Goal: Task Accomplishment & Management: Use online tool/utility

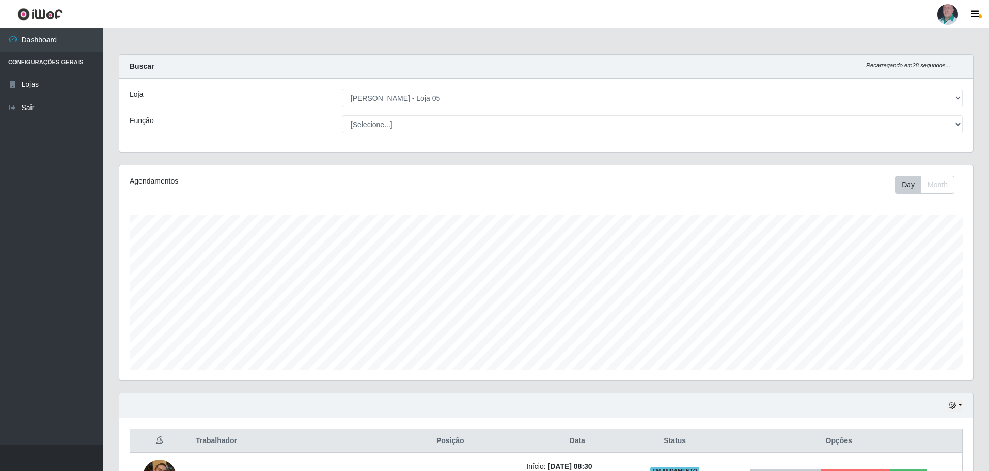
select select "252"
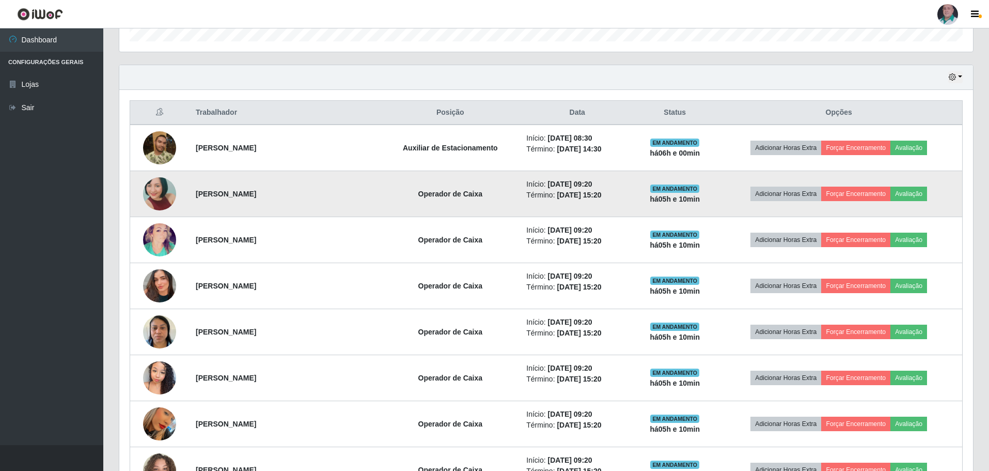
scroll to position [329, 0]
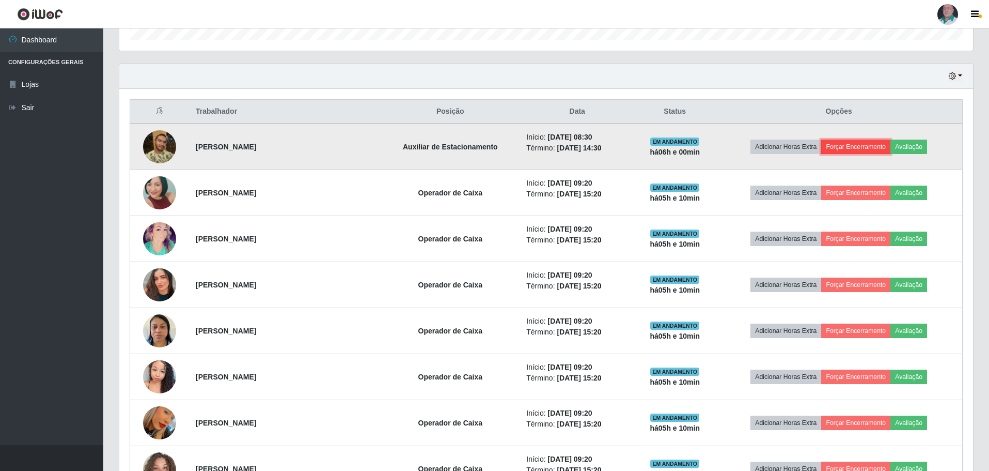
click at [865, 144] on button "Forçar Encerramento" at bounding box center [855, 146] width 69 height 14
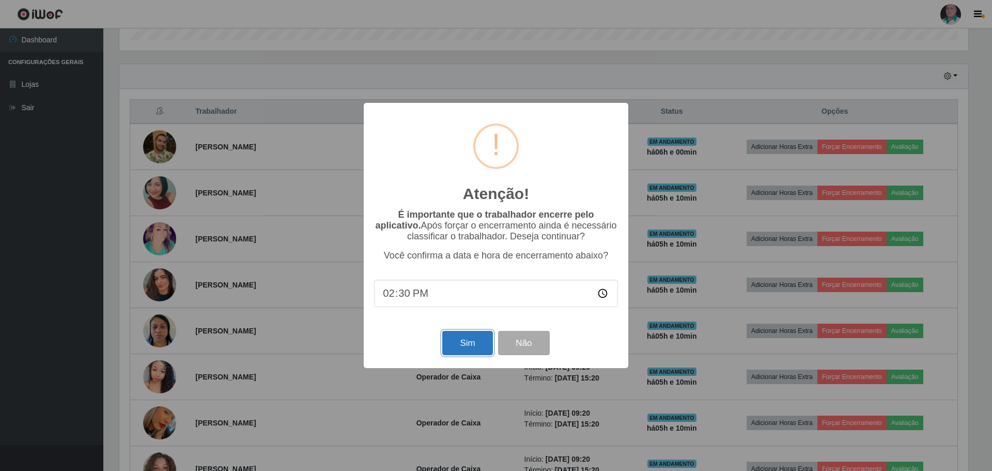
click at [461, 346] on button "Sim" at bounding box center [467, 343] width 50 height 24
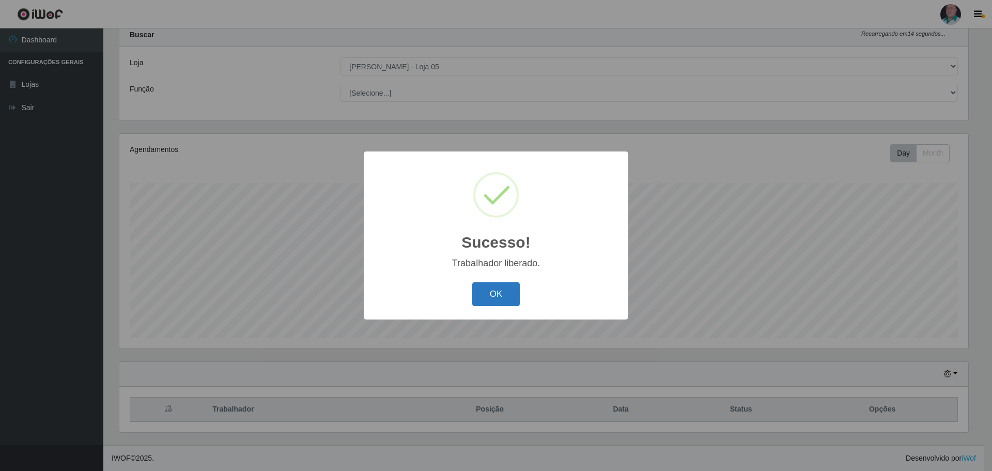
click at [486, 292] on button "OK" at bounding box center [496, 294] width 48 height 24
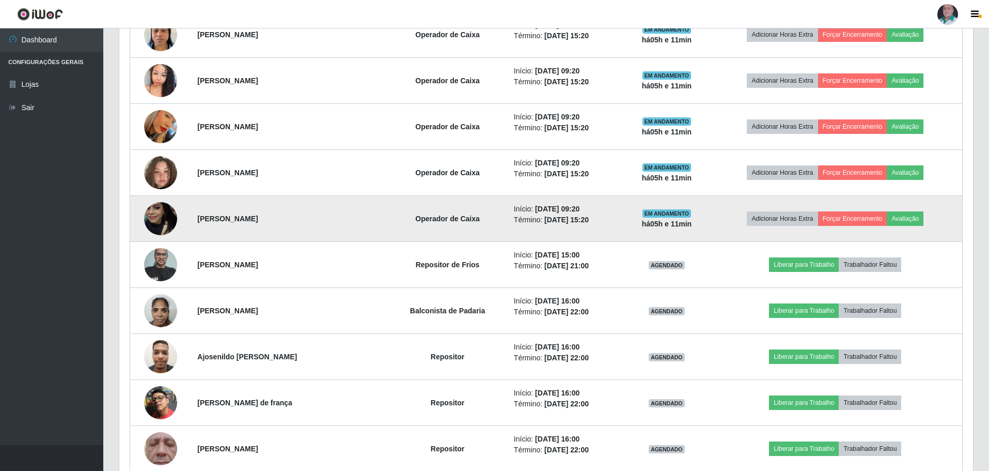
scroll to position [269, 0]
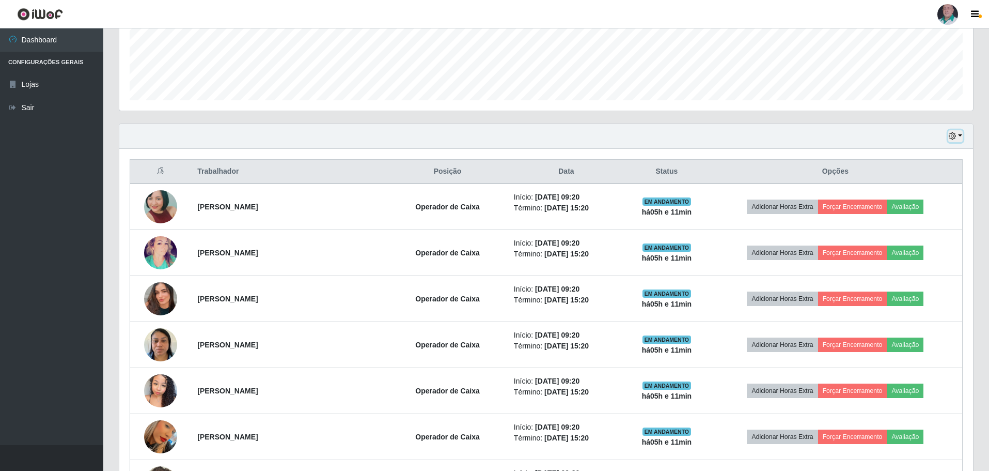
click at [960, 135] on button "button" at bounding box center [955, 136] width 14 height 12
click at [922, 198] on button "3 dias" at bounding box center [922, 198] width 82 height 22
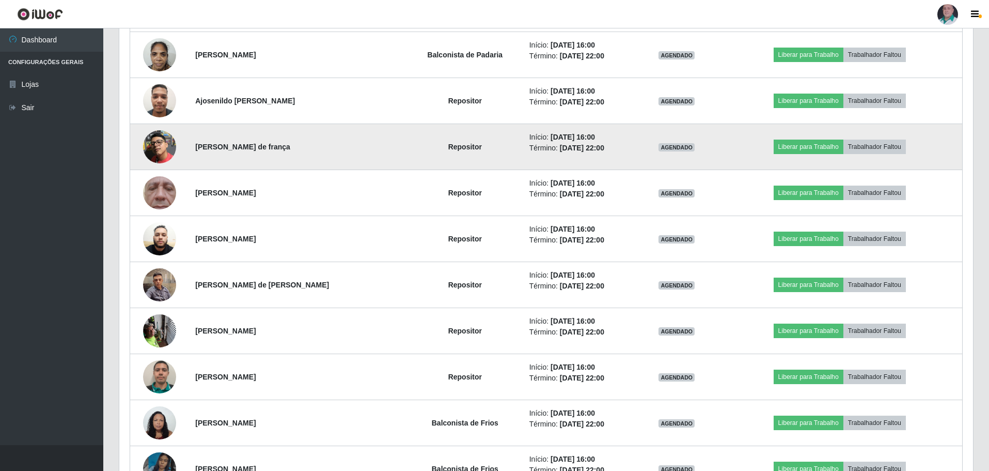
scroll to position [837, 0]
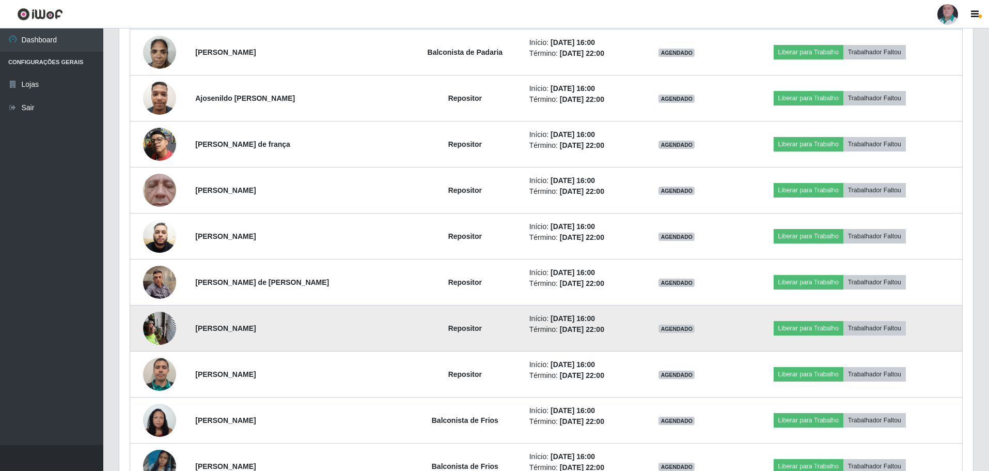
click at [163, 332] on img at bounding box center [159, 328] width 33 height 44
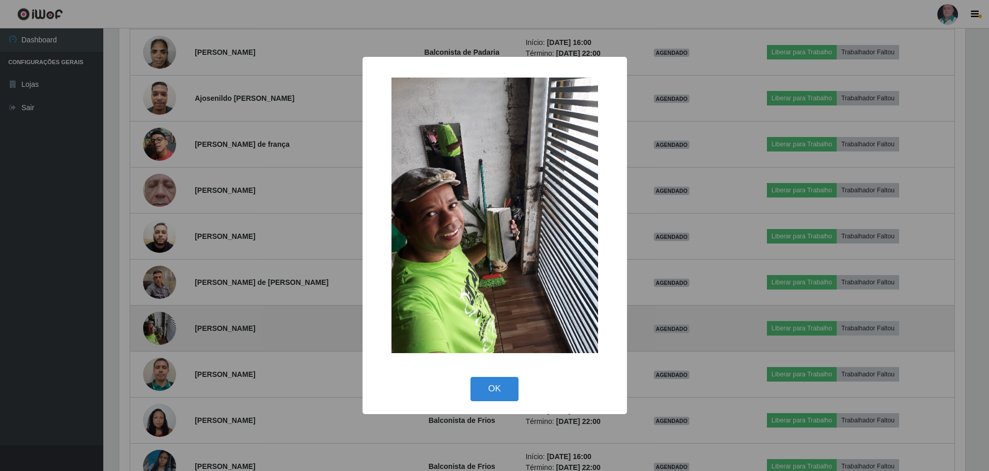
scroll to position [214, 849]
click at [163, 332] on div "× OK Cancel" at bounding box center [496, 235] width 992 height 471
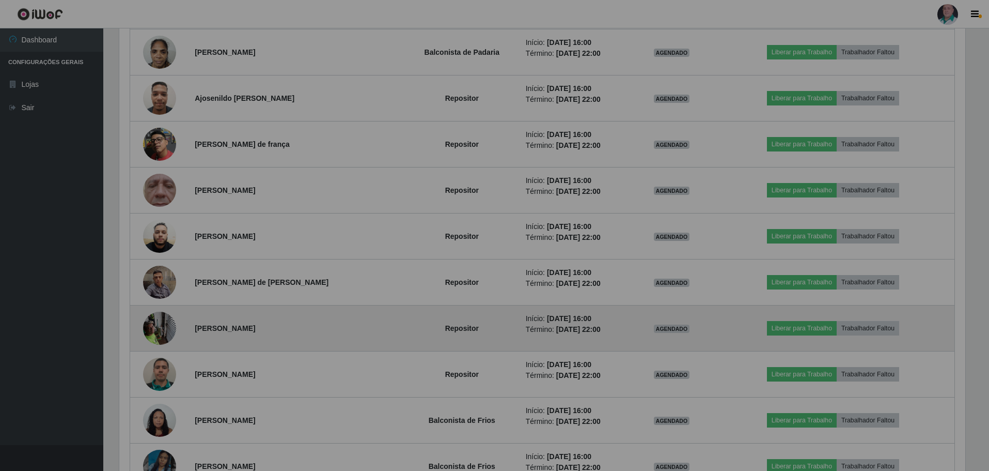
scroll to position [214, 854]
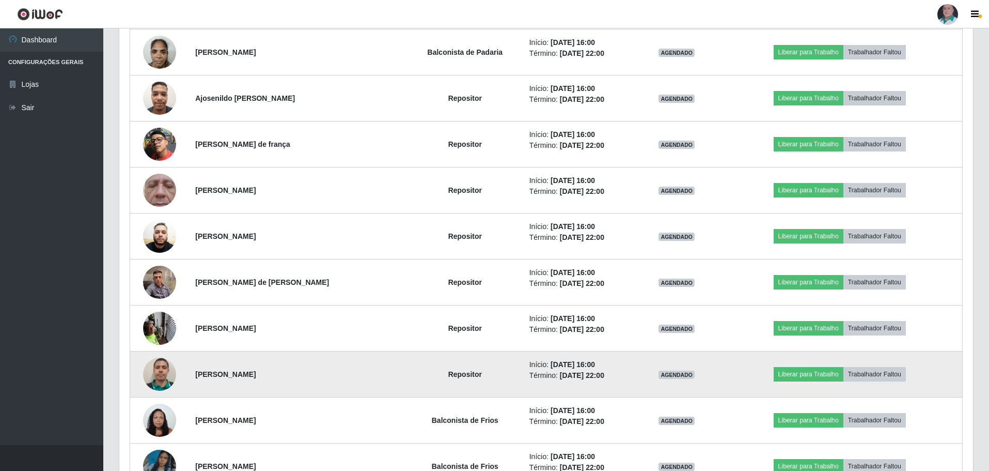
click at [161, 376] on img at bounding box center [159, 373] width 33 height 33
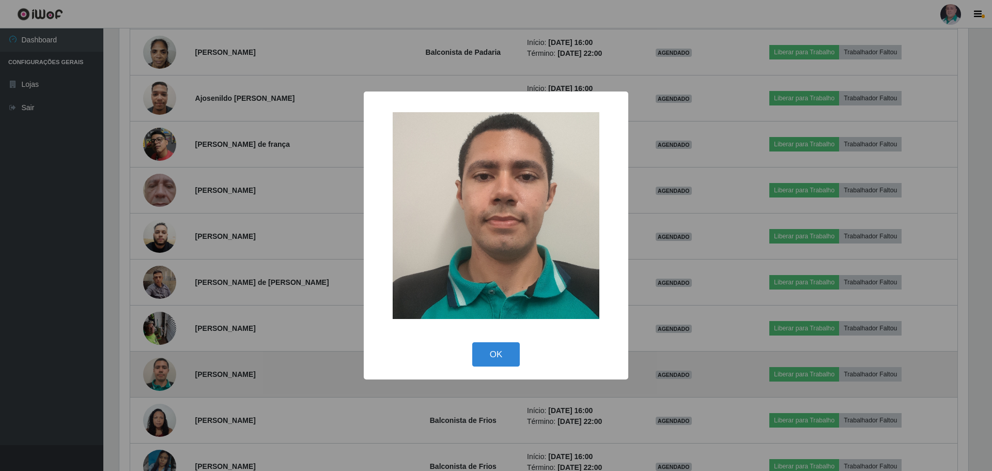
click at [161, 376] on div "× OK Cancel" at bounding box center [496, 235] width 992 height 471
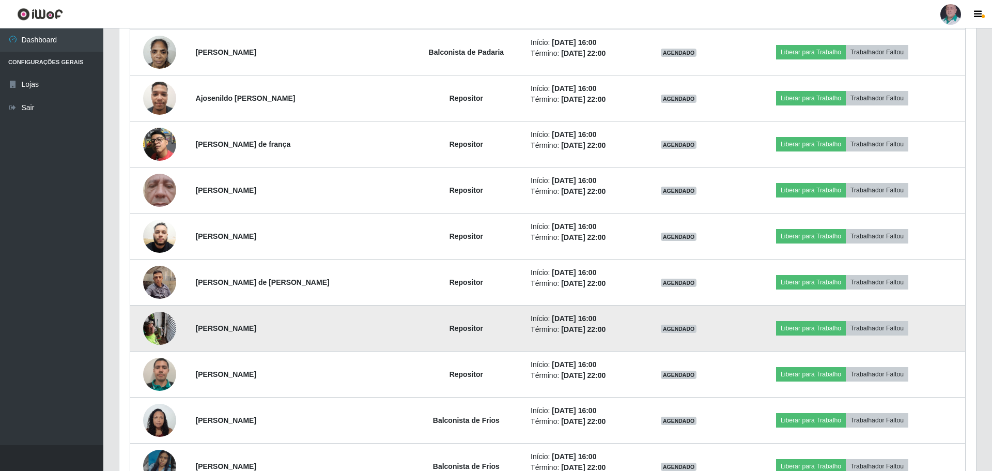
scroll to position [214, 854]
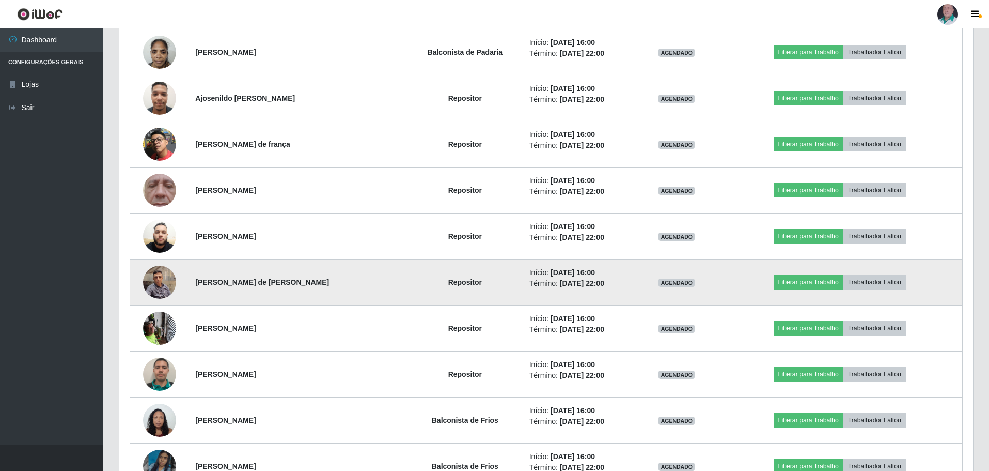
click at [168, 286] on img at bounding box center [159, 282] width 33 height 44
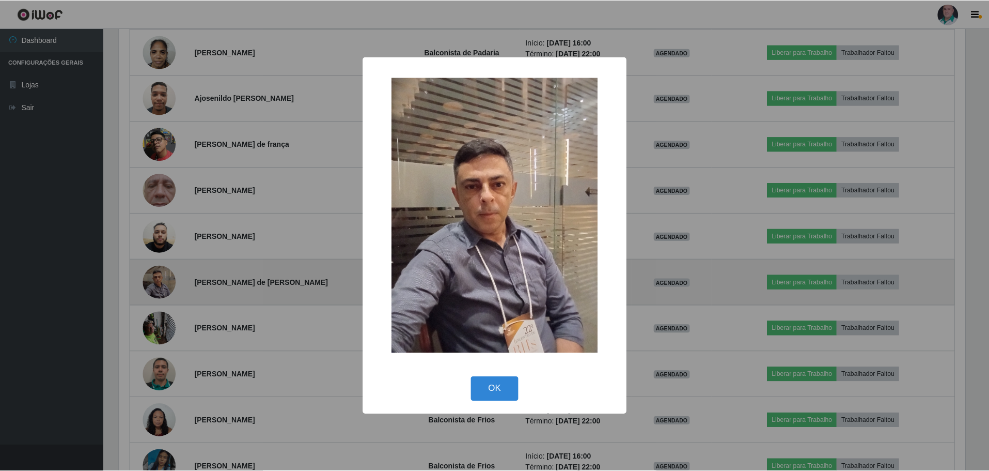
scroll to position [214, 849]
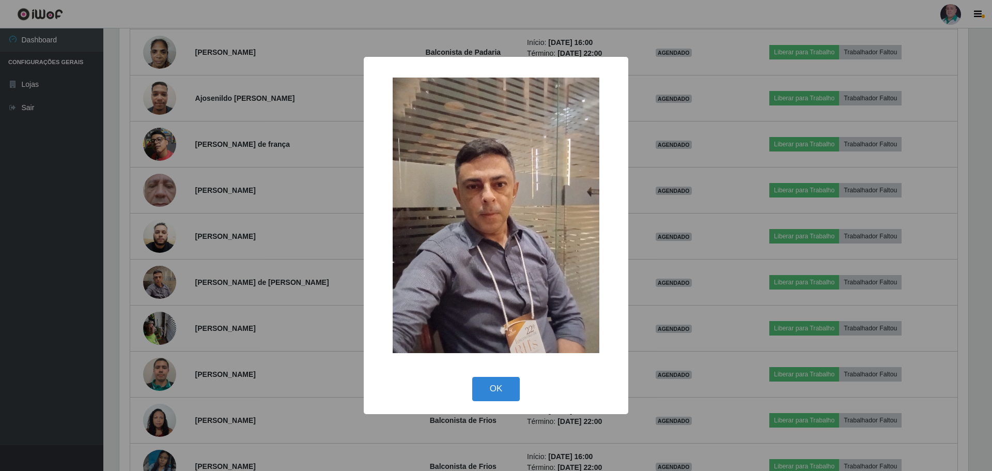
click at [168, 235] on div "× OK Cancel" at bounding box center [496, 235] width 992 height 471
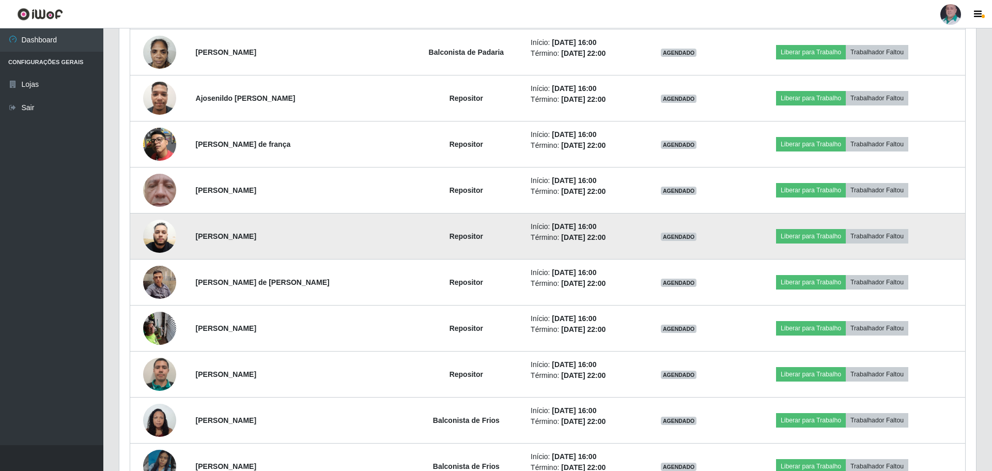
scroll to position [214, 854]
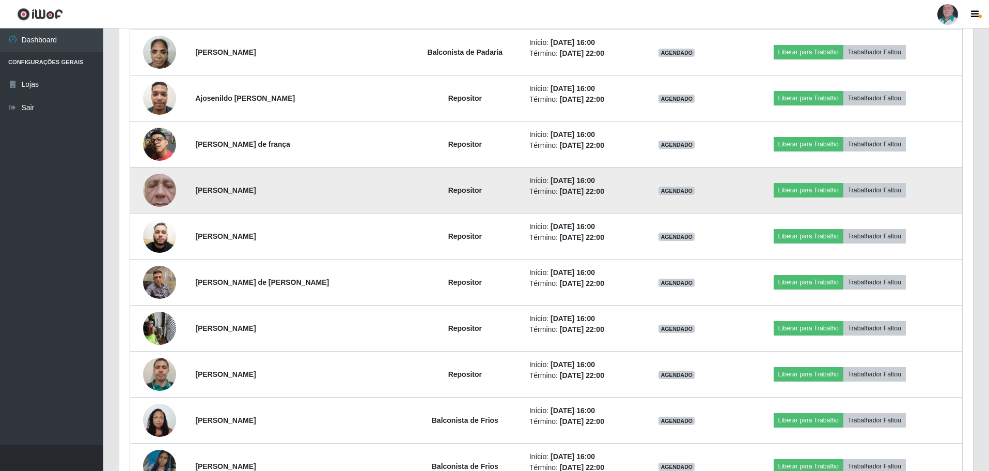
click at [166, 184] on img at bounding box center [159, 189] width 33 height 73
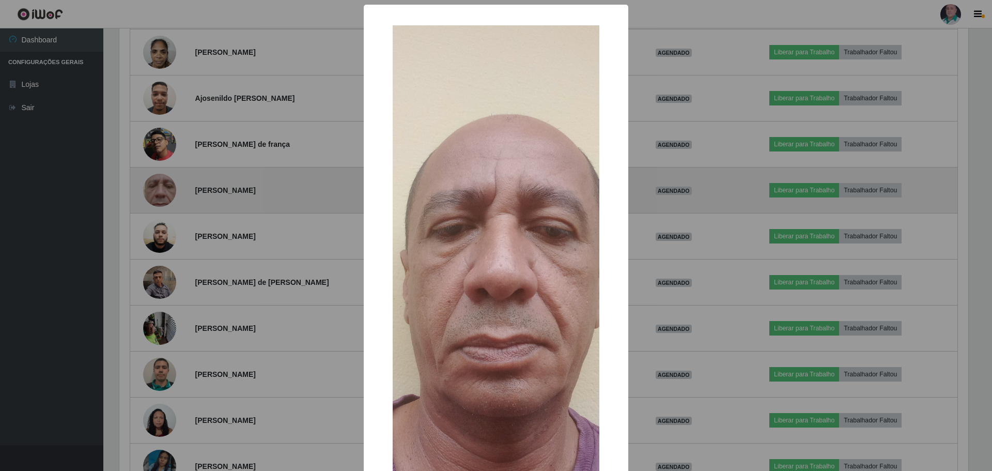
click at [166, 184] on div "× OK Cancel" at bounding box center [496, 235] width 992 height 471
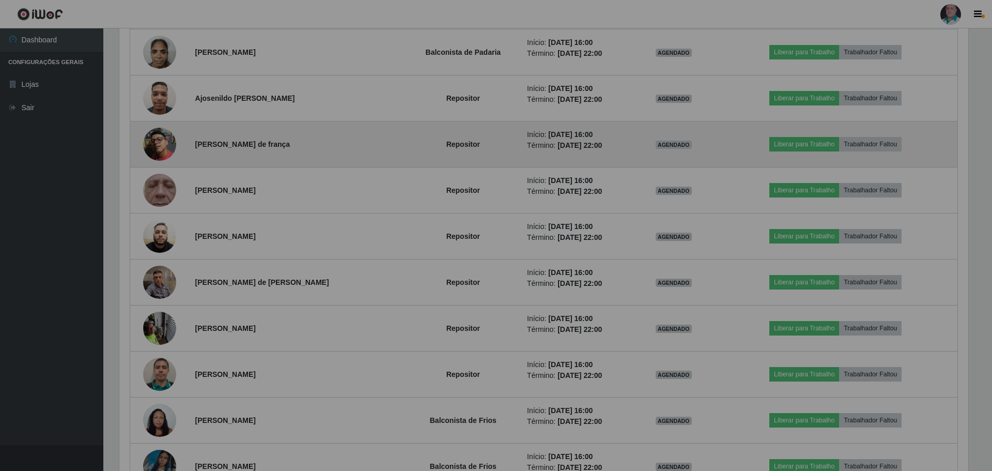
scroll to position [214, 854]
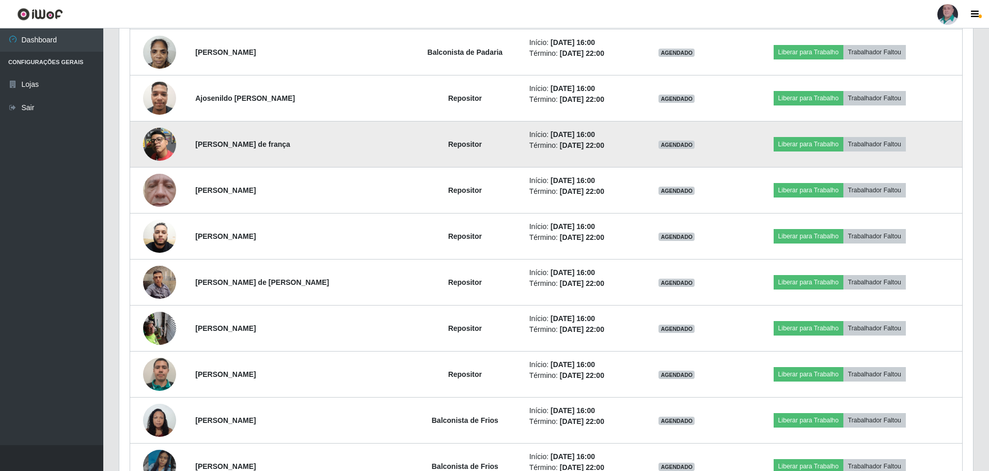
click at [170, 148] on img at bounding box center [159, 144] width 33 height 33
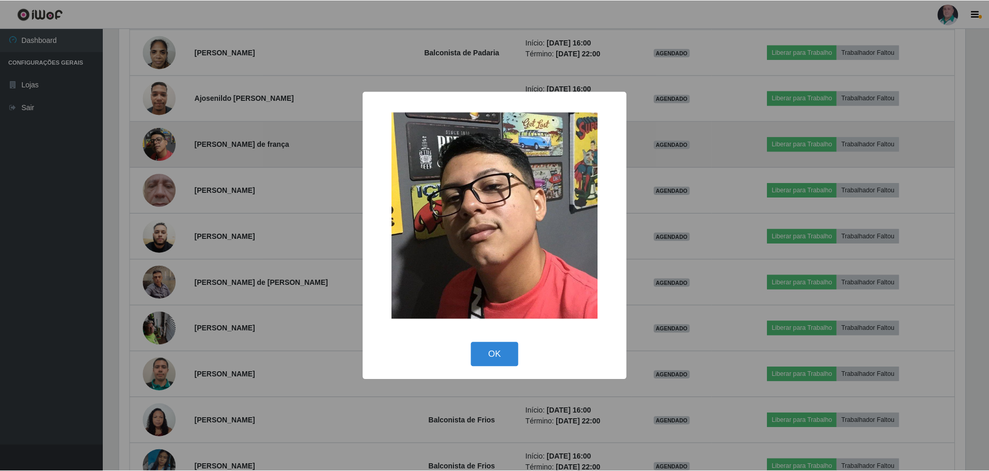
scroll to position [214, 849]
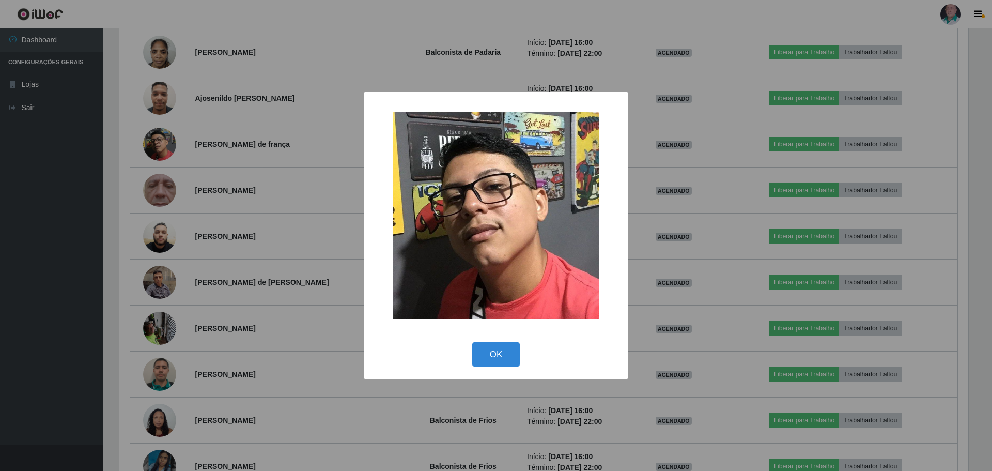
click at [168, 101] on div "× OK Cancel" at bounding box center [496, 235] width 992 height 471
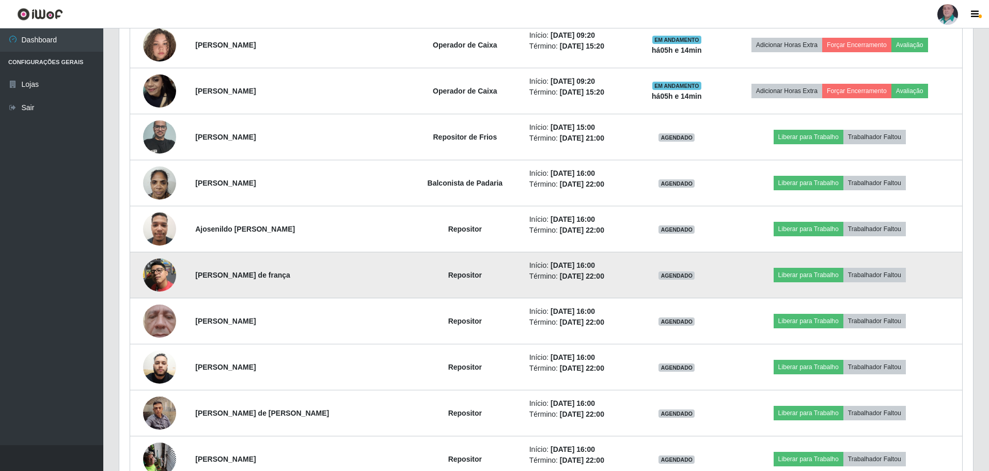
scroll to position [682, 0]
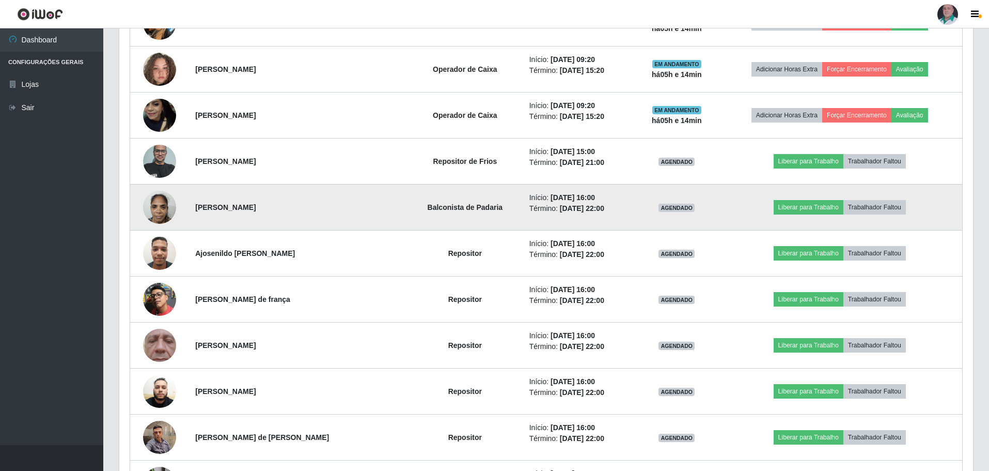
click at [160, 211] on img at bounding box center [159, 207] width 33 height 44
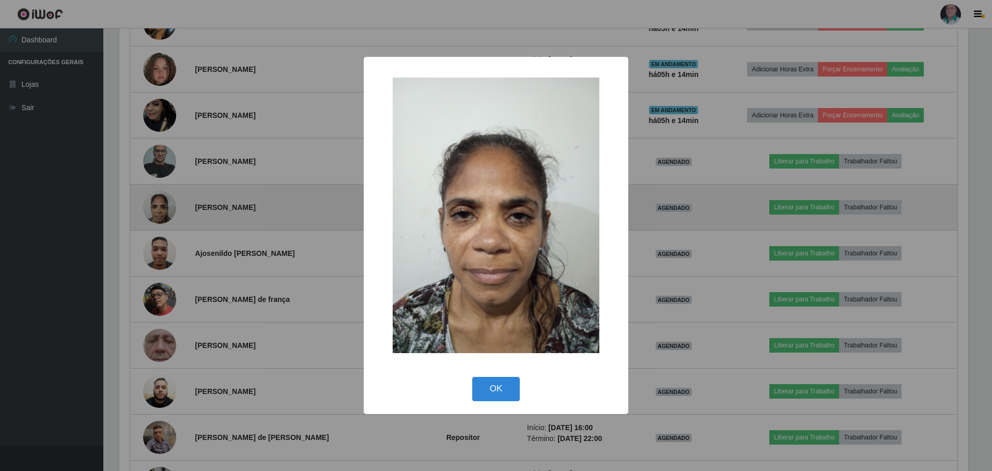
click at [160, 211] on div "× OK Cancel" at bounding box center [496, 235] width 992 height 471
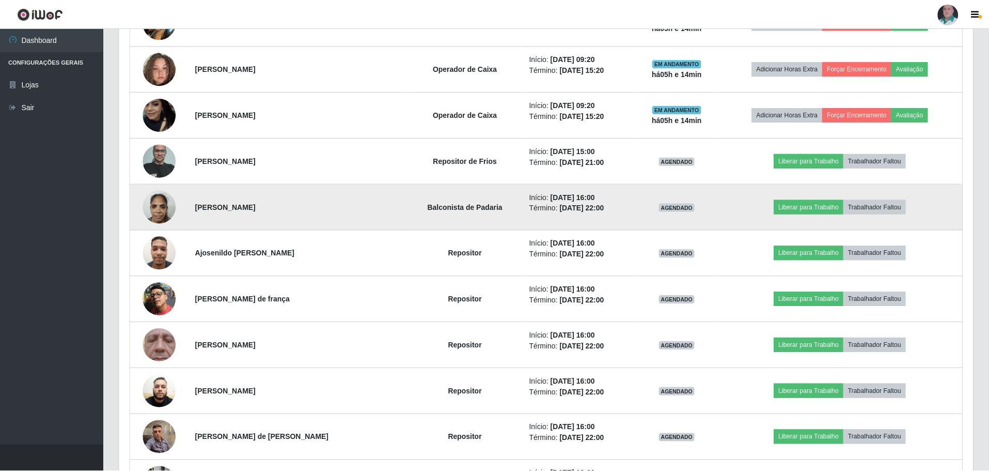
scroll to position [214, 854]
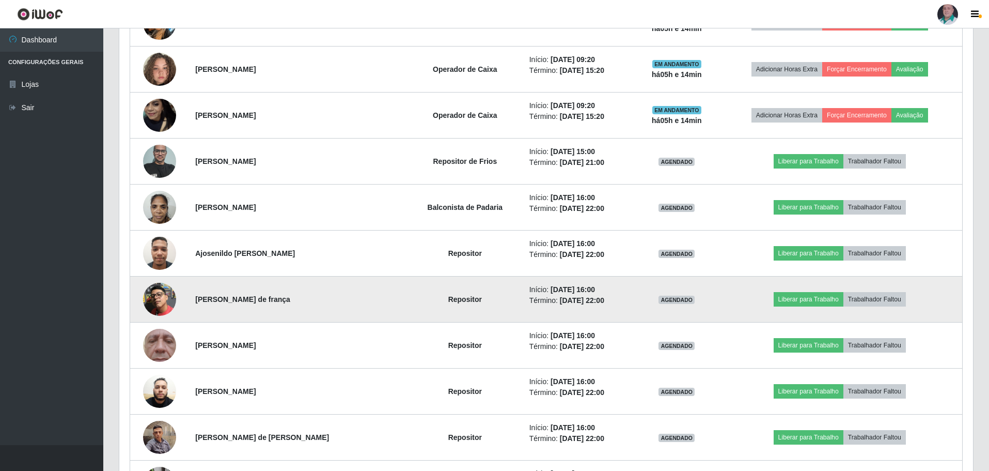
click at [169, 300] on img at bounding box center [159, 299] width 33 height 33
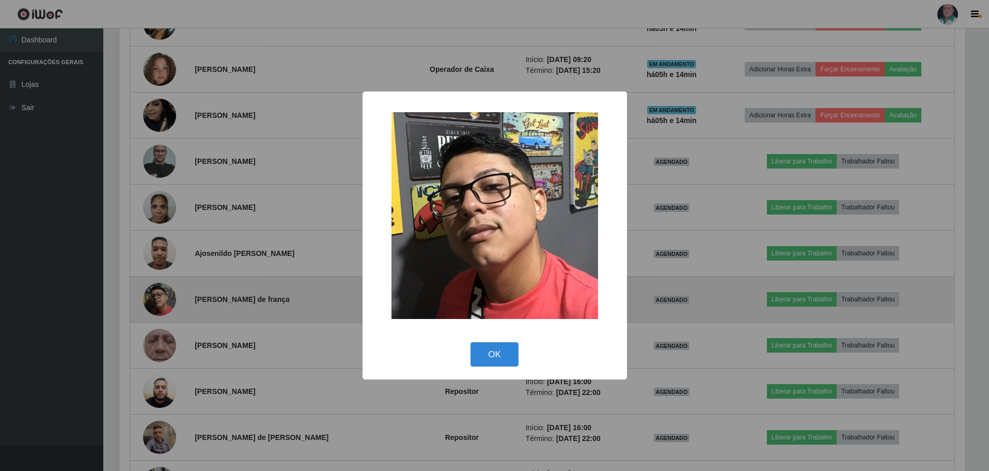
scroll to position [214, 849]
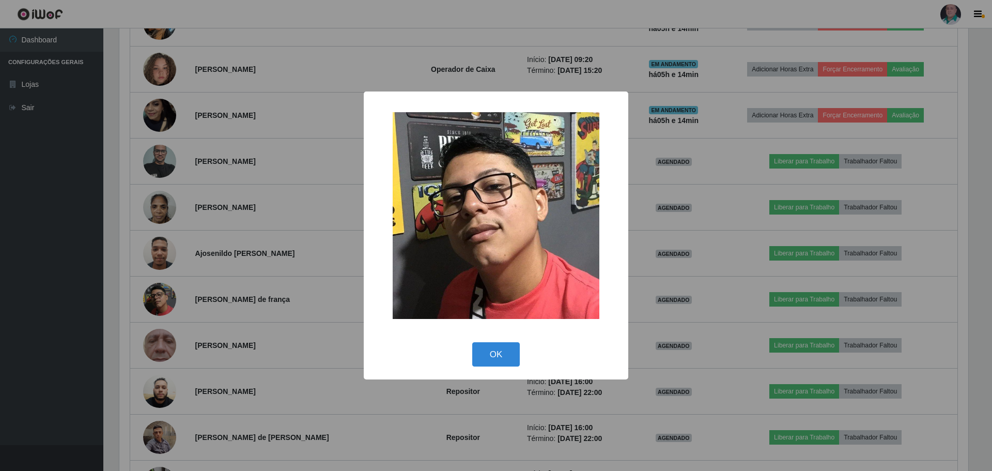
click at [544, 239] on img at bounding box center [496, 215] width 207 height 207
click at [617, 106] on div "×" at bounding box center [496, 215] width 244 height 227
click at [518, 214] on img at bounding box center [496, 215] width 207 height 207
click at [498, 350] on button "OK" at bounding box center [496, 354] width 48 height 24
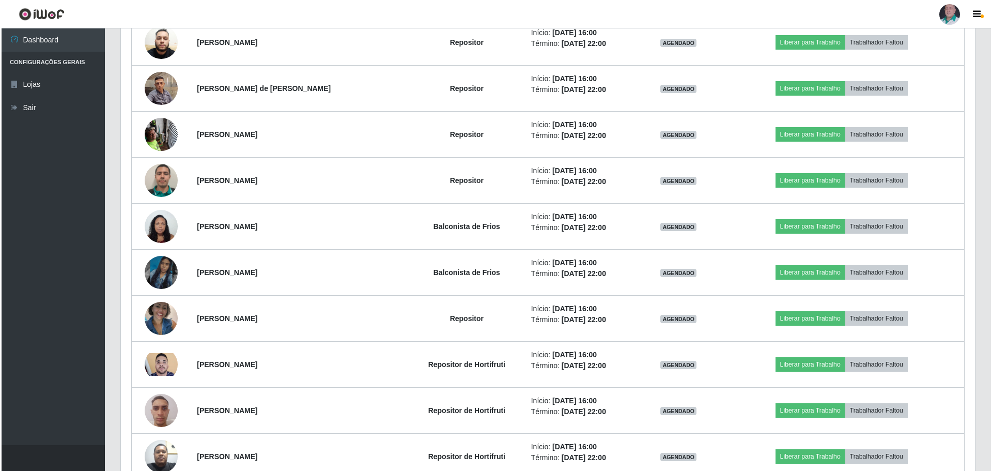
scroll to position [1044, 0]
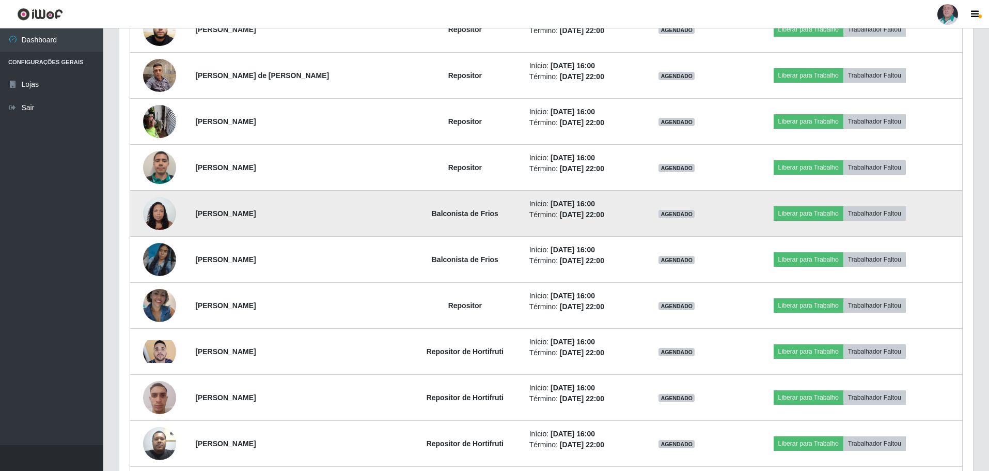
click at [155, 214] on img at bounding box center [159, 213] width 33 height 44
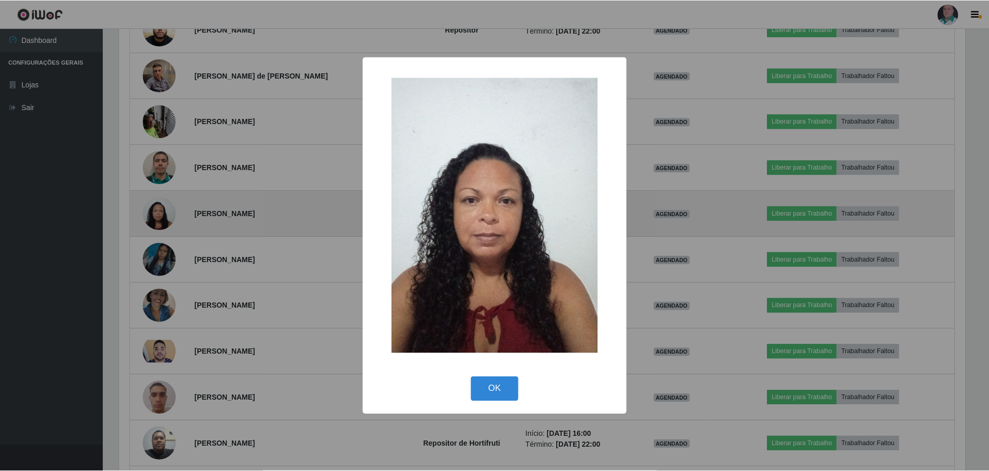
scroll to position [214, 849]
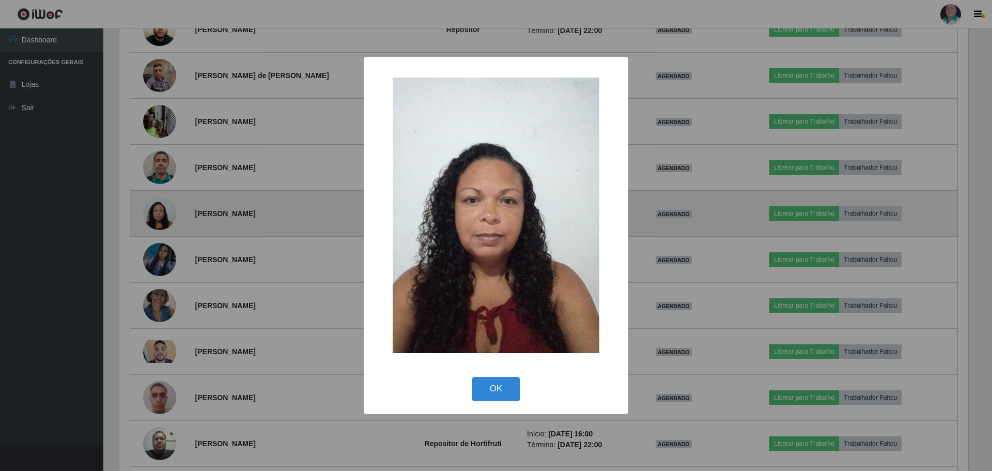
click at [155, 214] on div "× OK Cancel" at bounding box center [496, 235] width 992 height 471
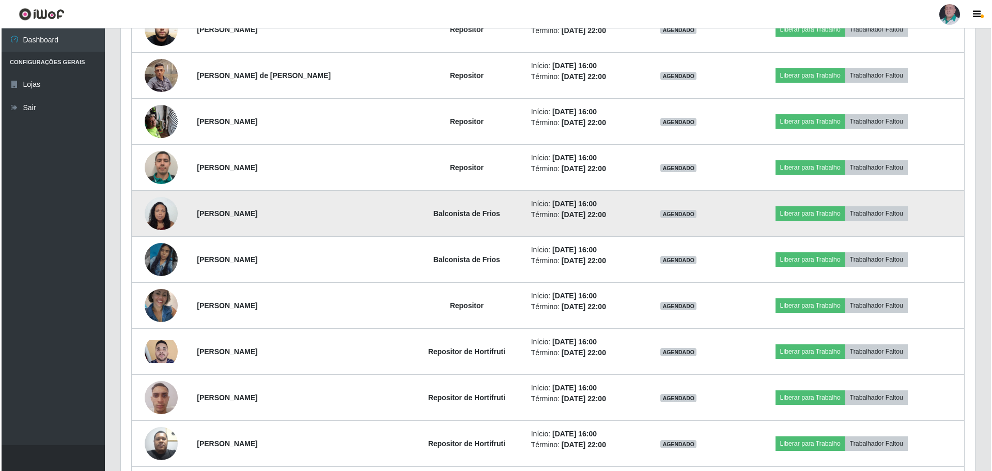
scroll to position [214, 854]
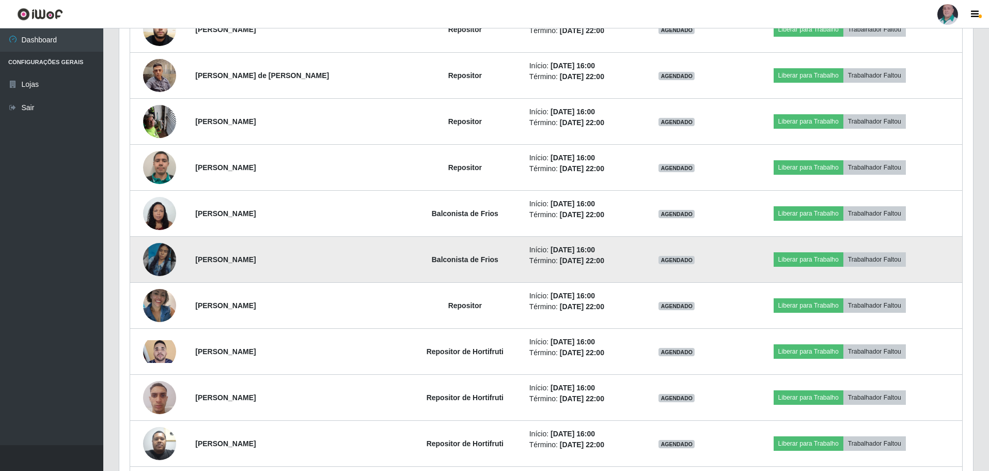
click at [162, 253] on img at bounding box center [159, 259] width 33 height 59
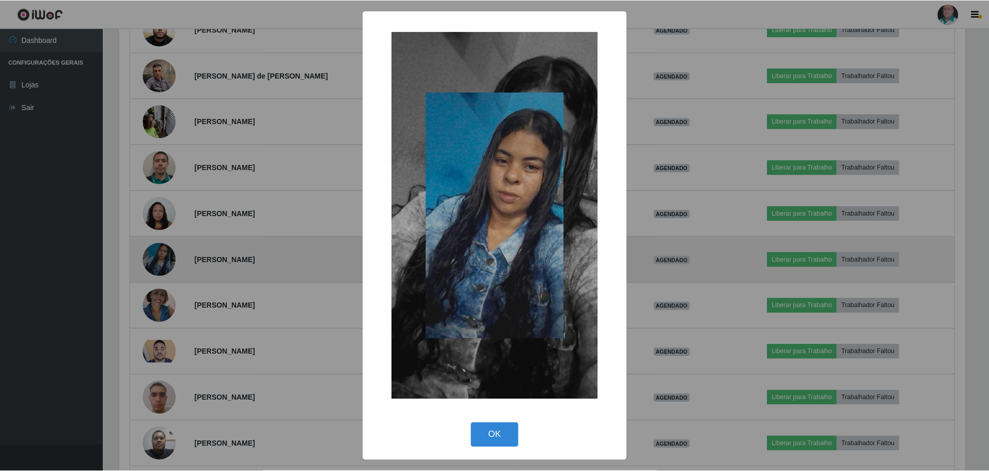
scroll to position [214, 849]
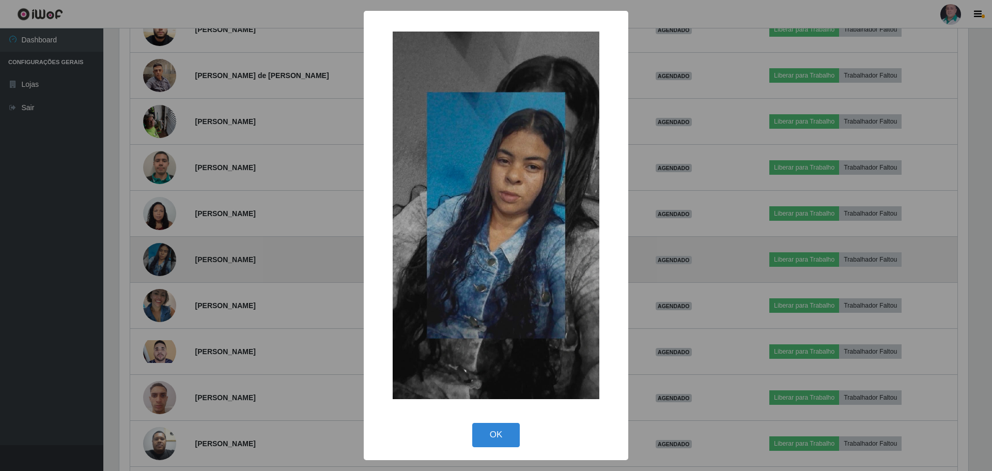
click at [162, 253] on div "× OK Cancel" at bounding box center [496, 235] width 992 height 471
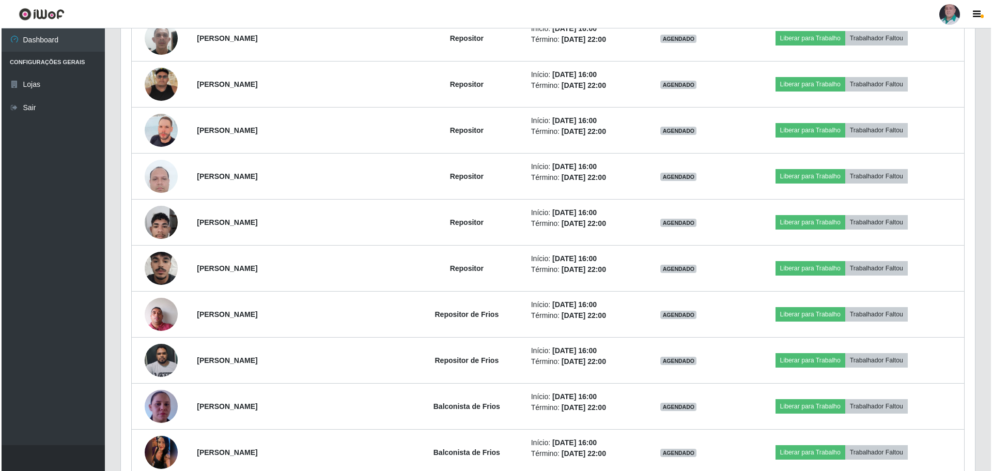
scroll to position [4815, 0]
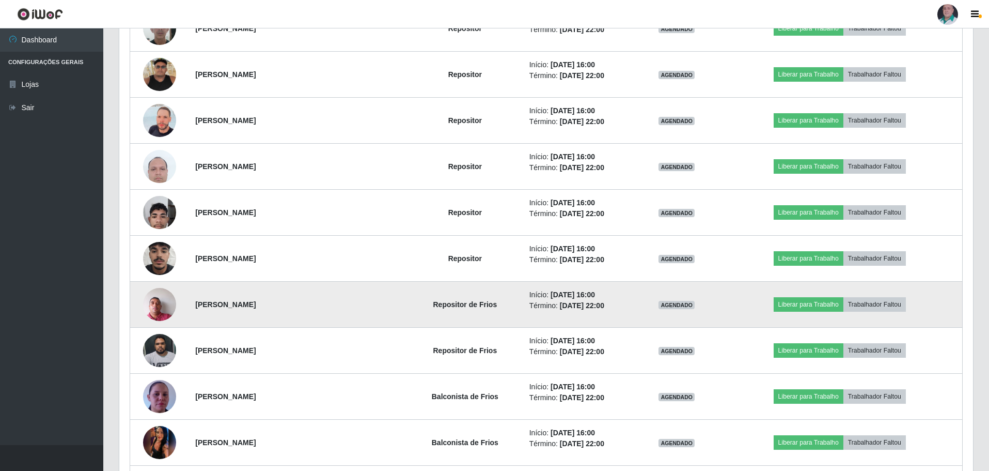
click at [171, 296] on img at bounding box center [159, 304] width 33 height 44
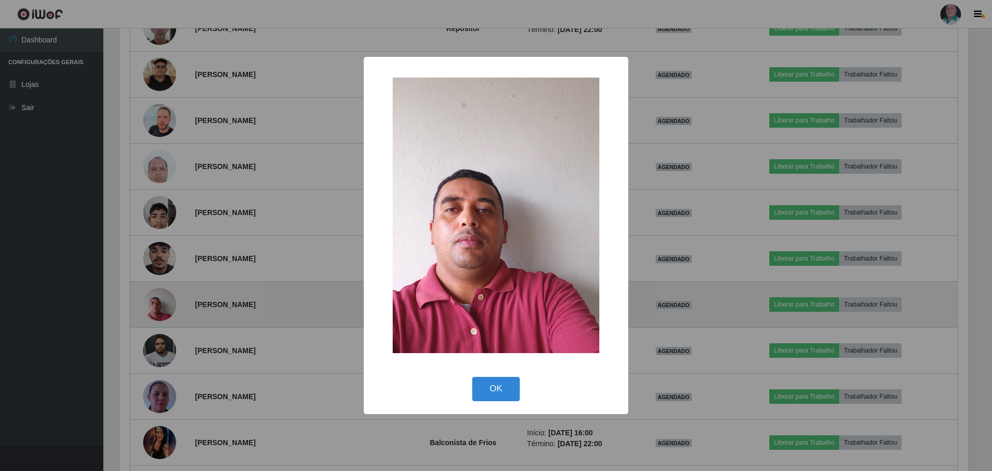
click at [171, 296] on div "× OK Cancel" at bounding box center [496, 235] width 992 height 471
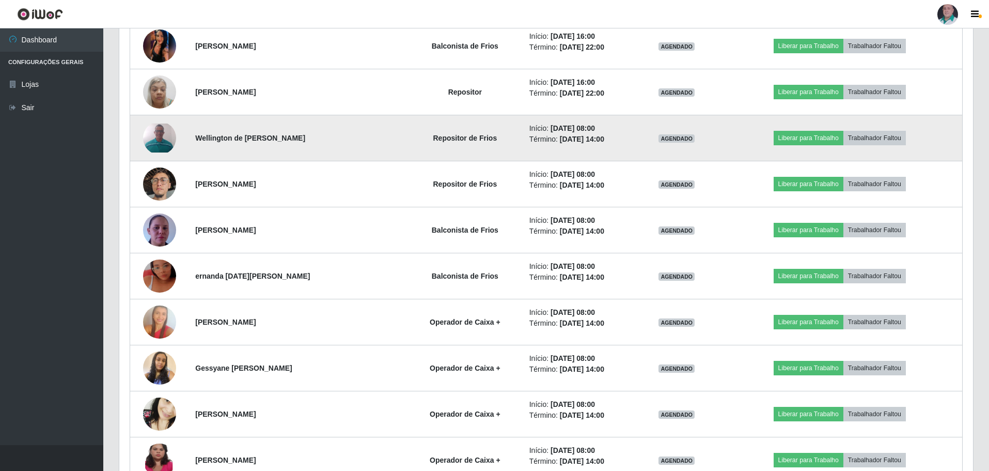
scroll to position [5228, 0]
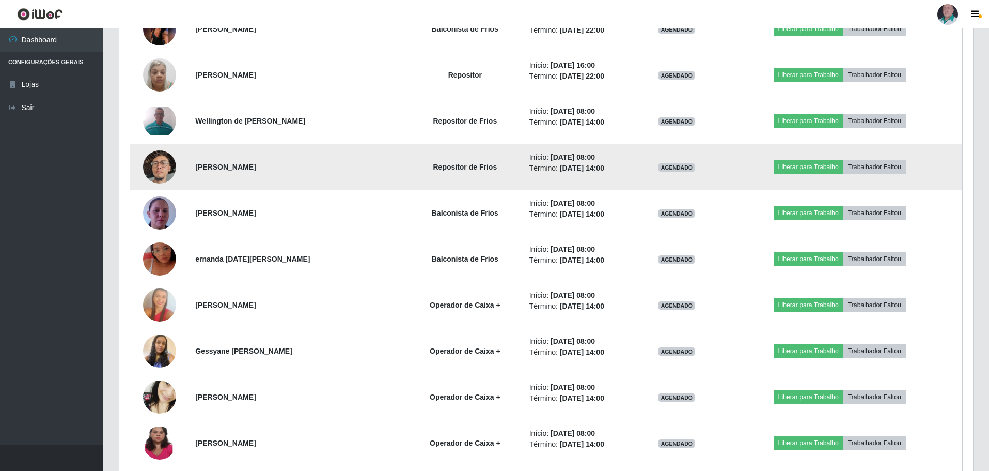
click at [160, 175] on img at bounding box center [159, 166] width 33 height 59
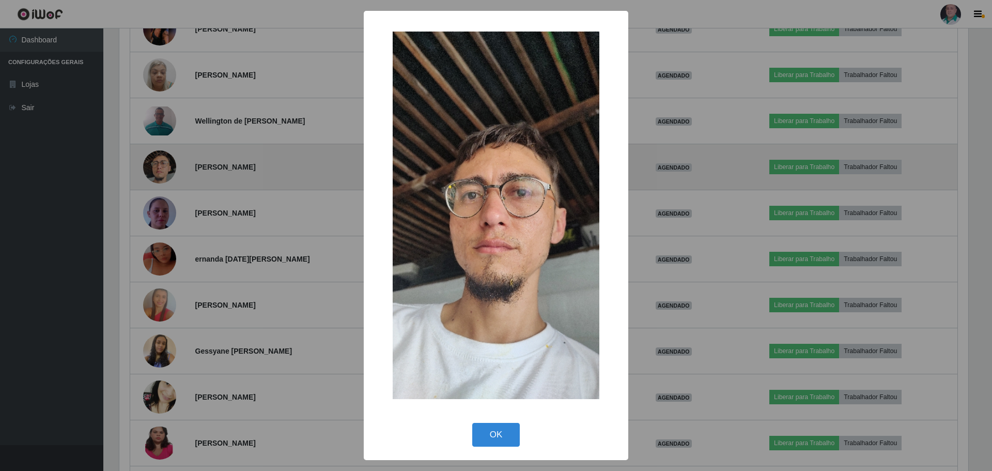
click at [160, 175] on div "× OK Cancel" at bounding box center [496, 235] width 992 height 471
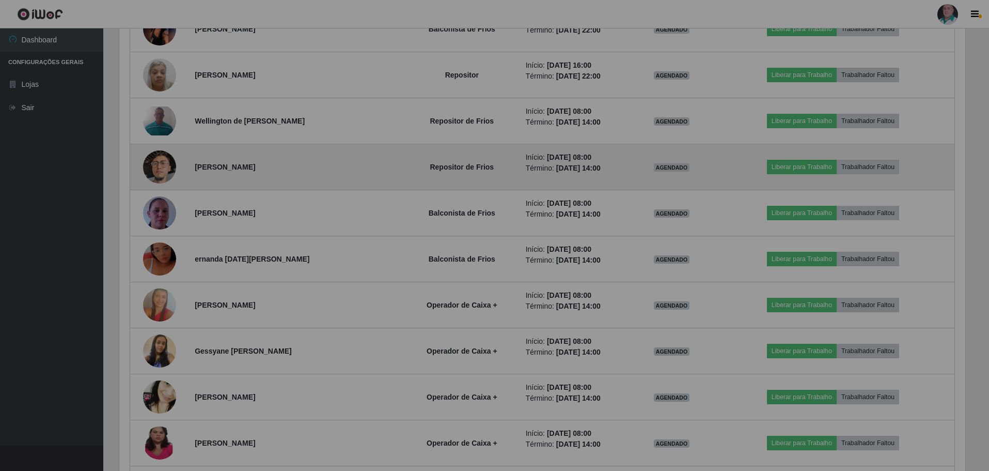
scroll to position [214, 854]
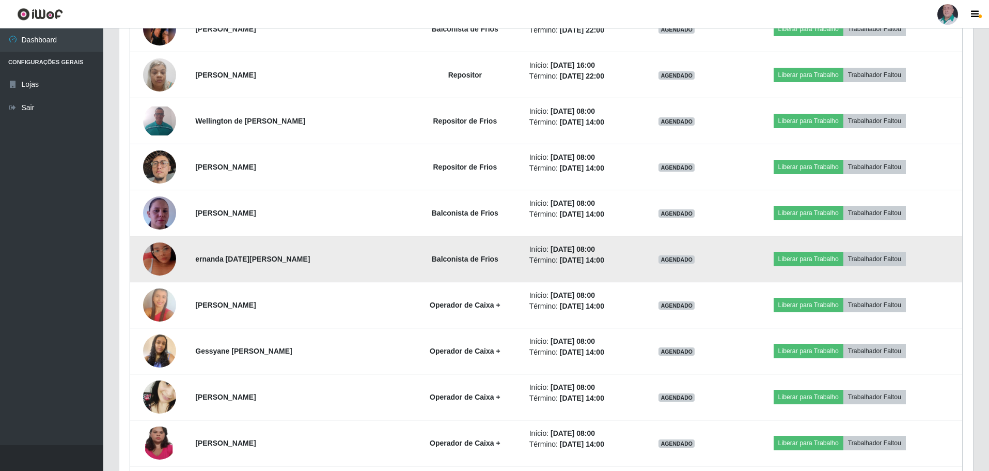
click at [164, 257] on img at bounding box center [159, 258] width 33 height 59
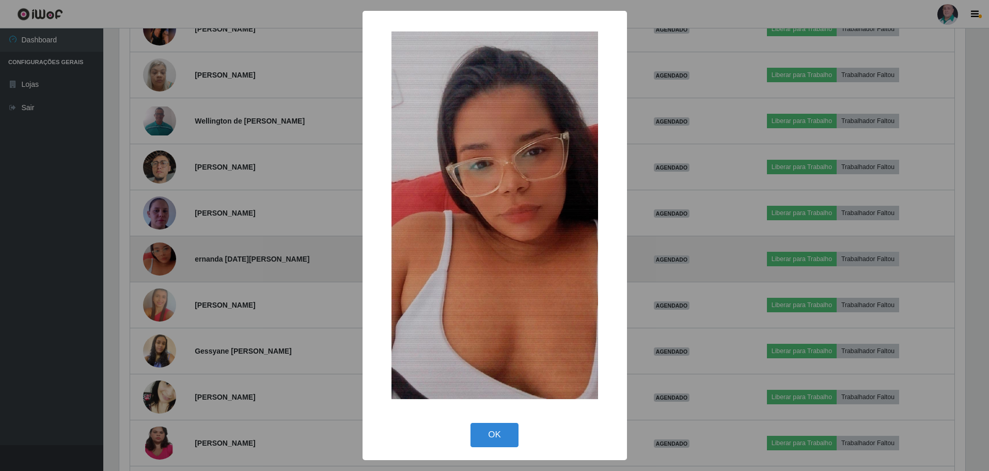
scroll to position [214, 849]
click at [164, 257] on div "× OK Cancel" at bounding box center [496, 235] width 992 height 471
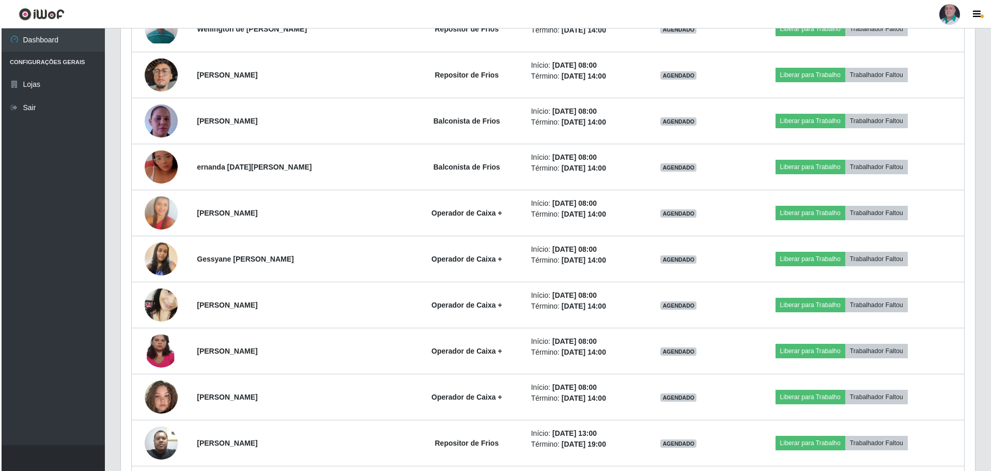
scroll to position [5325, 0]
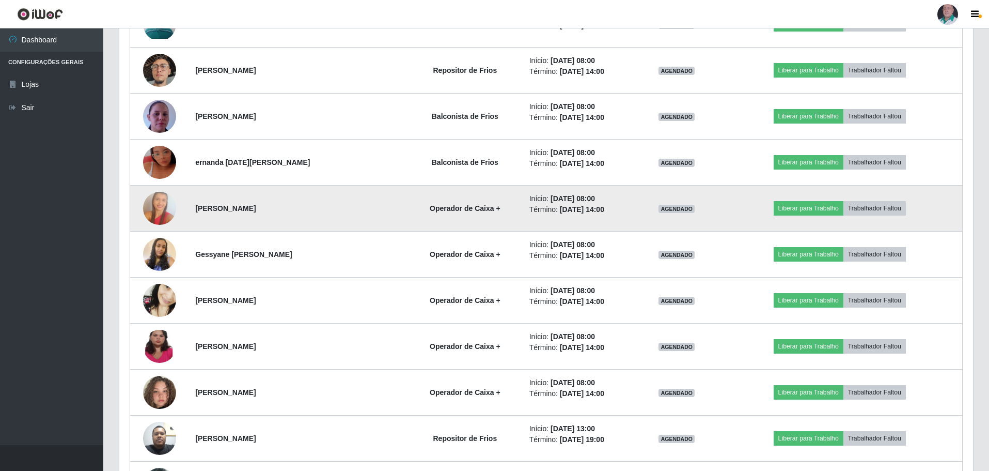
click at [166, 206] on img at bounding box center [159, 208] width 33 height 50
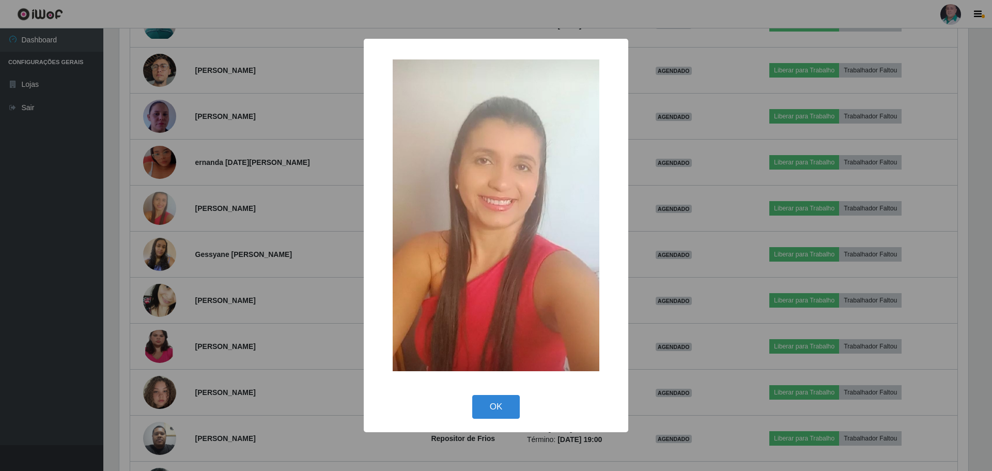
click at [167, 206] on div "× OK Cancel" at bounding box center [496, 235] width 992 height 471
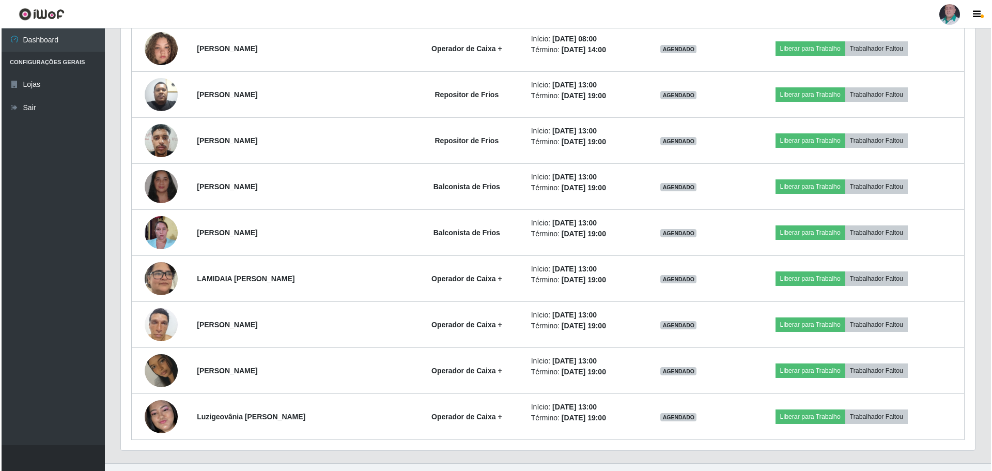
scroll to position [5686, 0]
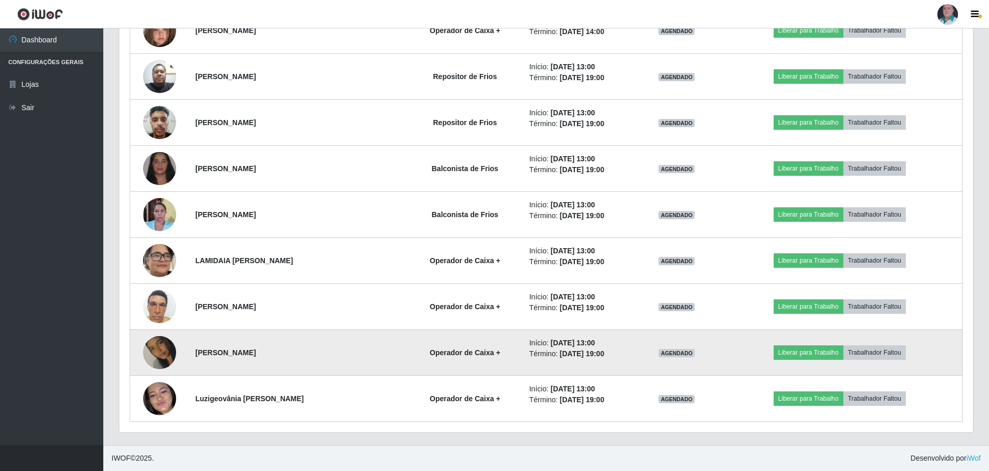
click at [159, 355] on img at bounding box center [159, 352] width 33 height 59
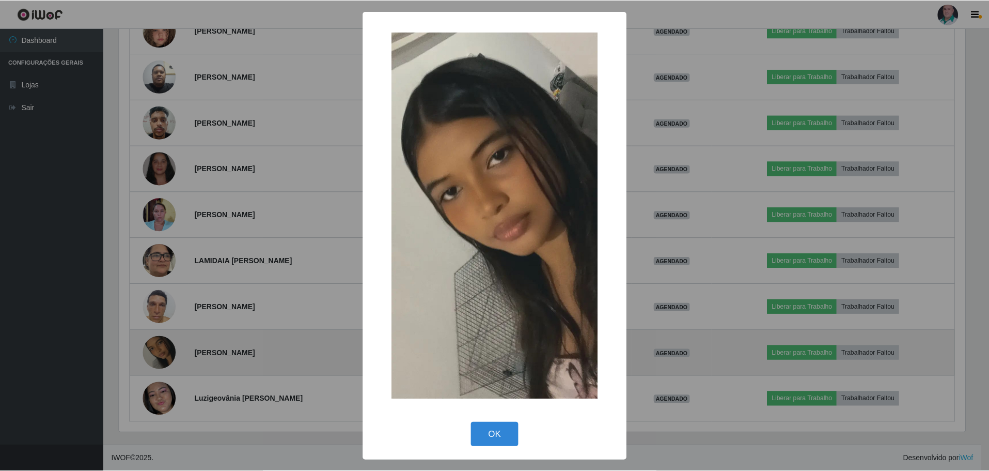
scroll to position [214, 849]
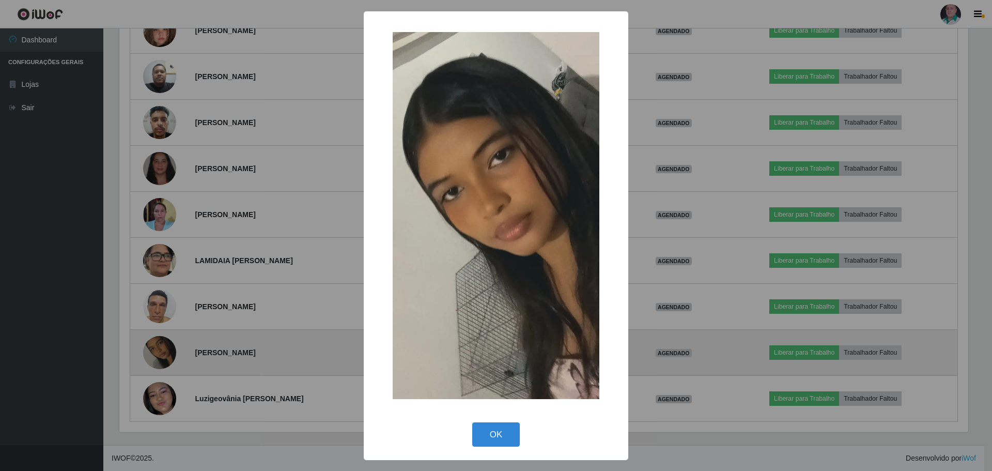
click at [159, 354] on div "× OK Cancel" at bounding box center [496, 235] width 992 height 471
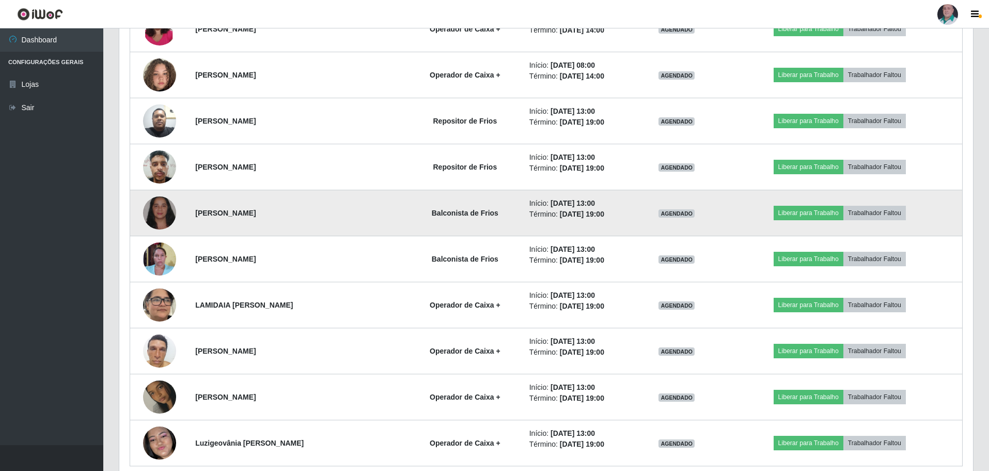
scroll to position [5583, 0]
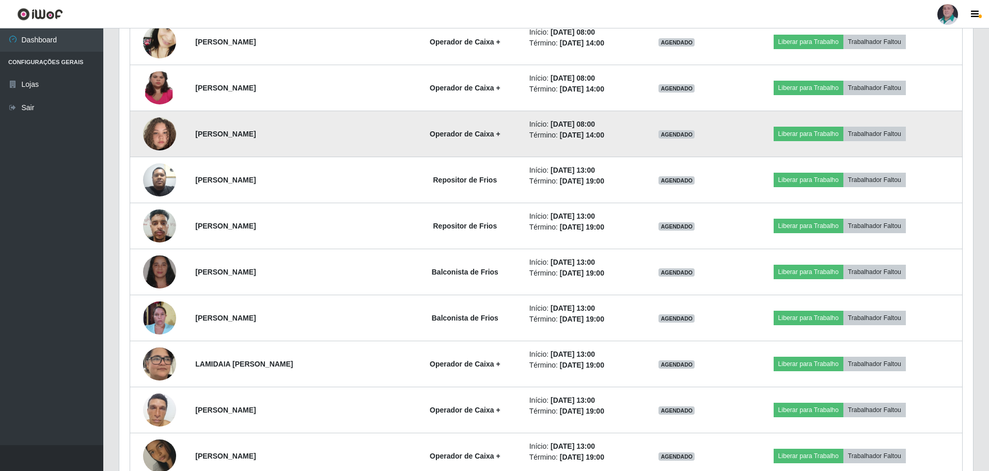
click at [157, 138] on img at bounding box center [159, 133] width 33 height 59
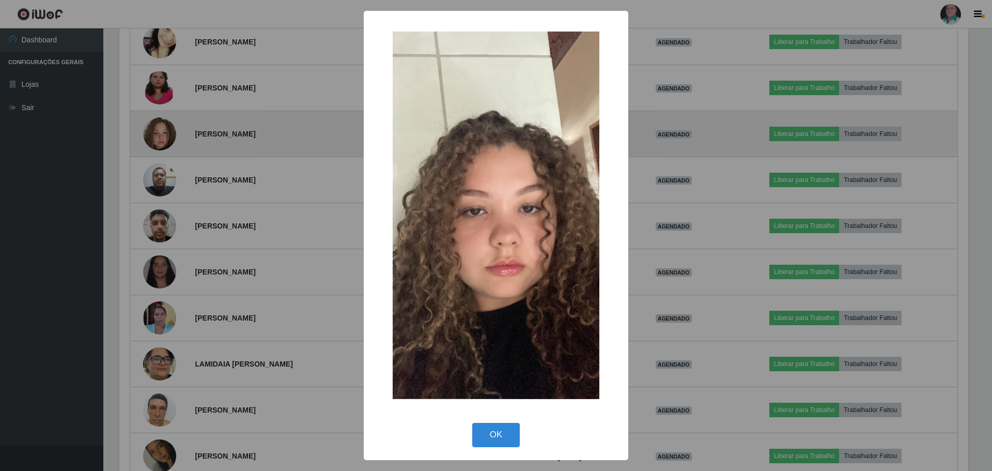
click at [157, 138] on div "× OK Cancel" at bounding box center [496, 235] width 992 height 471
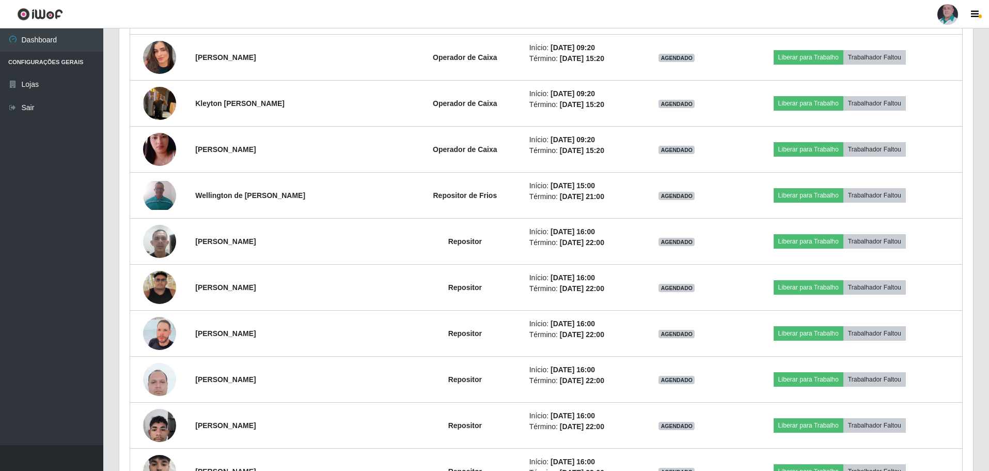
scroll to position [4602, 0]
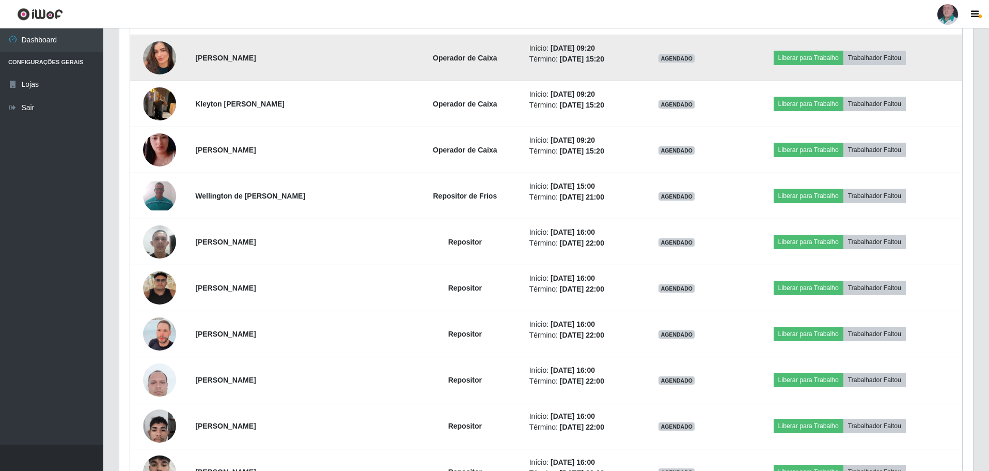
click at [165, 53] on img at bounding box center [159, 57] width 33 height 59
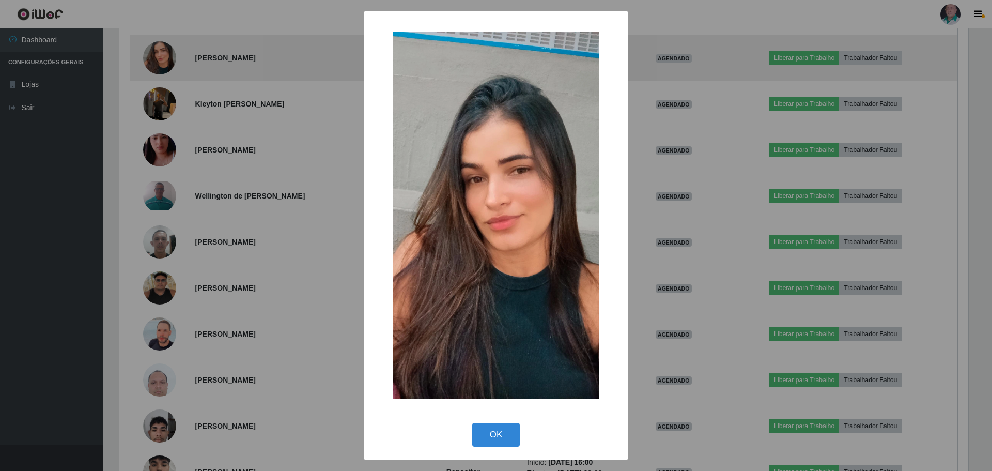
click at [165, 53] on div "× OK Cancel" at bounding box center [496, 235] width 992 height 471
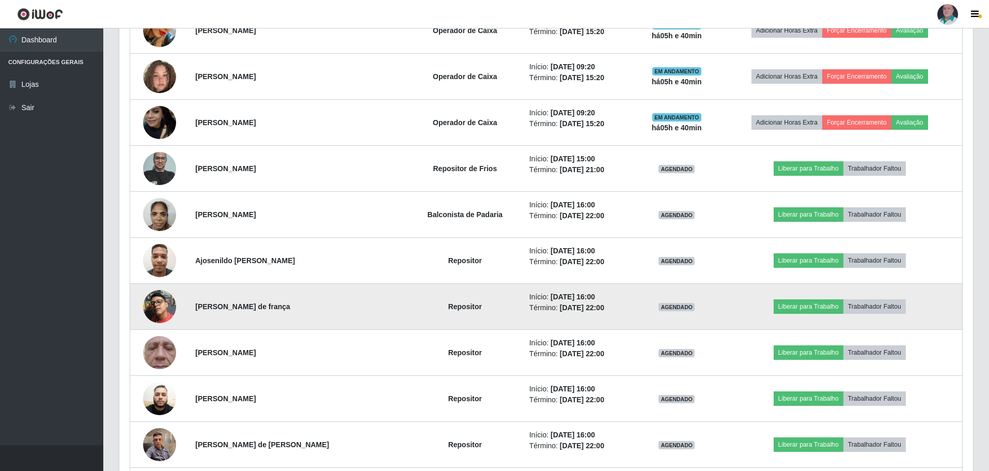
scroll to position [572, 0]
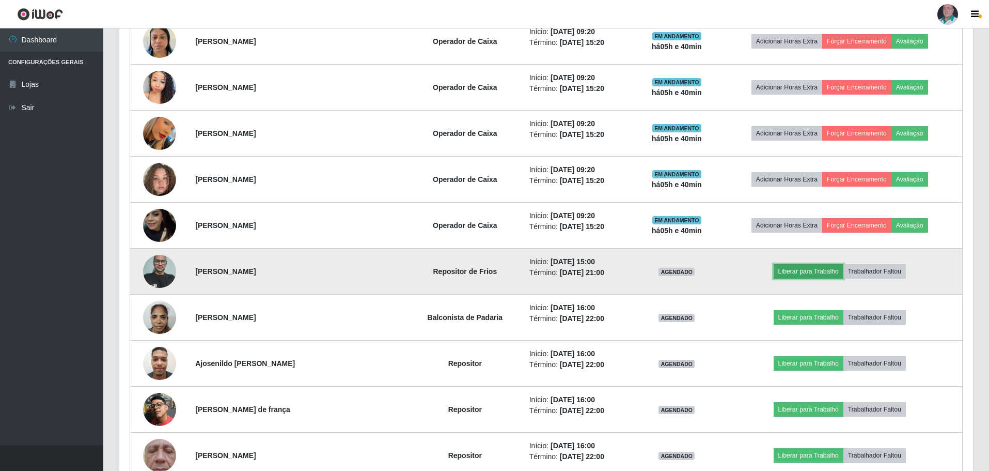
click at [801, 273] on button "Liberar para Trabalho" at bounding box center [809, 271] width 70 height 14
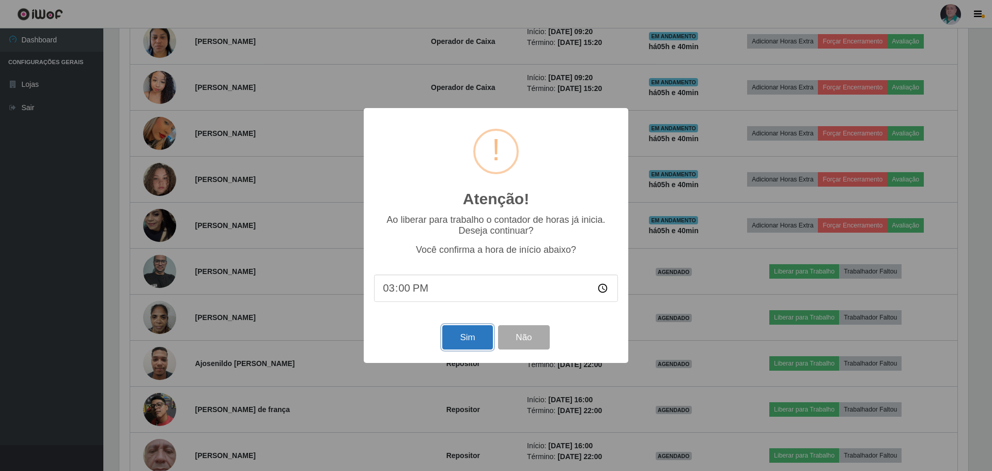
click at [467, 336] on button "Sim" at bounding box center [467, 337] width 50 height 24
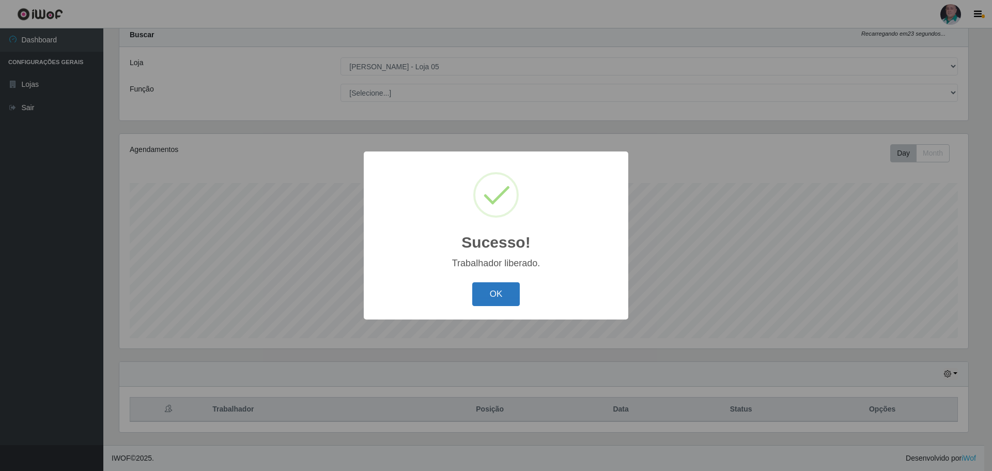
click at [509, 291] on button "OK" at bounding box center [496, 294] width 48 height 24
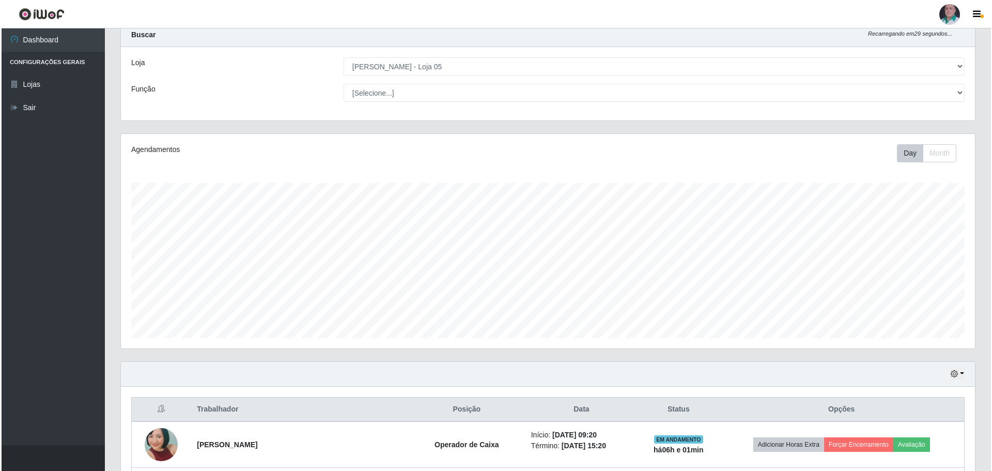
scroll to position [135, 0]
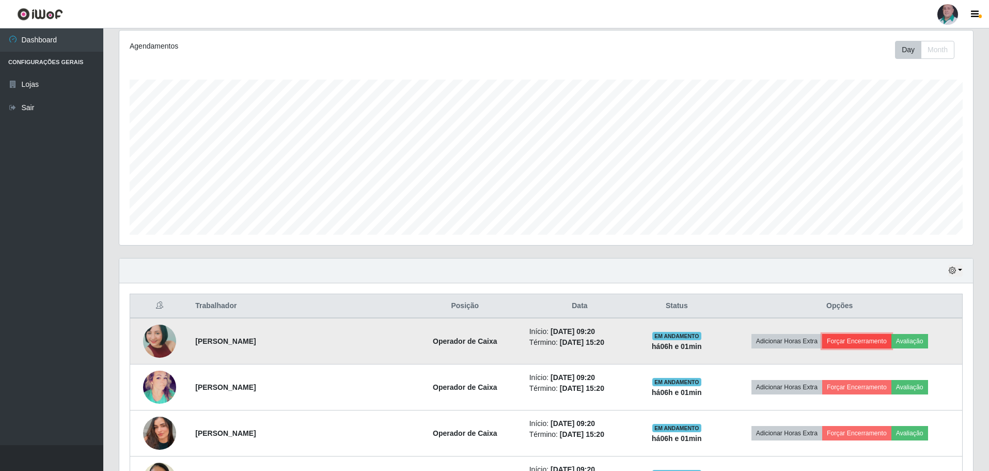
click at [852, 338] on button "Forçar Encerramento" at bounding box center [856, 341] width 69 height 14
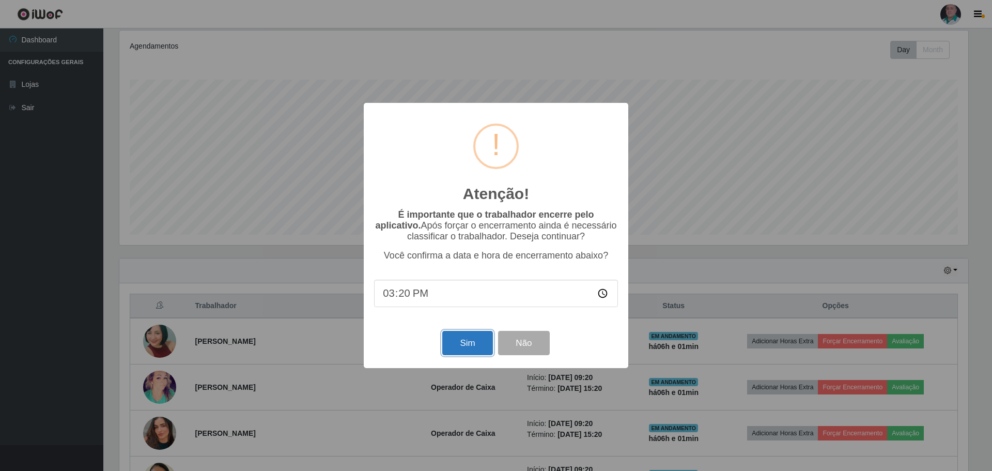
click at [474, 342] on button "Sim" at bounding box center [467, 343] width 50 height 24
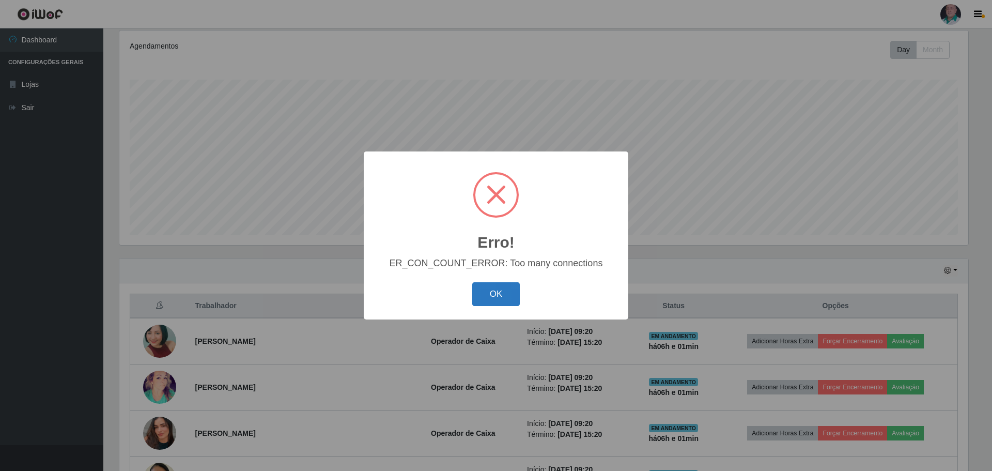
click at [491, 295] on button "OK" at bounding box center [496, 294] width 48 height 24
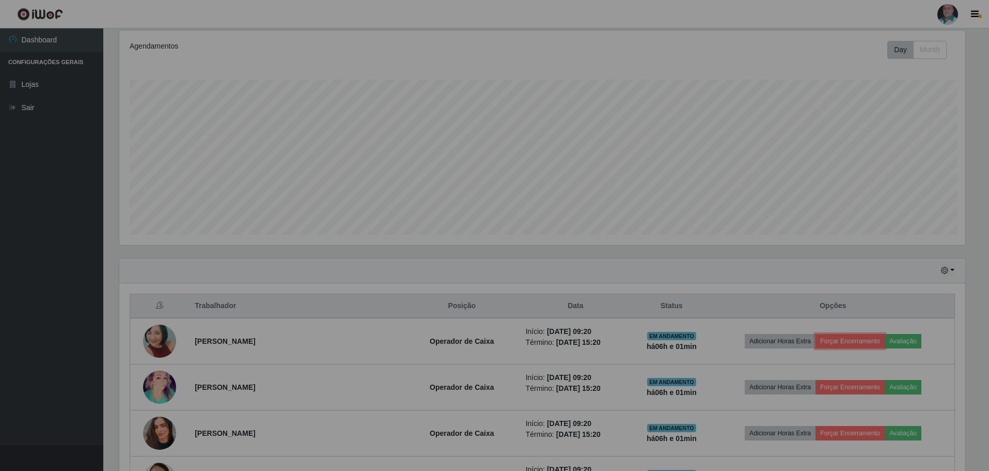
scroll to position [214, 854]
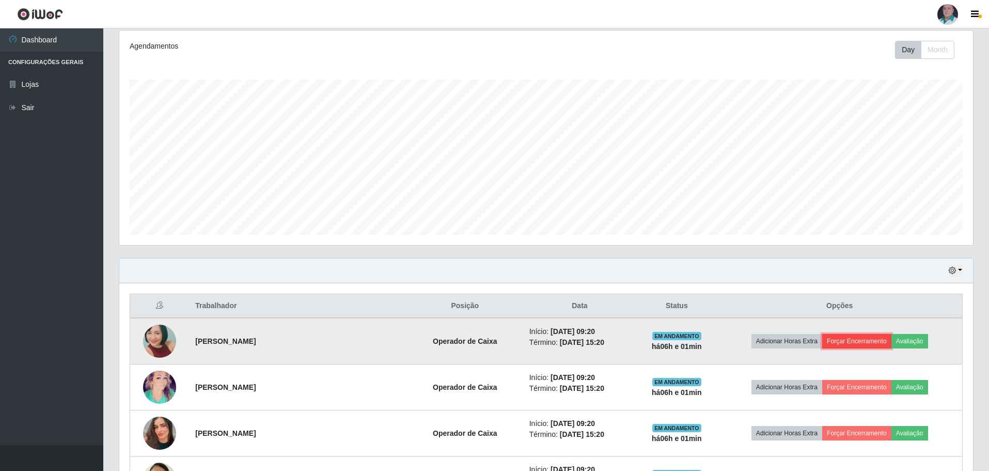
click at [846, 338] on button "Forçar Encerramento" at bounding box center [856, 341] width 69 height 14
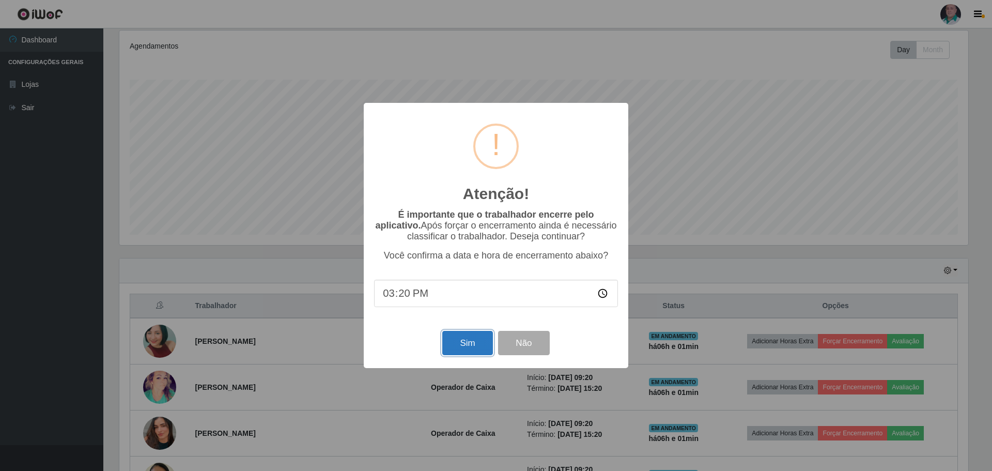
click at [473, 345] on button "Sim" at bounding box center [467, 343] width 50 height 24
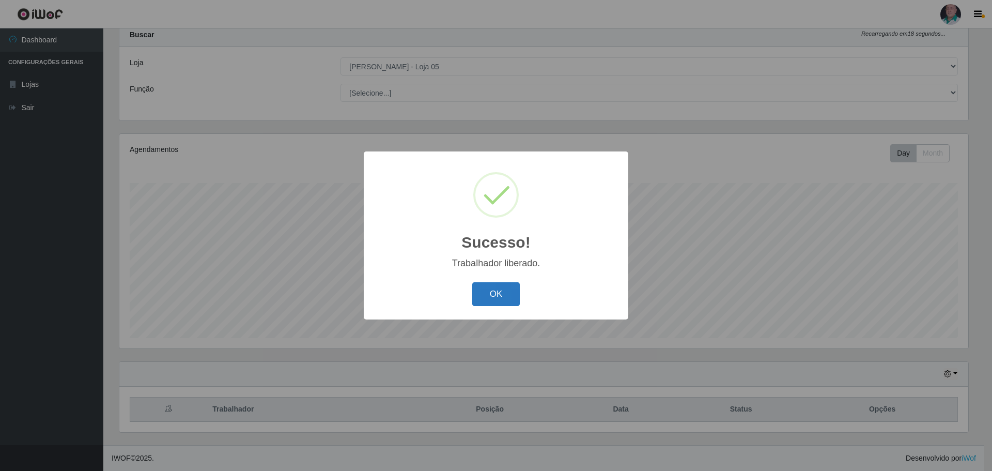
click at [491, 300] on button "OK" at bounding box center [496, 294] width 48 height 24
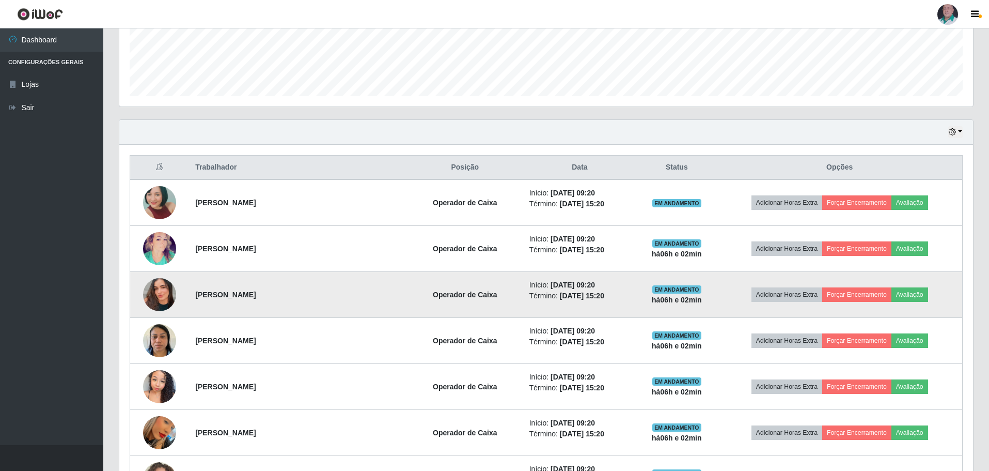
scroll to position [290, 0]
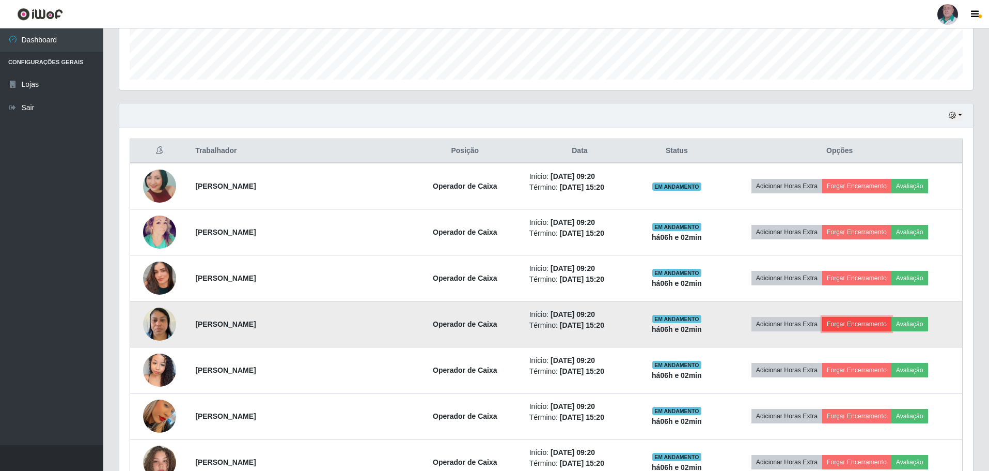
click at [871, 322] on button "Forçar Encerramento" at bounding box center [856, 324] width 69 height 14
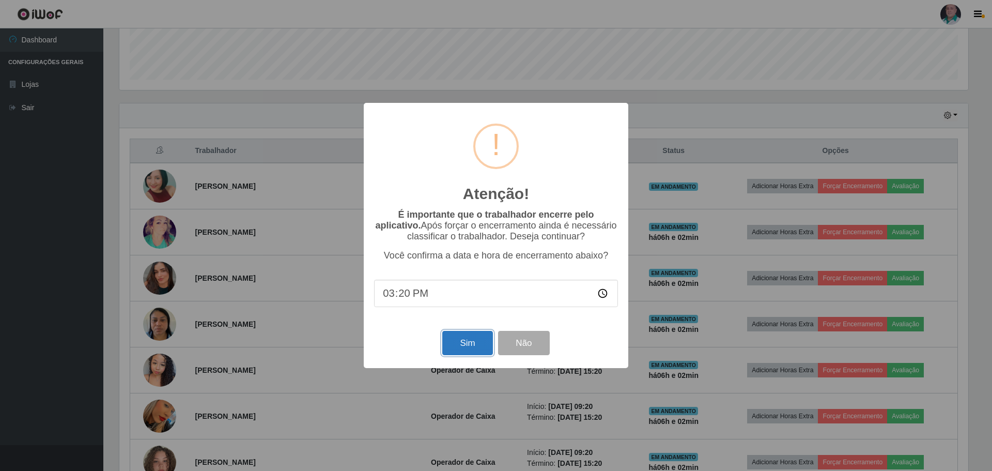
click at [466, 341] on button "Sim" at bounding box center [467, 343] width 50 height 24
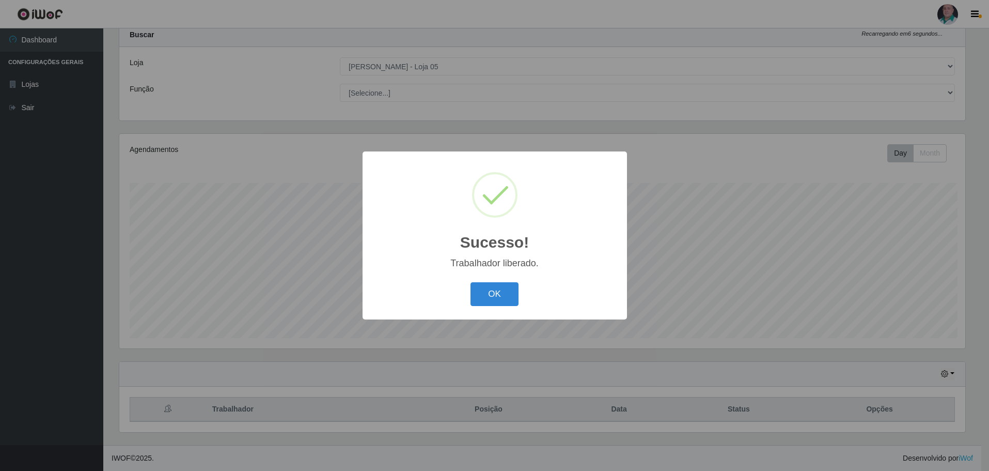
scroll to position [0, 0]
click at [491, 297] on button "OK" at bounding box center [496, 294] width 48 height 24
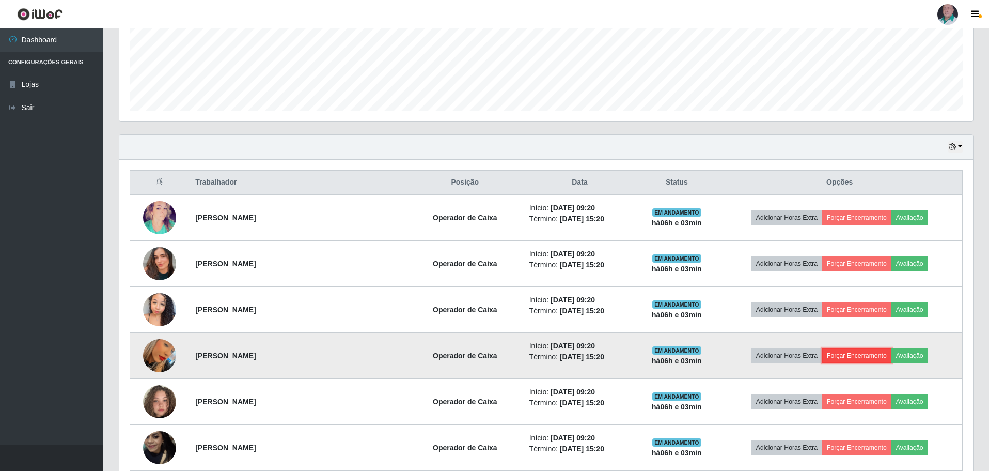
click at [858, 359] on button "Forçar Encerramento" at bounding box center [856, 355] width 69 height 14
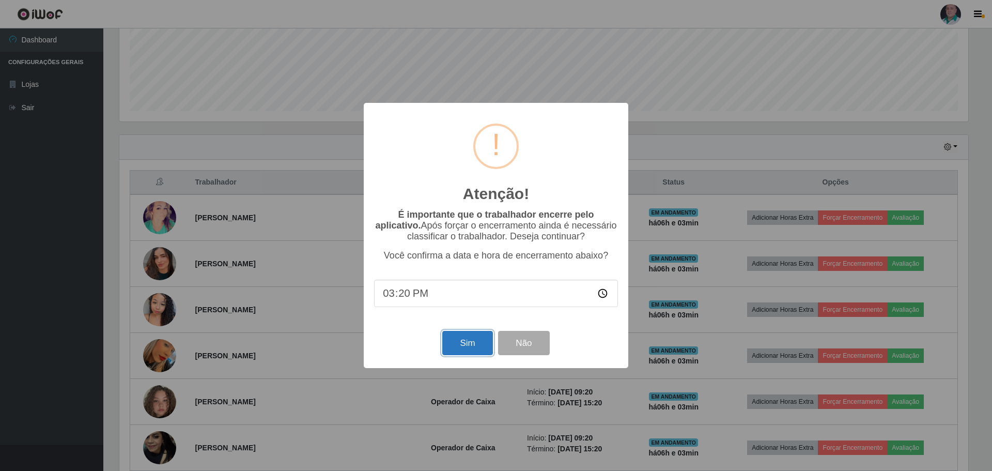
click at [464, 345] on button "Sim" at bounding box center [467, 343] width 50 height 24
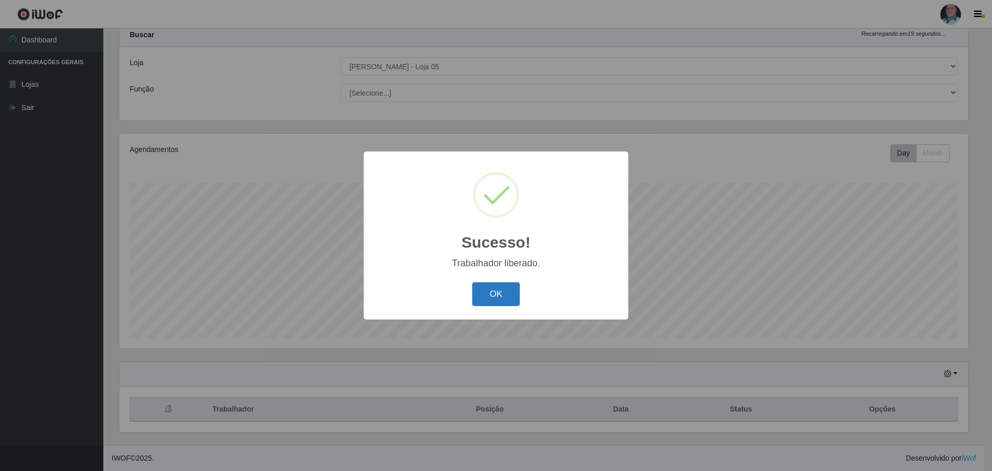
click at [497, 292] on button "OK" at bounding box center [496, 294] width 48 height 24
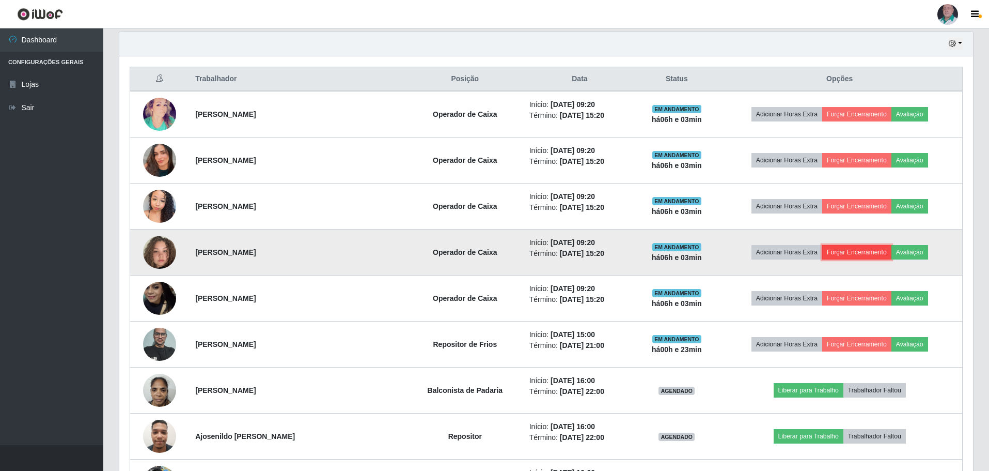
click at [852, 252] on button "Forçar Encerramento" at bounding box center [856, 252] width 69 height 14
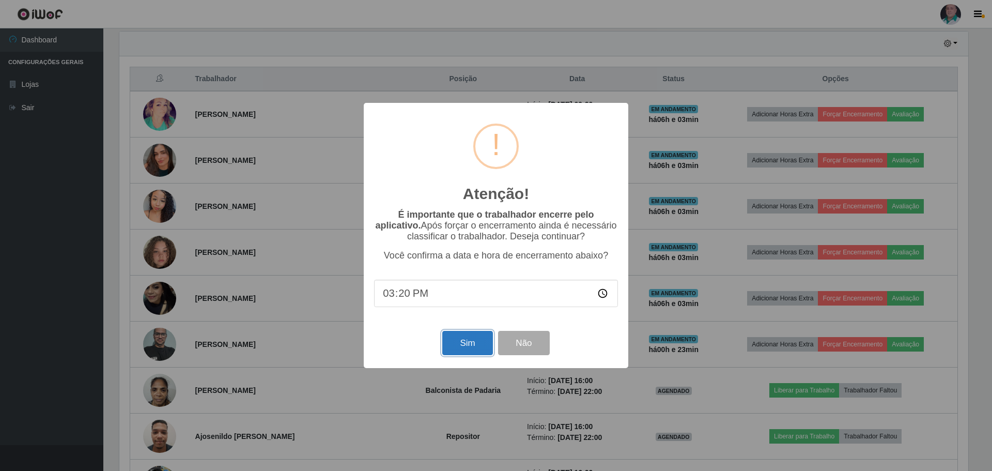
click at [474, 338] on button "Sim" at bounding box center [467, 343] width 50 height 24
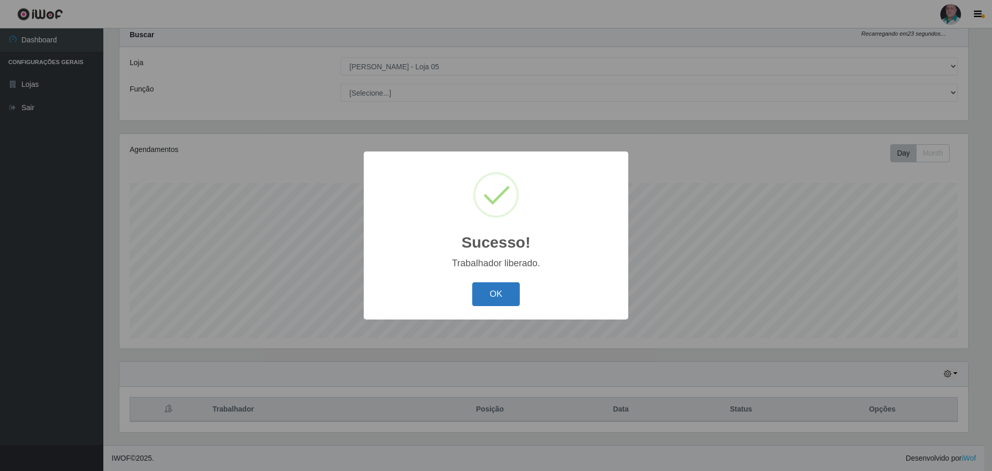
click at [491, 294] on button "OK" at bounding box center [496, 294] width 48 height 24
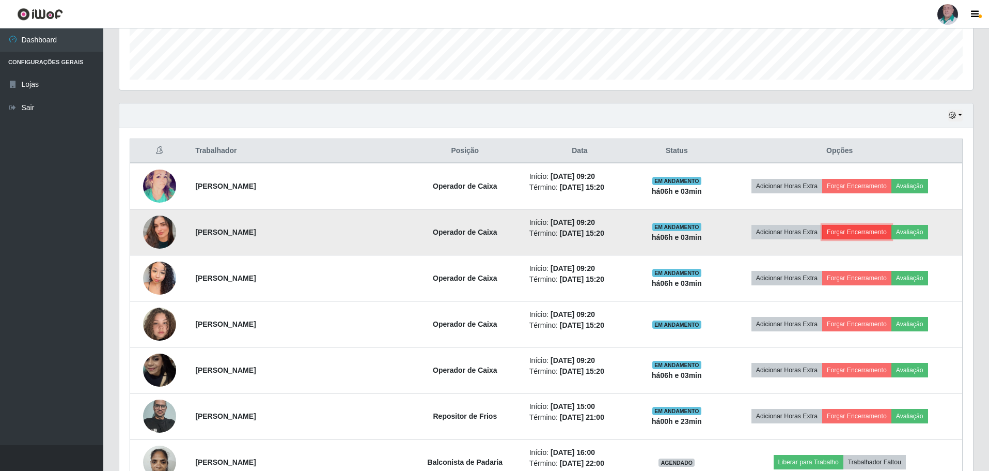
click at [859, 233] on button "Forçar Encerramento" at bounding box center [856, 232] width 69 height 14
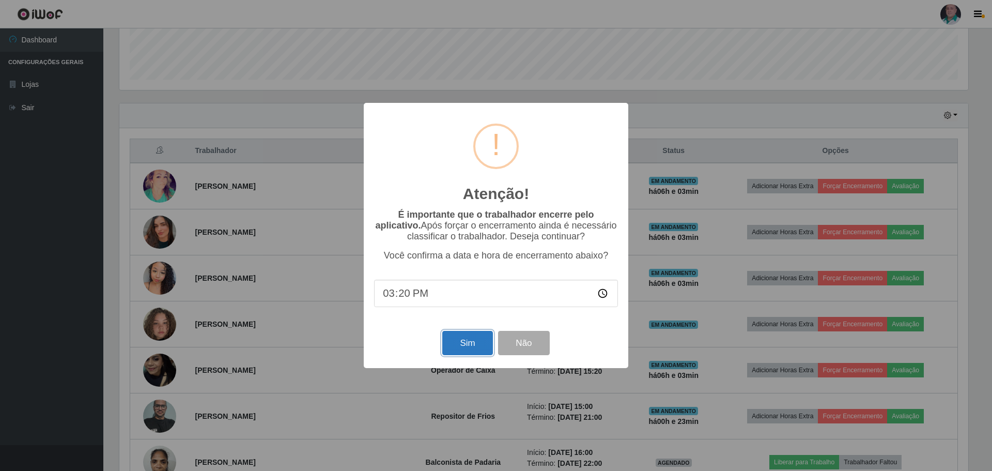
click at [460, 345] on button "Sim" at bounding box center [467, 343] width 50 height 24
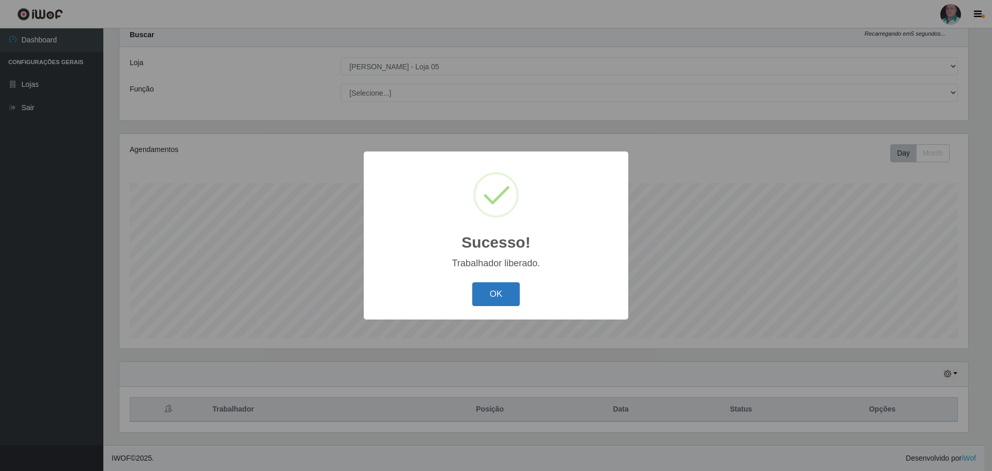
click at [488, 291] on button "OK" at bounding box center [496, 294] width 48 height 24
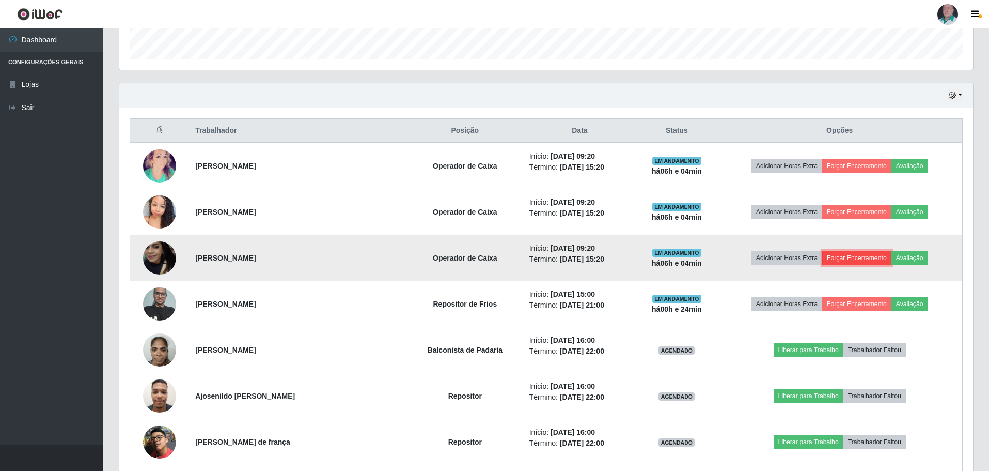
click at [847, 256] on button "Forçar Encerramento" at bounding box center [856, 258] width 69 height 14
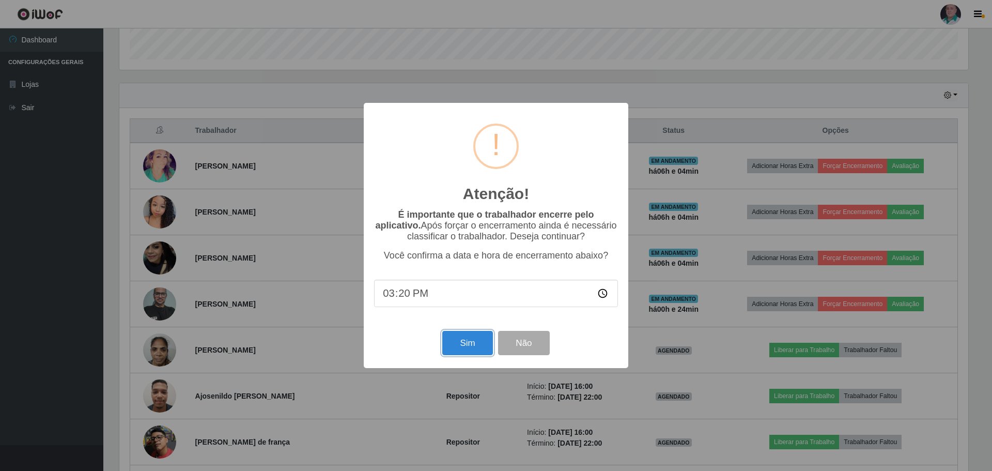
click at [467, 345] on button "Sim" at bounding box center [467, 343] width 50 height 24
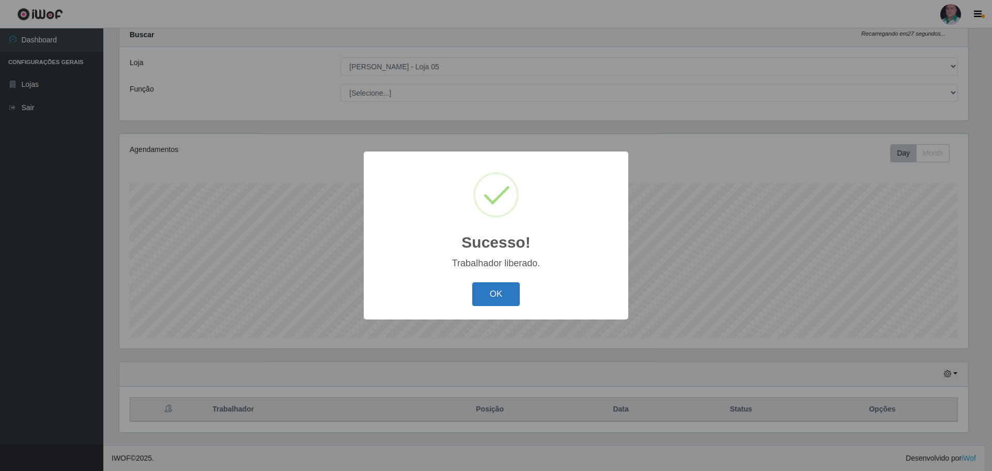
click at [498, 289] on button "OK" at bounding box center [496, 294] width 48 height 24
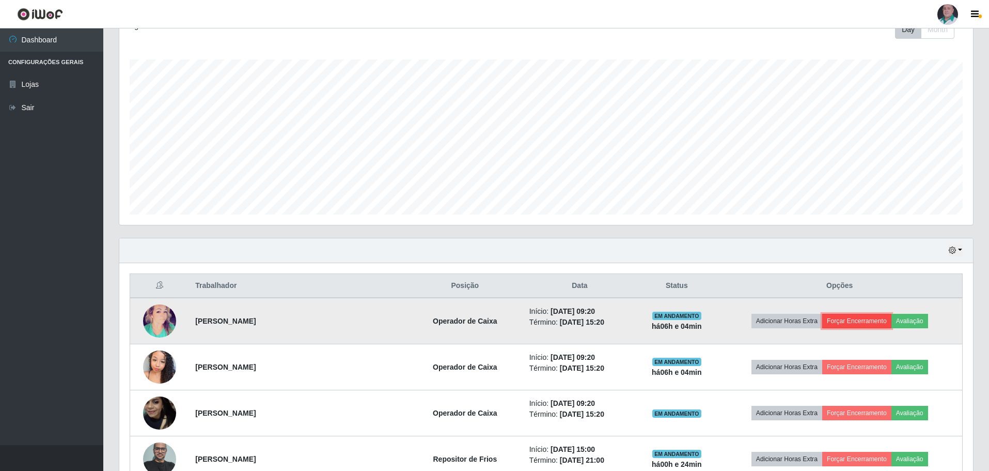
click at [854, 317] on button "Forçar Encerramento" at bounding box center [856, 321] width 69 height 14
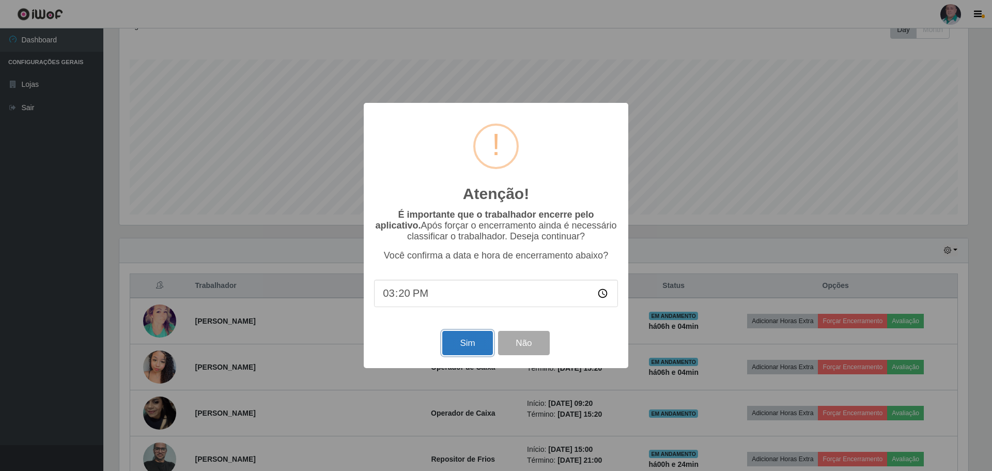
click at [470, 341] on button "Sim" at bounding box center [467, 343] width 50 height 24
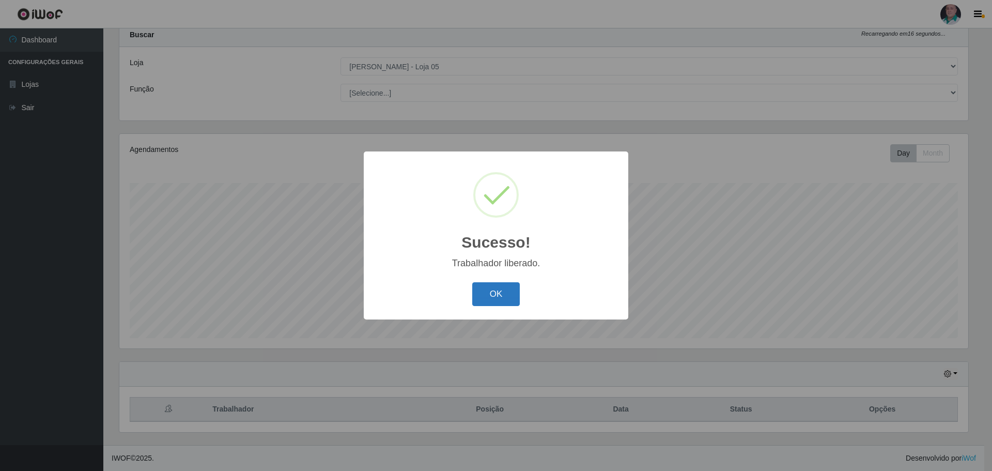
click at [506, 300] on button "OK" at bounding box center [496, 294] width 48 height 24
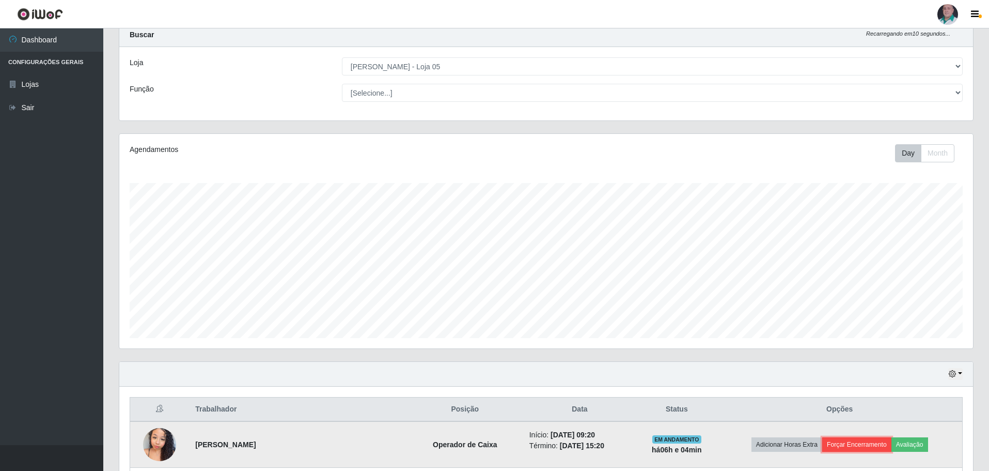
click at [869, 446] on button "Forçar Encerramento" at bounding box center [856, 444] width 69 height 14
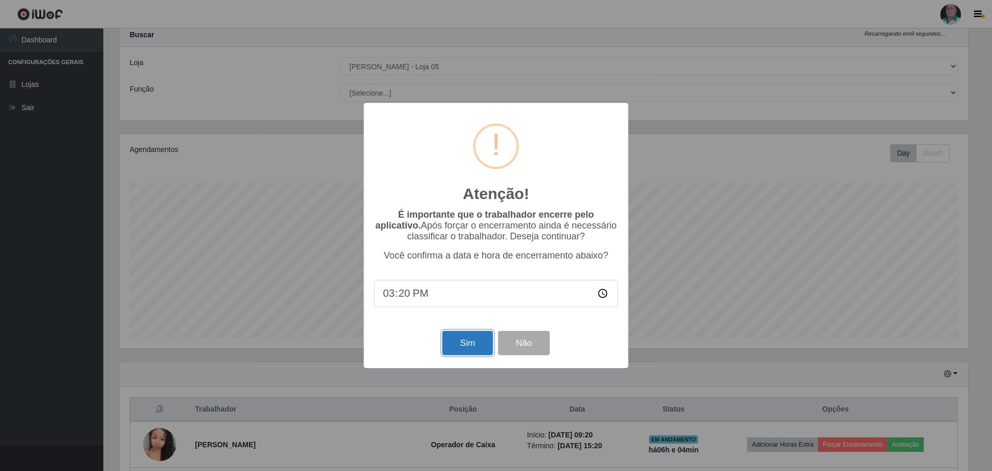
click at [469, 336] on button "Sim" at bounding box center [467, 343] width 50 height 24
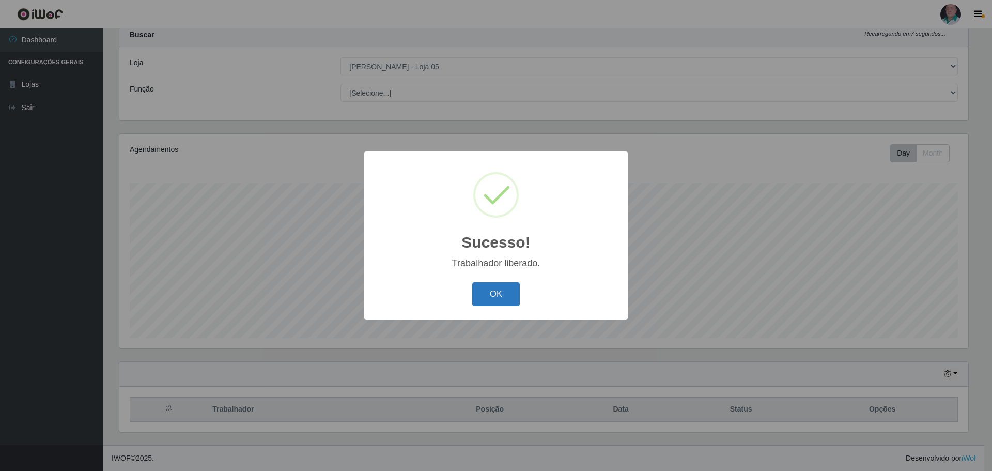
click at [505, 284] on button "OK" at bounding box center [496, 294] width 48 height 24
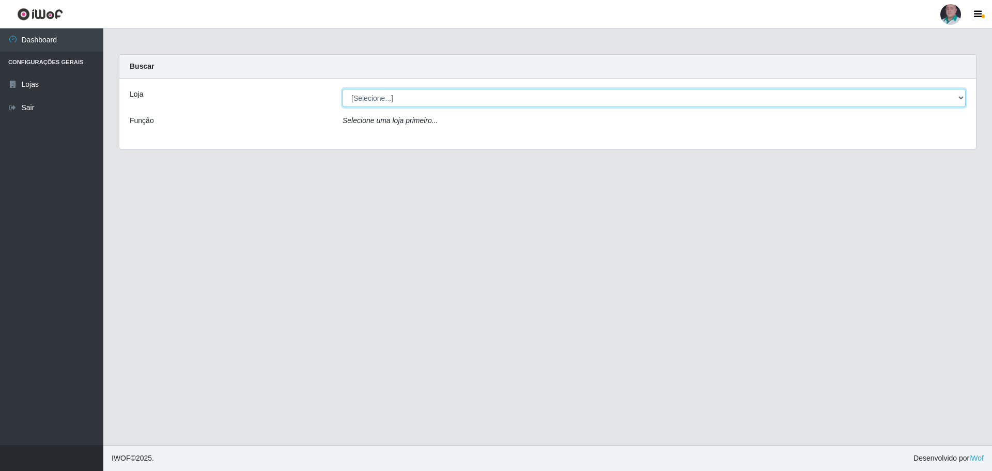
click at [935, 103] on select "[Selecione...] Mar Vermelho - Loja 05" at bounding box center [653, 98] width 623 height 18
select select "252"
click at [342, 89] on select "[Selecione...] Mar Vermelho - Loja 05" at bounding box center [653, 98] width 623 height 18
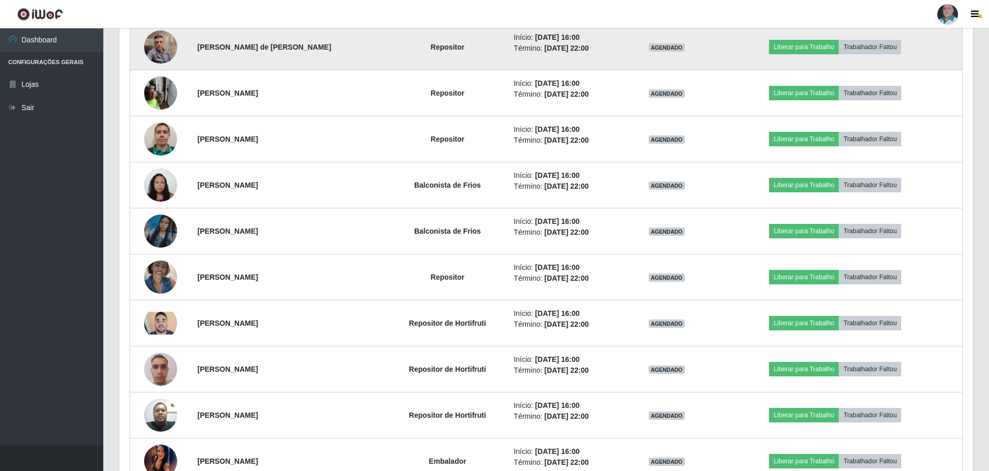
scroll to position [723, 0]
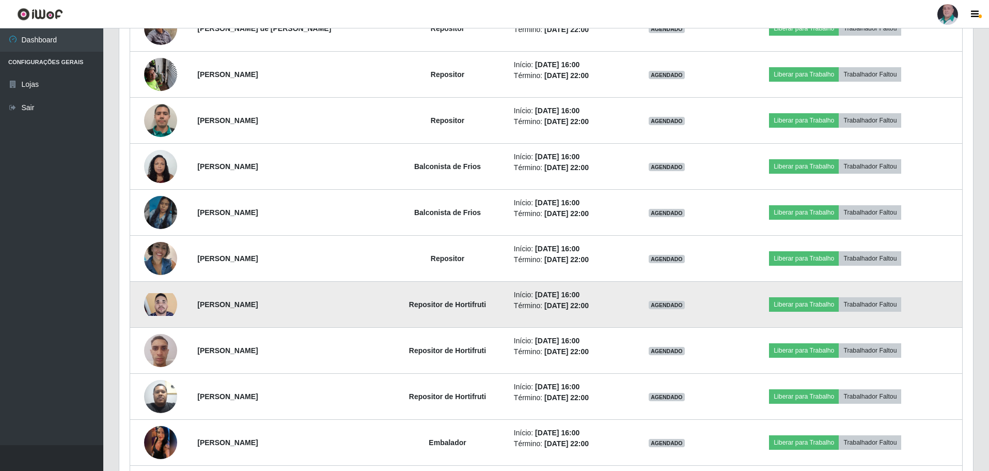
click at [162, 308] on img at bounding box center [160, 304] width 33 height 23
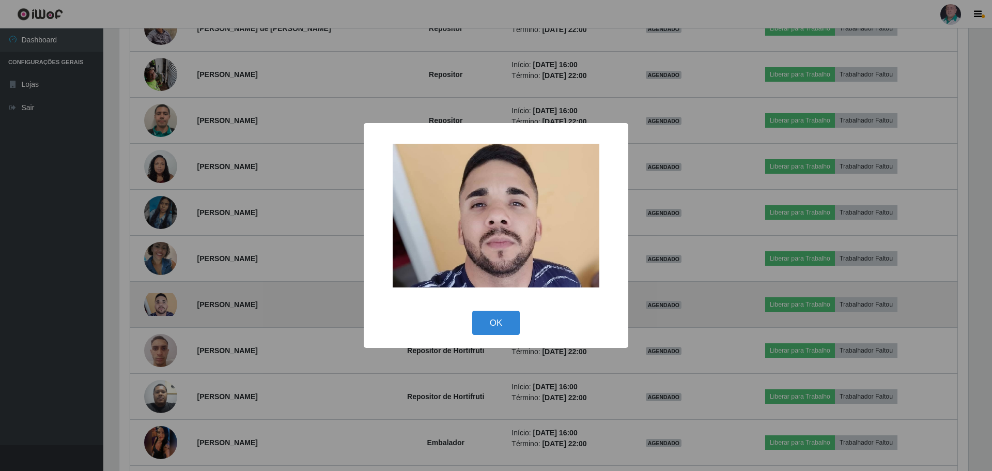
click at [162, 308] on div "× OK Cancel" at bounding box center [496, 235] width 992 height 471
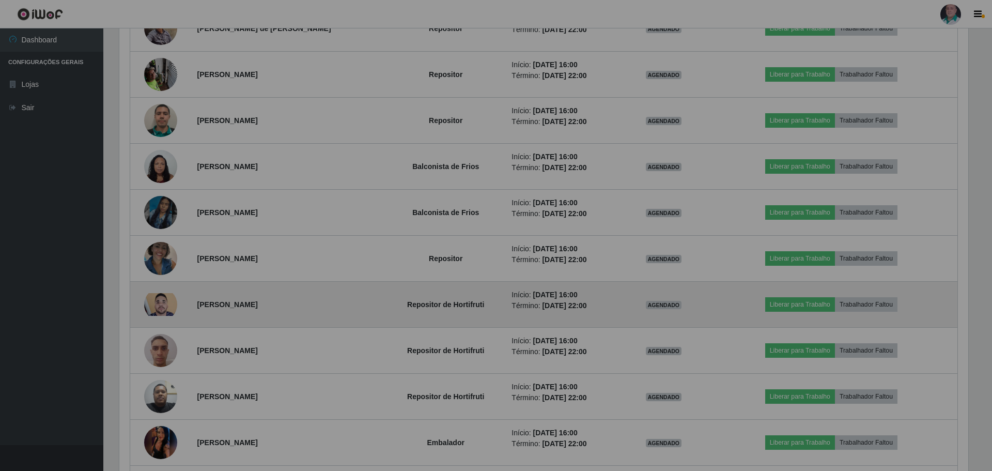
scroll to position [214, 854]
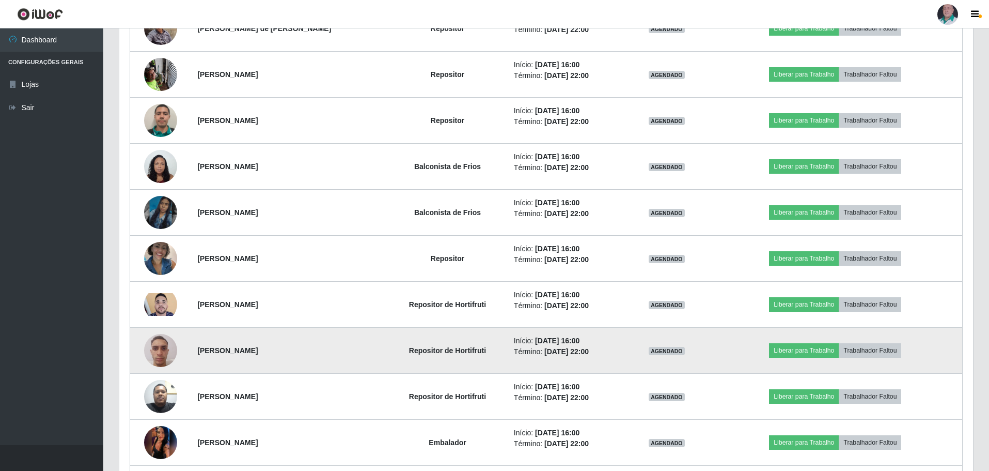
click at [158, 345] on img at bounding box center [160, 350] width 33 height 44
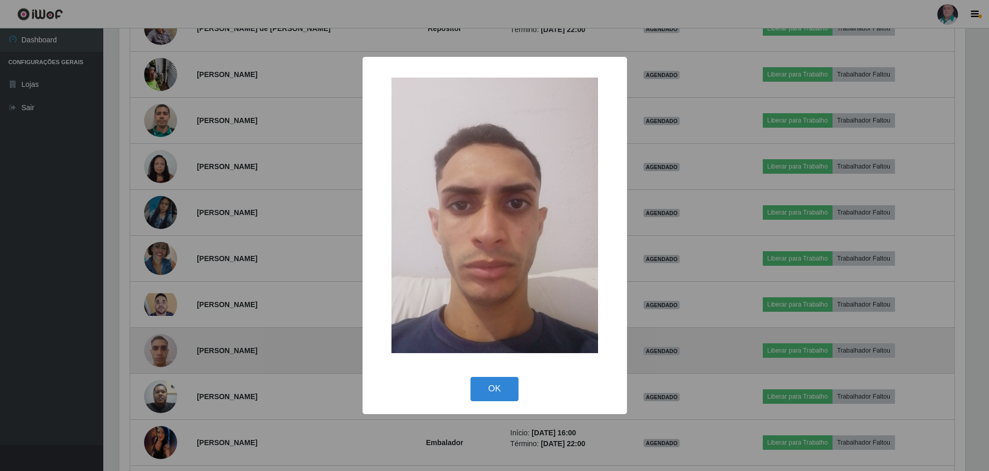
scroll to position [214, 849]
click at [158, 345] on div "× OK Cancel" at bounding box center [496, 235] width 992 height 471
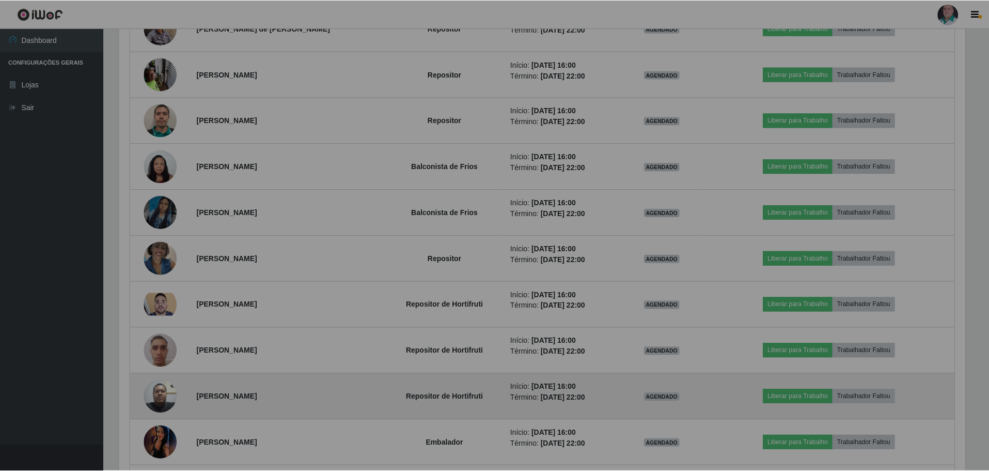
scroll to position [214, 854]
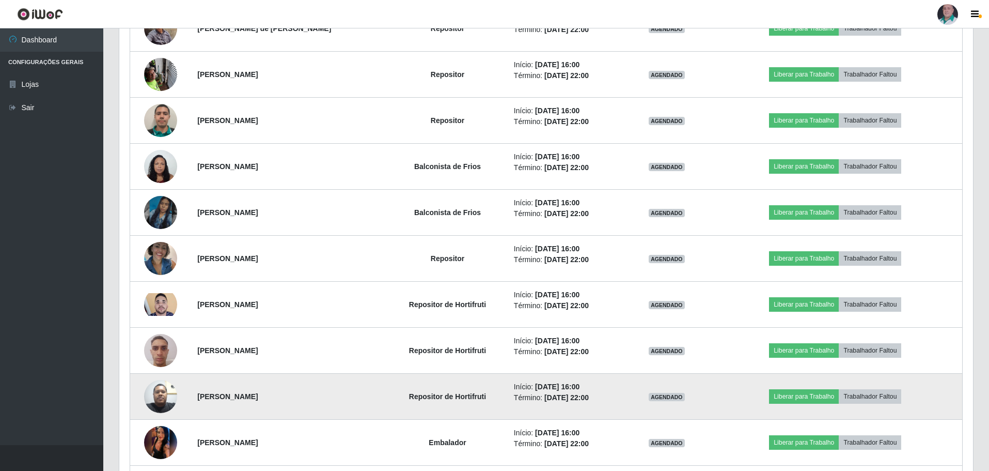
click at [165, 394] on img at bounding box center [160, 396] width 33 height 44
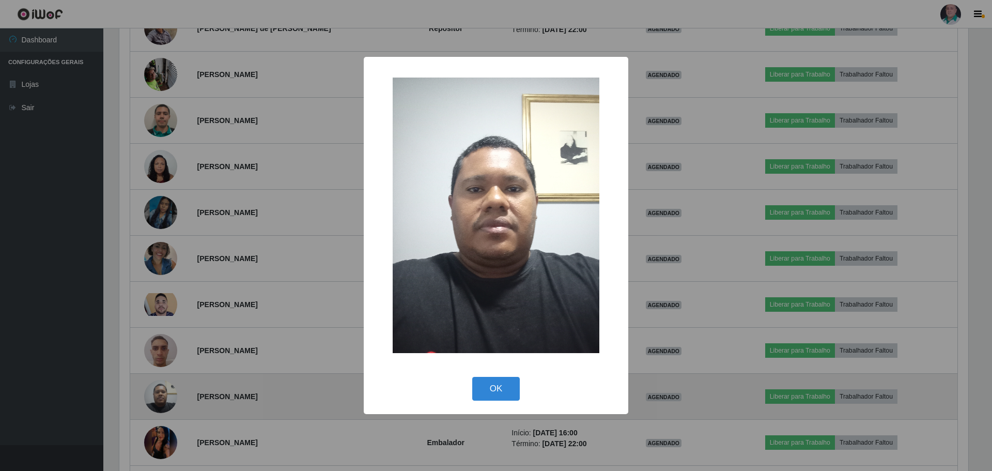
click at [165, 394] on div "× OK Cancel" at bounding box center [496, 235] width 992 height 471
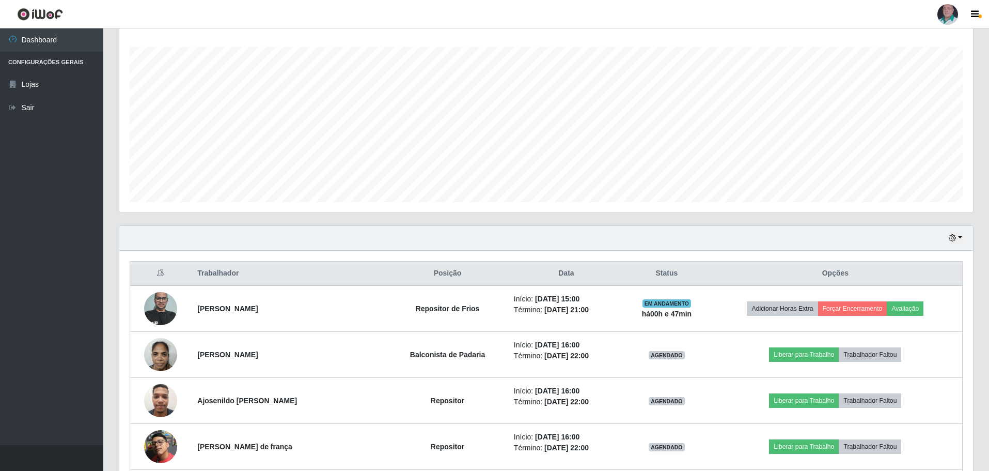
scroll to position [160, 0]
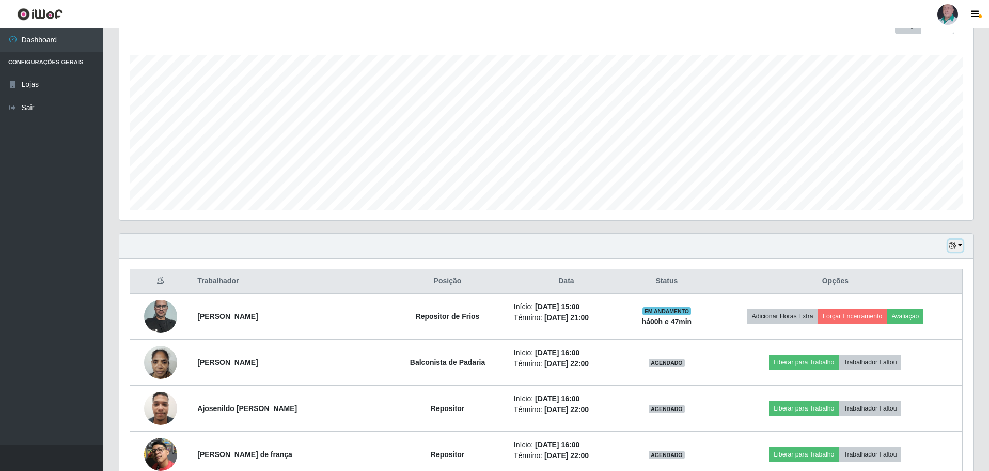
click at [957, 245] on button "button" at bounding box center [955, 246] width 14 height 12
click at [914, 287] on button "1 dia" at bounding box center [922, 286] width 82 height 22
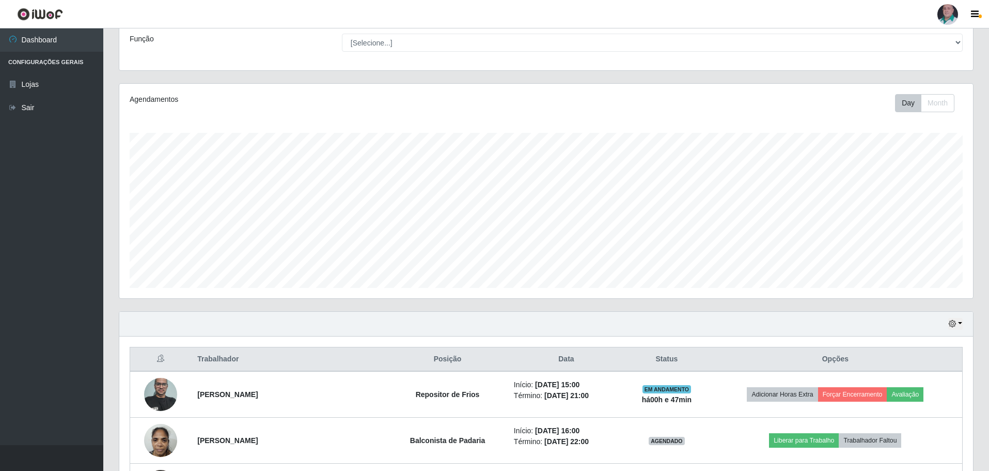
scroll to position [0, 0]
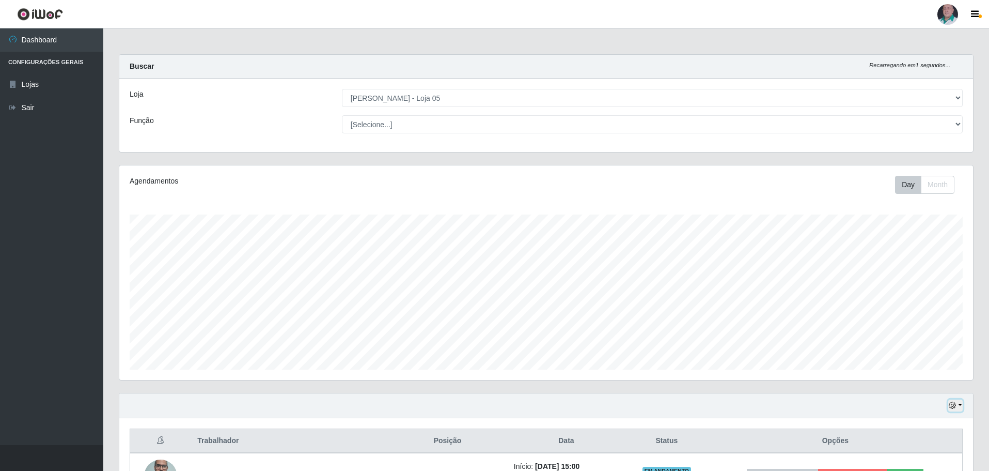
click at [959, 403] on button "button" at bounding box center [955, 405] width 14 height 12
click at [898, 306] on button "Hoje" at bounding box center [922, 302] width 82 height 22
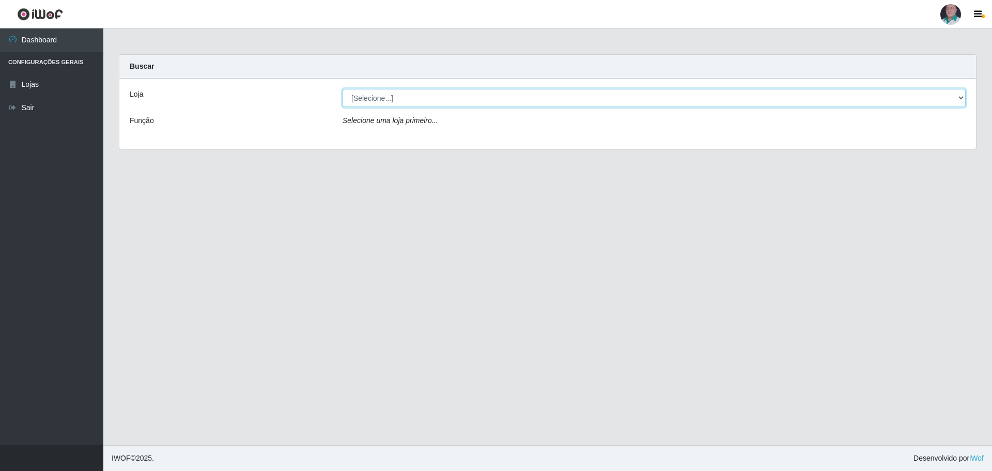
drag, startPoint x: 385, startPoint y: 99, endPoint x: 395, endPoint y: 106, distance: 12.3
click at [385, 99] on select "[Selecione...] Mar Vermelho - Loja 05" at bounding box center [653, 98] width 623 height 18
select select "252"
click at [342, 89] on select "[Selecione...] Mar Vermelho - Loja 05" at bounding box center [653, 98] width 623 height 18
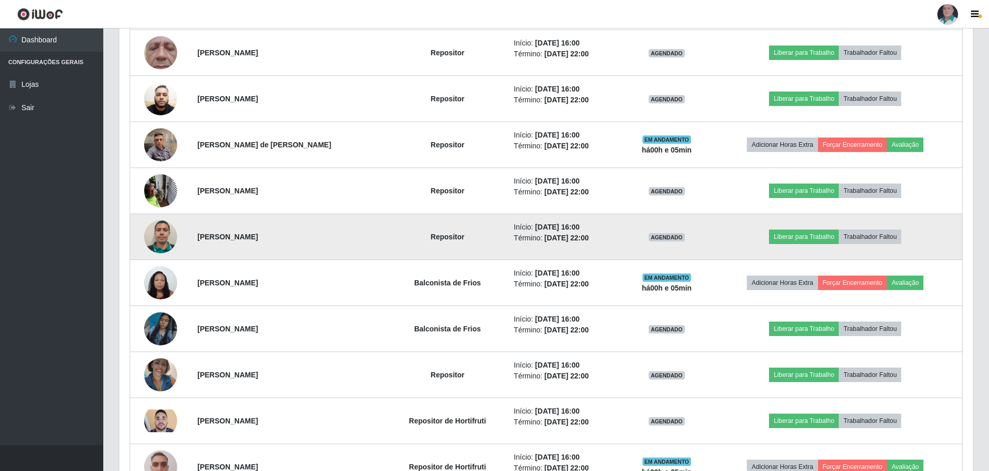
scroll to position [568, 0]
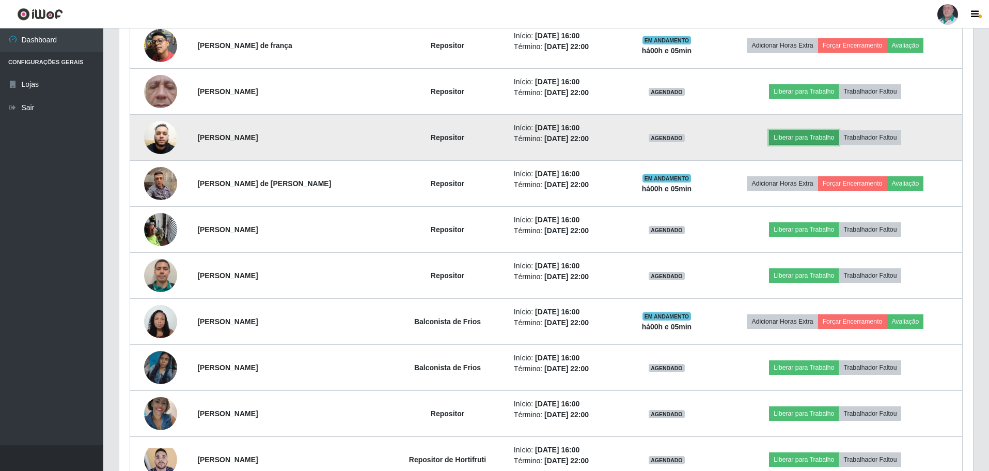
click at [794, 140] on button "Liberar para Trabalho" at bounding box center [804, 137] width 70 height 14
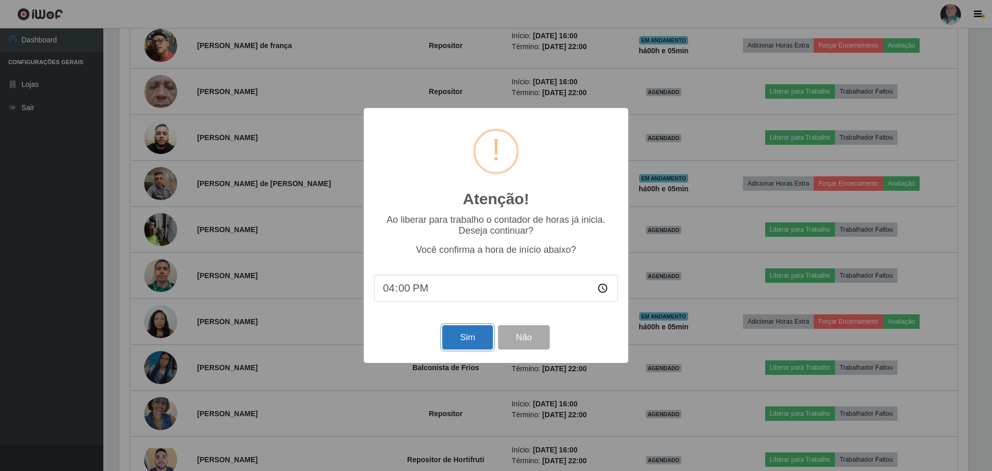
click at [460, 344] on button "Sim" at bounding box center [467, 337] width 50 height 24
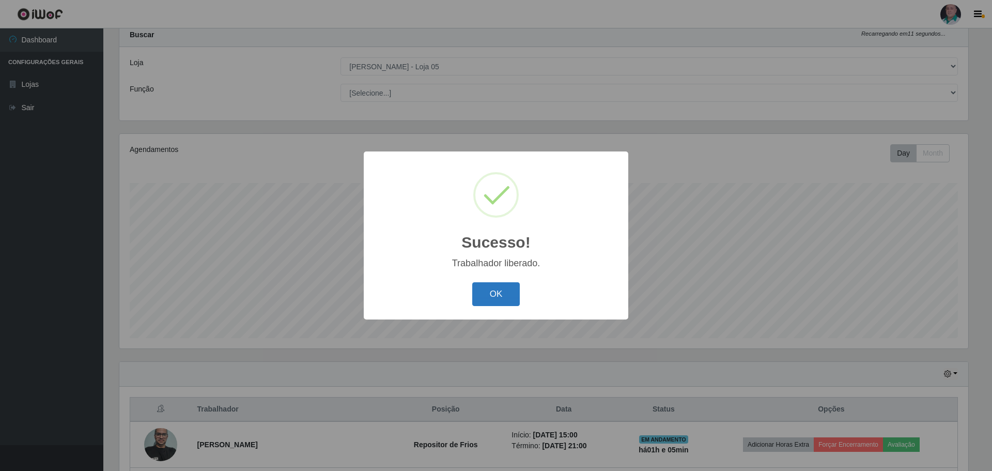
click at [505, 298] on button "OK" at bounding box center [496, 294] width 48 height 24
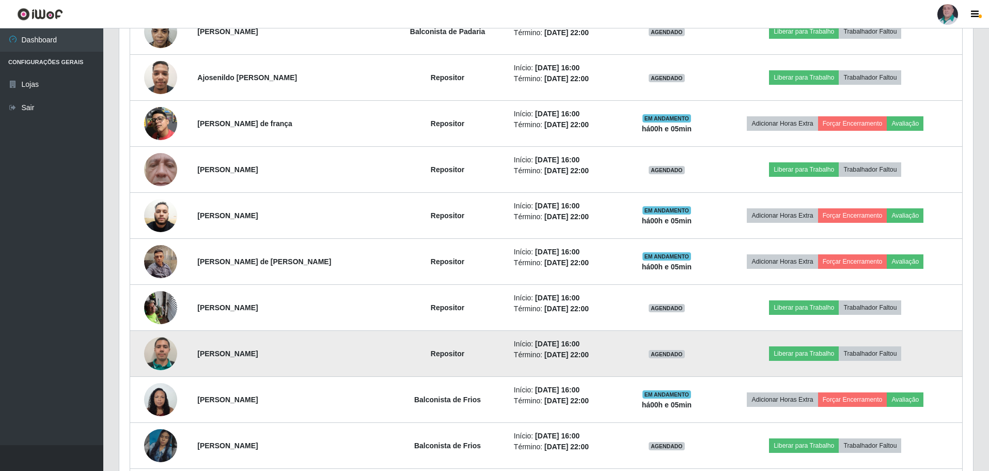
scroll to position [517, 0]
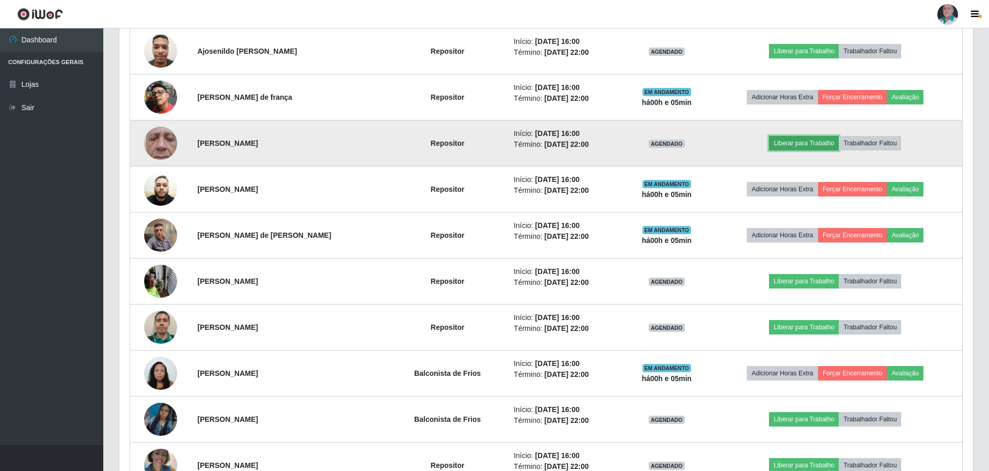
click at [802, 146] on button "Liberar para Trabalho" at bounding box center [804, 143] width 70 height 14
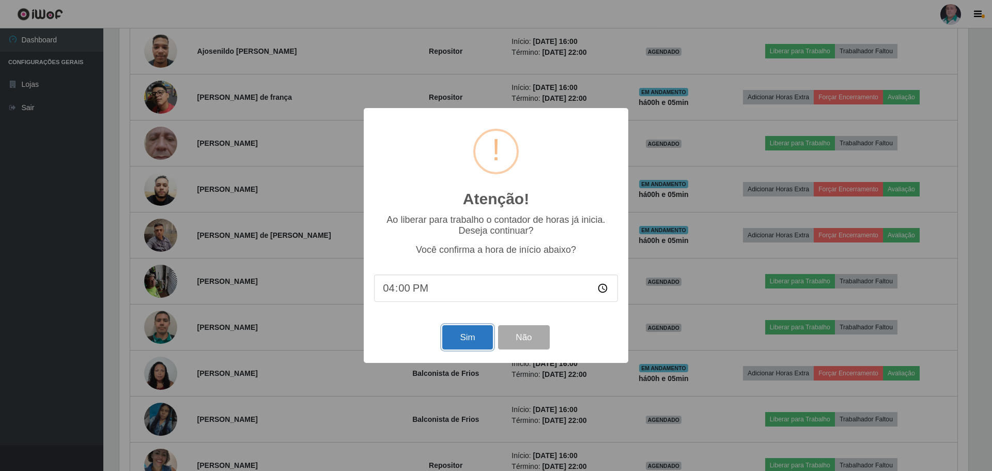
click at [470, 338] on button "Sim" at bounding box center [467, 337] width 50 height 24
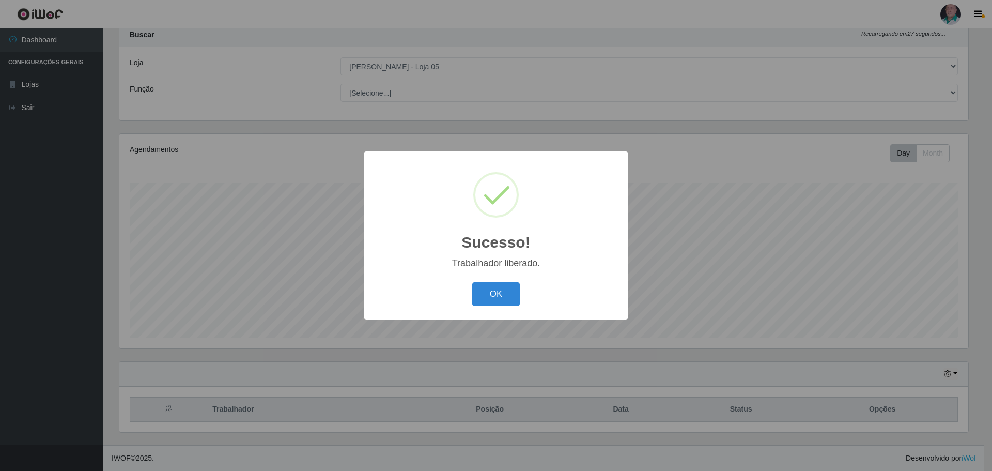
drag, startPoint x: 493, startPoint y: 289, endPoint x: 519, endPoint y: 307, distance: 31.5
click at [514, 305] on button "OK" at bounding box center [496, 294] width 48 height 24
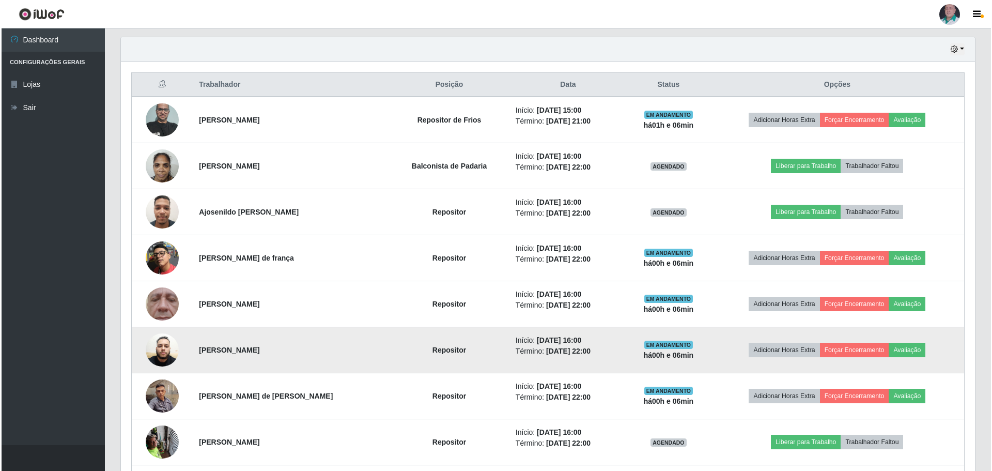
scroll to position [341, 0]
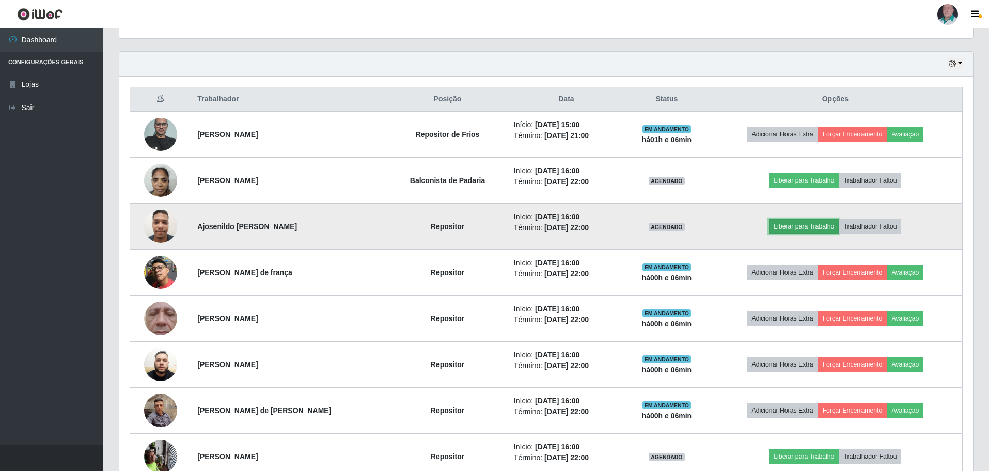
click at [803, 226] on button "Liberar para Trabalho" at bounding box center [804, 226] width 70 height 14
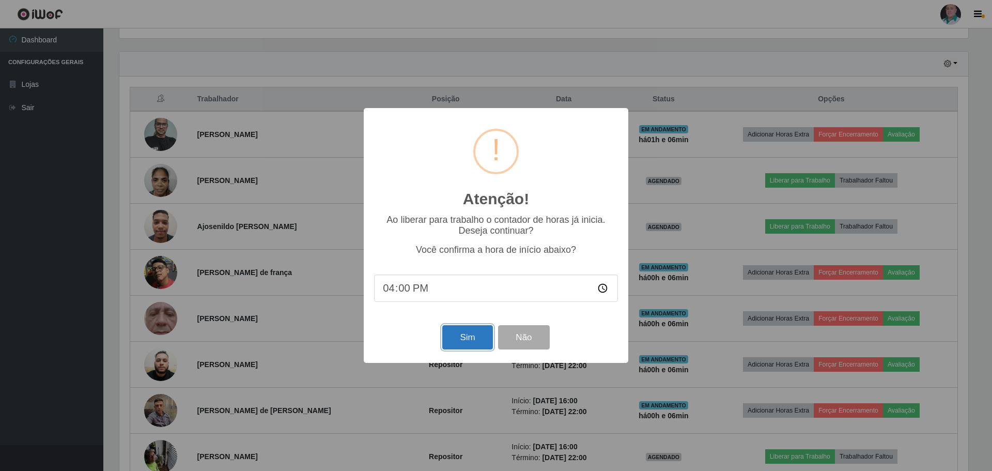
click at [473, 336] on button "Sim" at bounding box center [467, 337] width 50 height 24
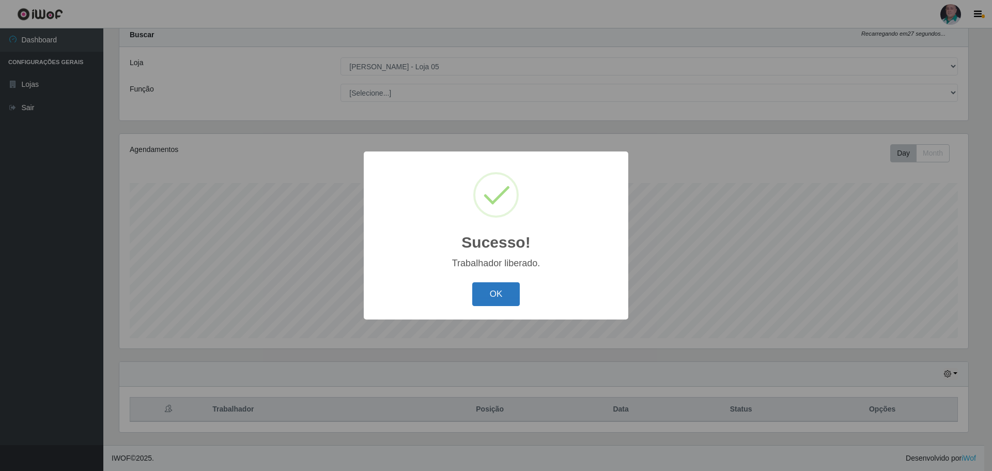
click at [493, 295] on button "OK" at bounding box center [496, 294] width 48 height 24
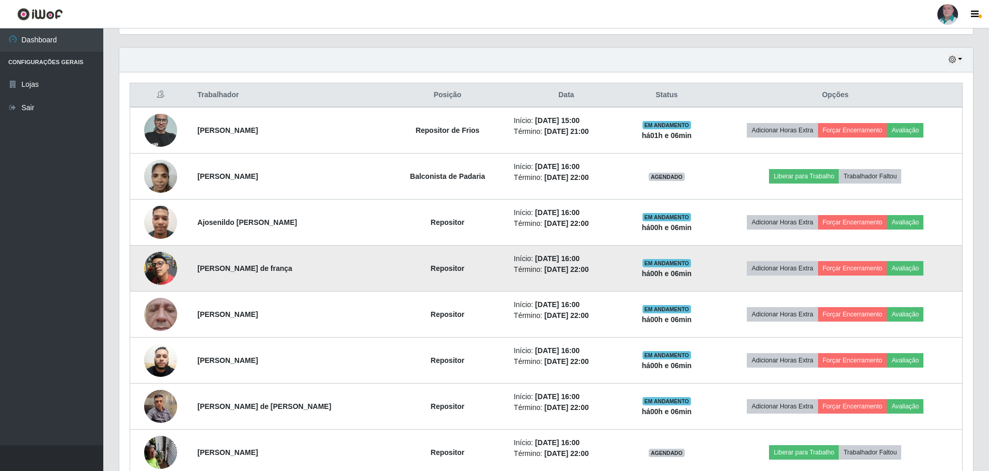
scroll to position [341, 0]
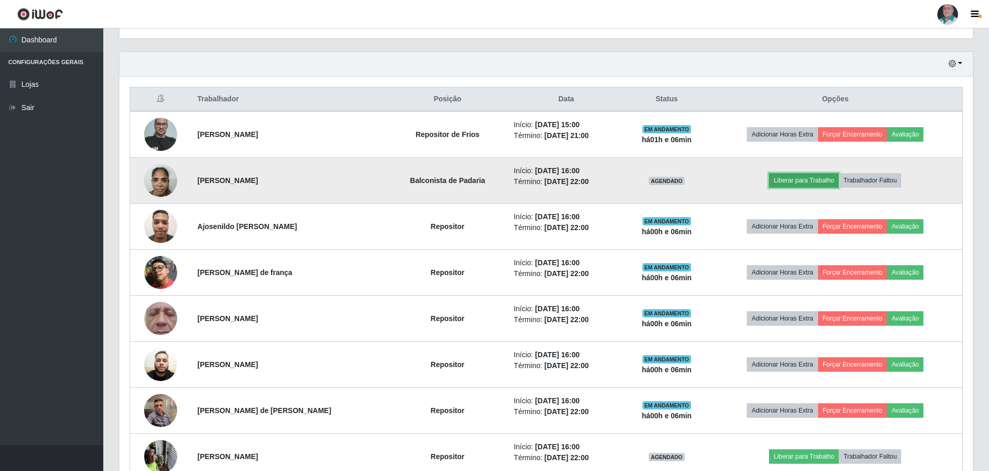
click at [810, 180] on button "Liberar para Trabalho" at bounding box center [804, 180] width 70 height 14
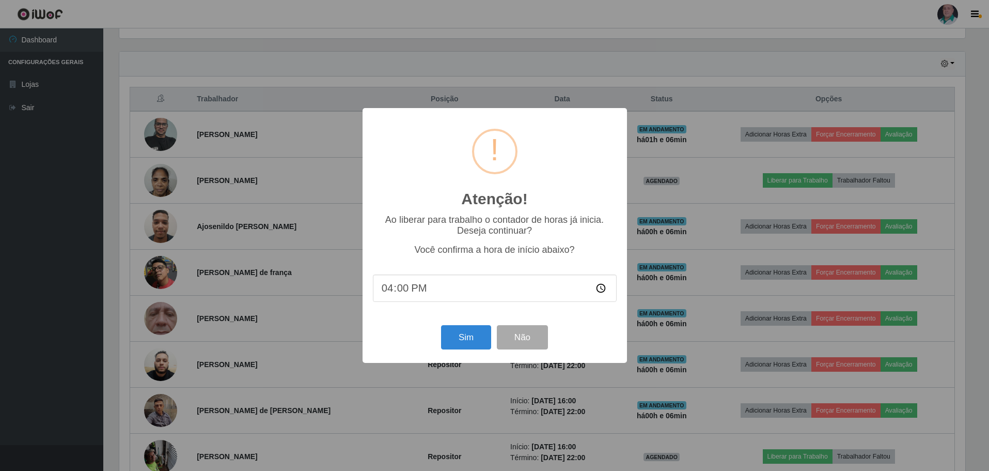
scroll to position [214, 849]
click at [476, 332] on button "Sim" at bounding box center [467, 337] width 50 height 24
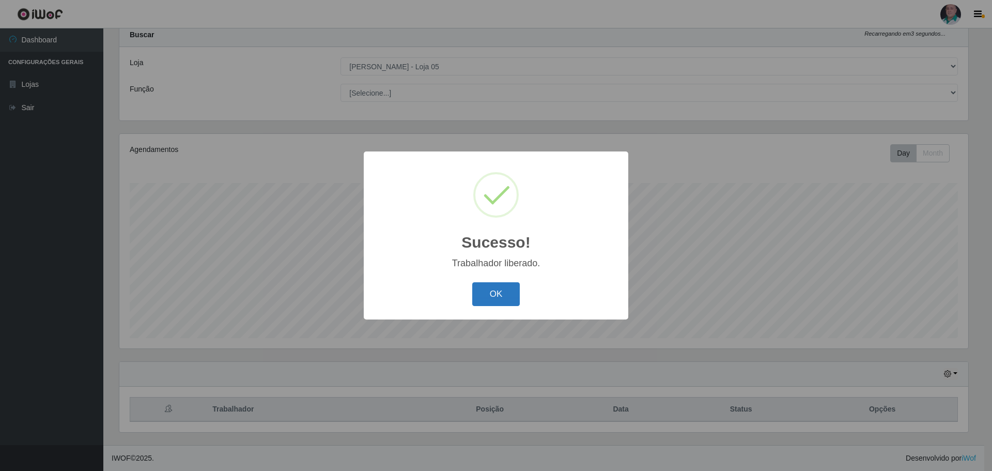
click at [489, 291] on button "OK" at bounding box center [496, 294] width 48 height 24
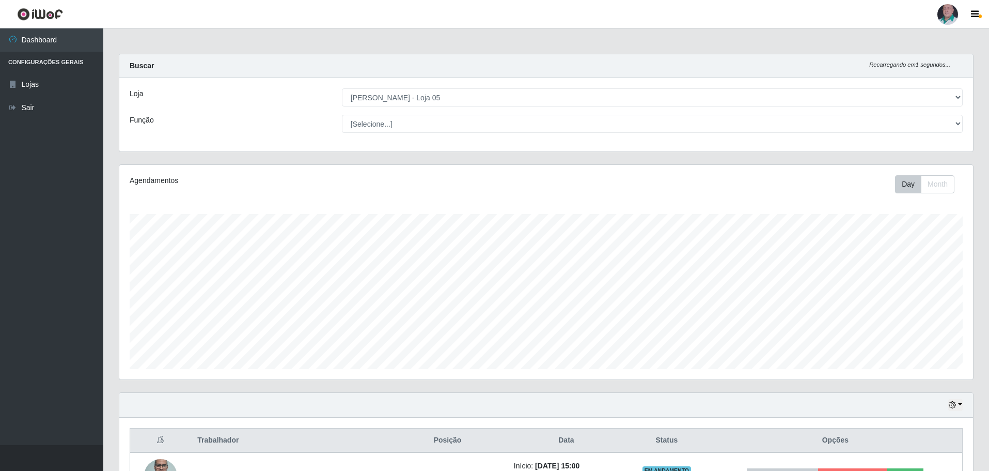
scroll to position [0, 0]
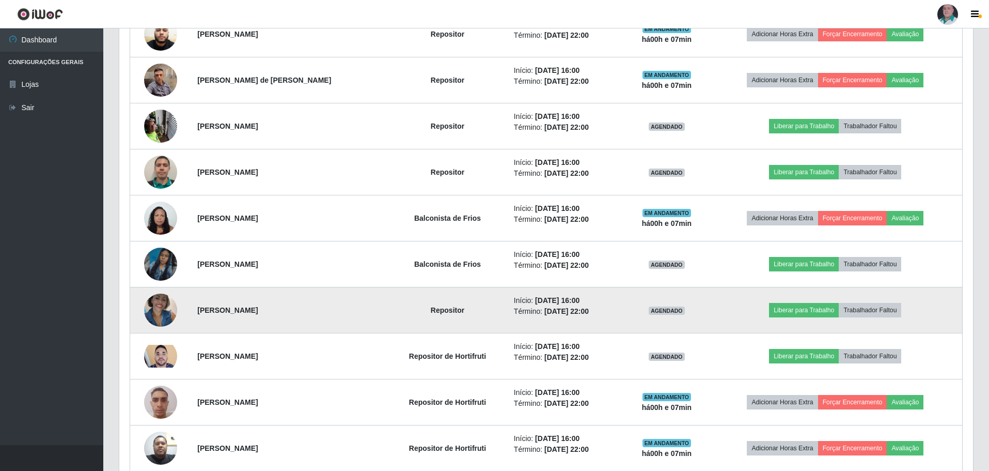
click at [159, 312] on img at bounding box center [160, 310] width 33 height 44
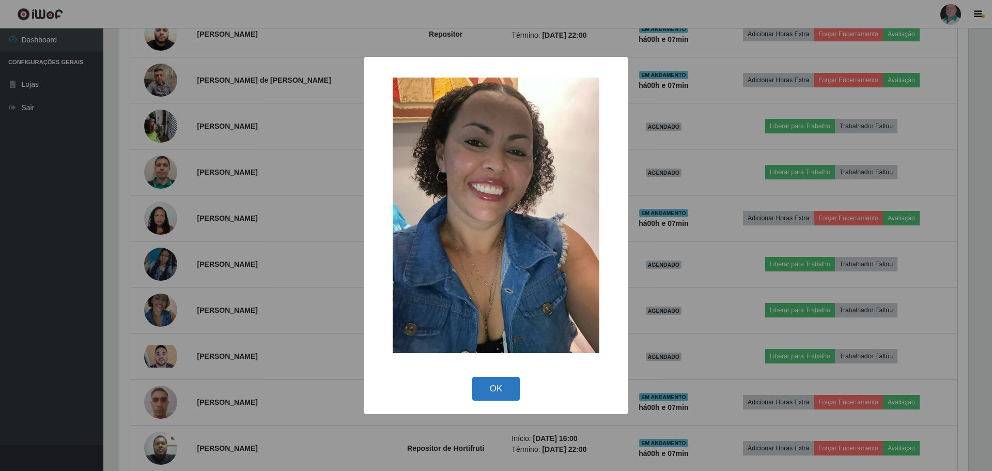
click at [501, 392] on button "OK" at bounding box center [496, 389] width 48 height 24
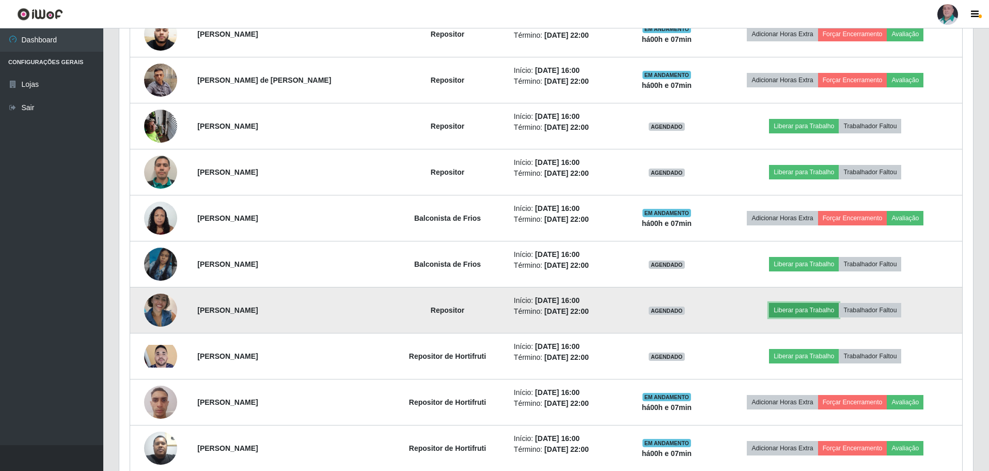
click at [805, 309] on button "Liberar para Trabalho" at bounding box center [804, 310] width 70 height 14
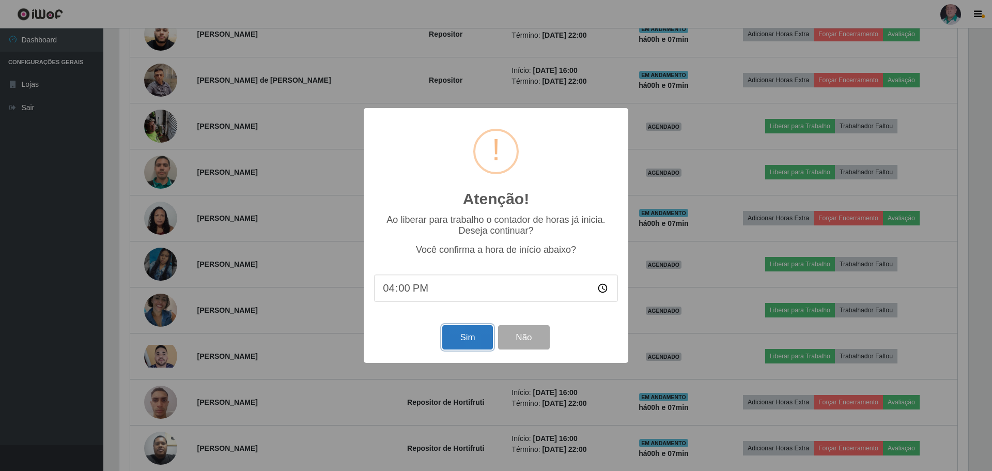
click at [461, 341] on button "Sim" at bounding box center [467, 337] width 50 height 24
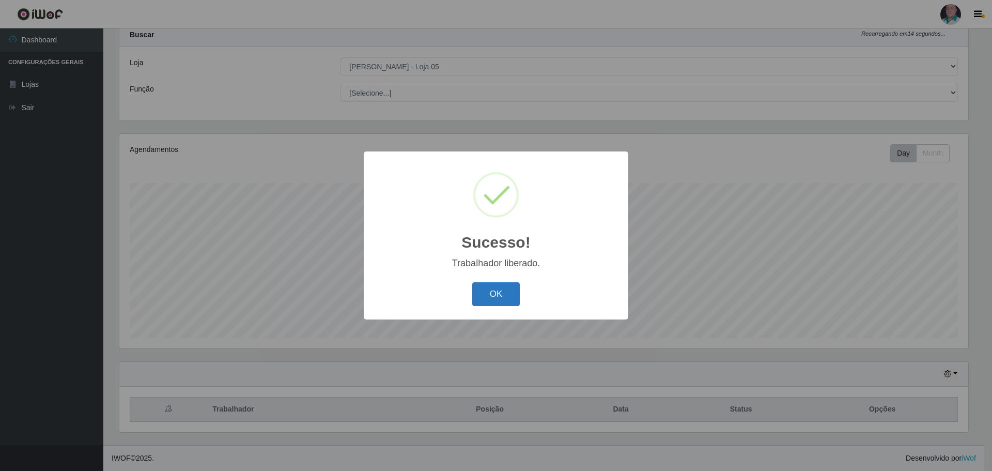
click at [485, 290] on button "OK" at bounding box center [496, 294] width 48 height 24
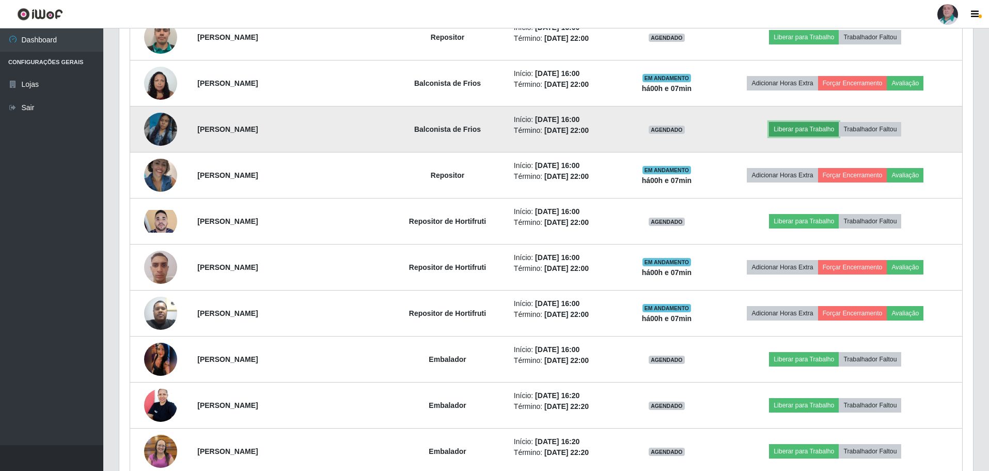
click at [814, 128] on button "Liberar para Trabalho" at bounding box center [804, 129] width 70 height 14
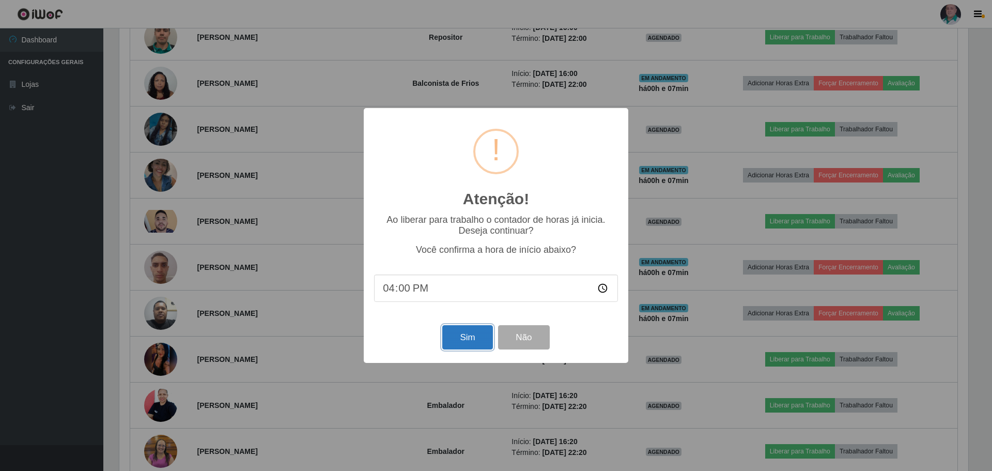
click at [470, 342] on button "Sim" at bounding box center [467, 337] width 50 height 24
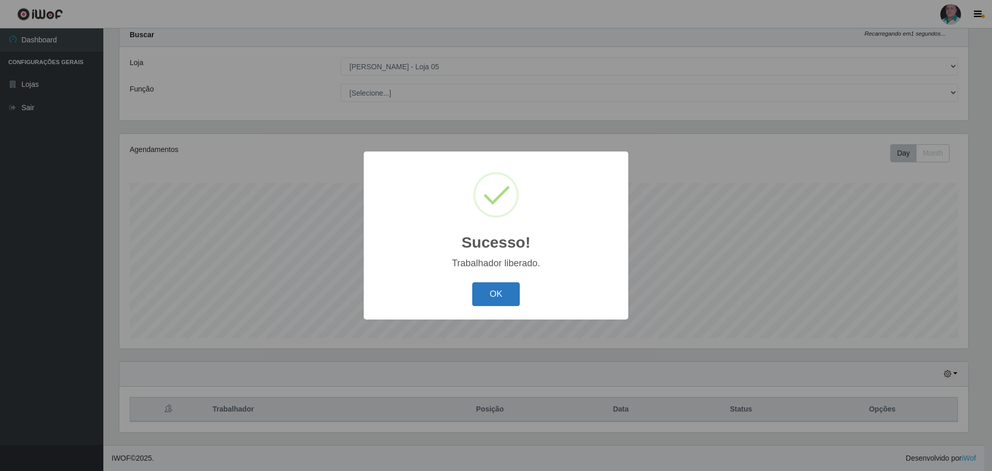
click at [498, 292] on button "OK" at bounding box center [496, 294] width 48 height 24
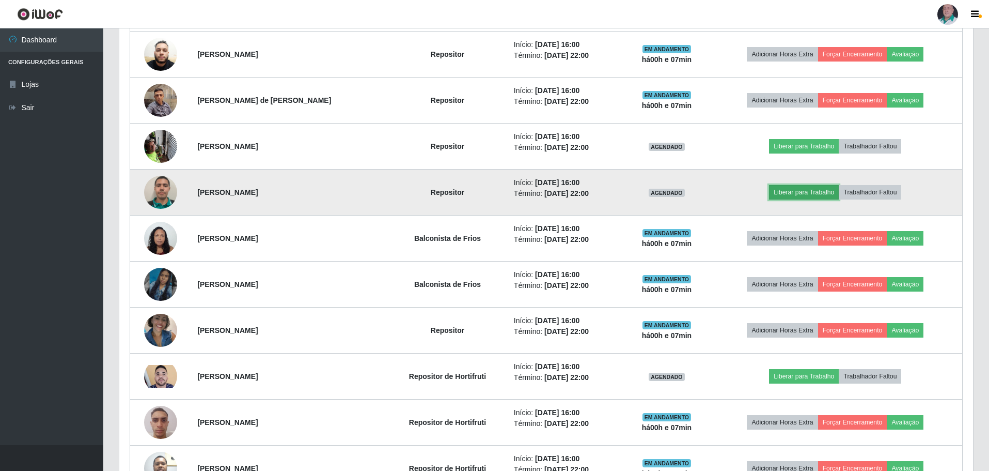
click at [794, 192] on button "Liberar para Trabalho" at bounding box center [804, 192] width 70 height 14
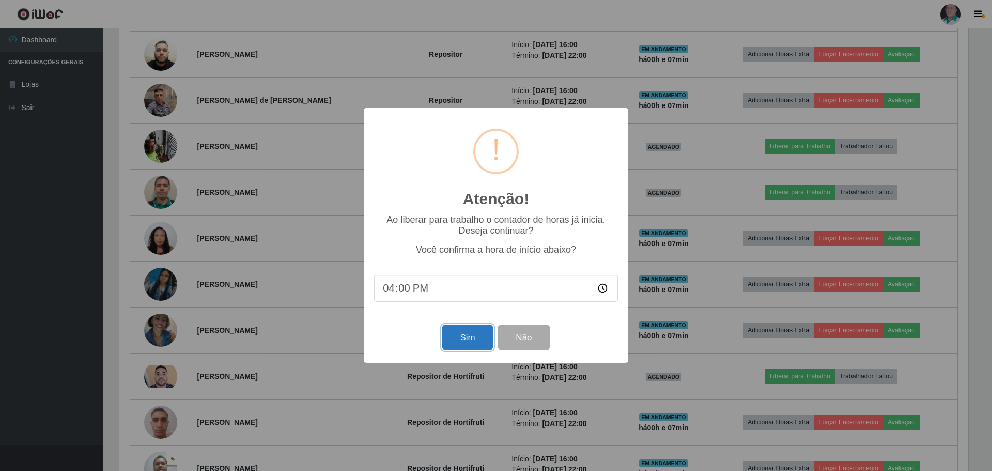
click at [474, 338] on button "Sim" at bounding box center [467, 337] width 50 height 24
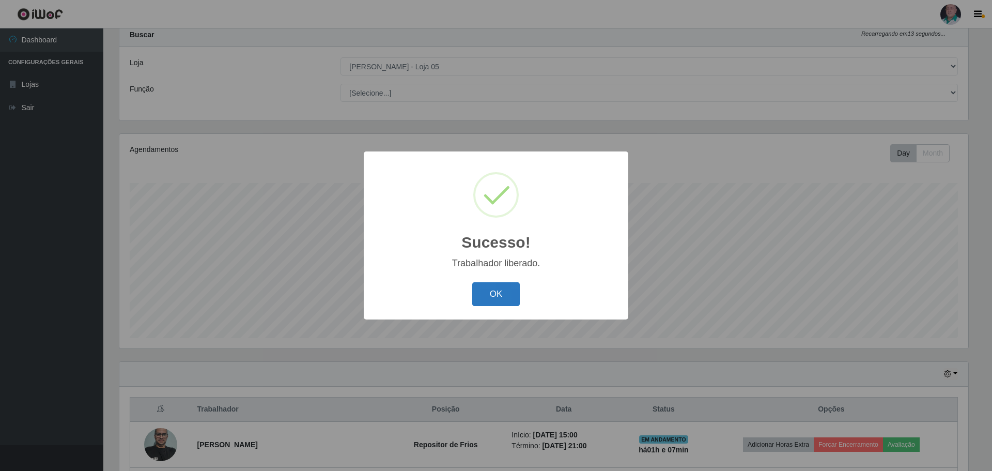
click at [496, 297] on button "OK" at bounding box center [496, 294] width 48 height 24
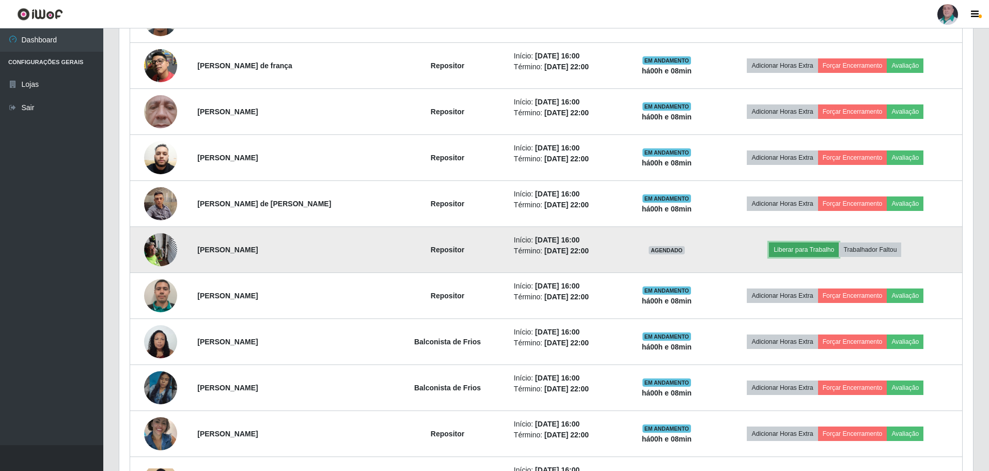
click at [803, 249] on button "Liberar para Trabalho" at bounding box center [804, 249] width 70 height 14
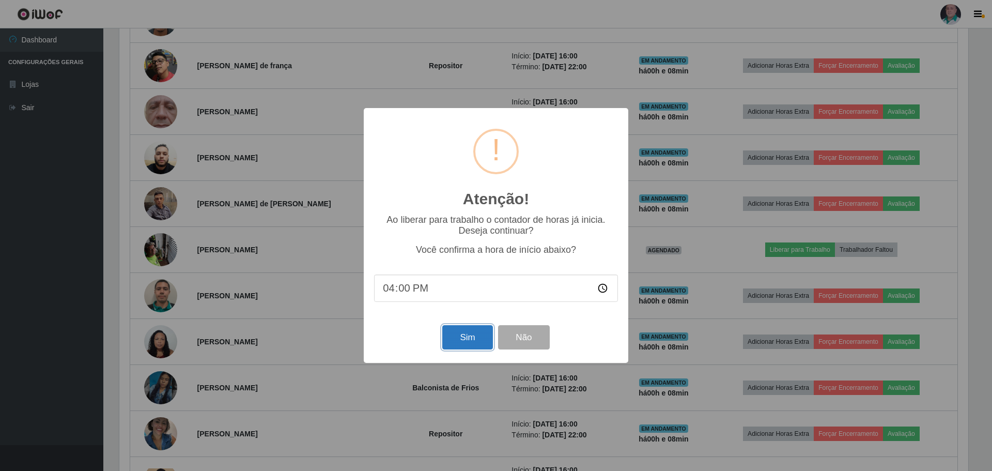
click at [459, 341] on button "Sim" at bounding box center [467, 337] width 50 height 24
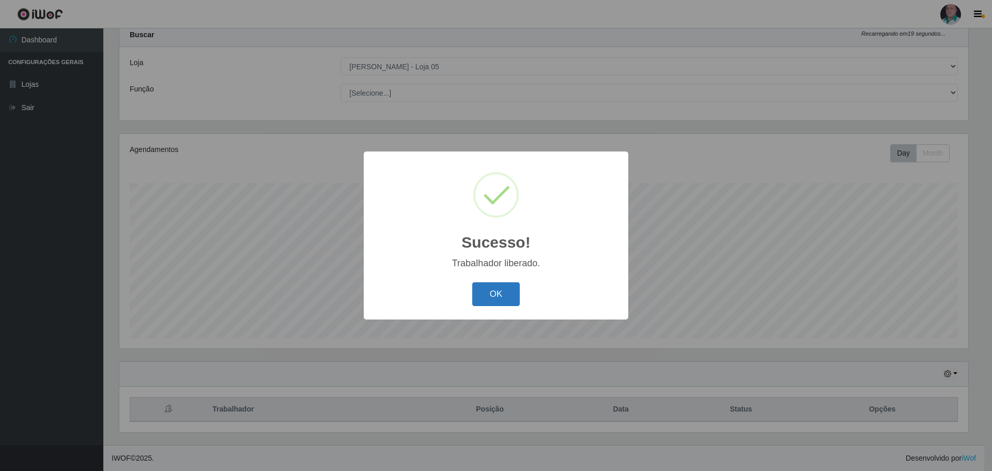
click at [501, 298] on button "OK" at bounding box center [496, 294] width 48 height 24
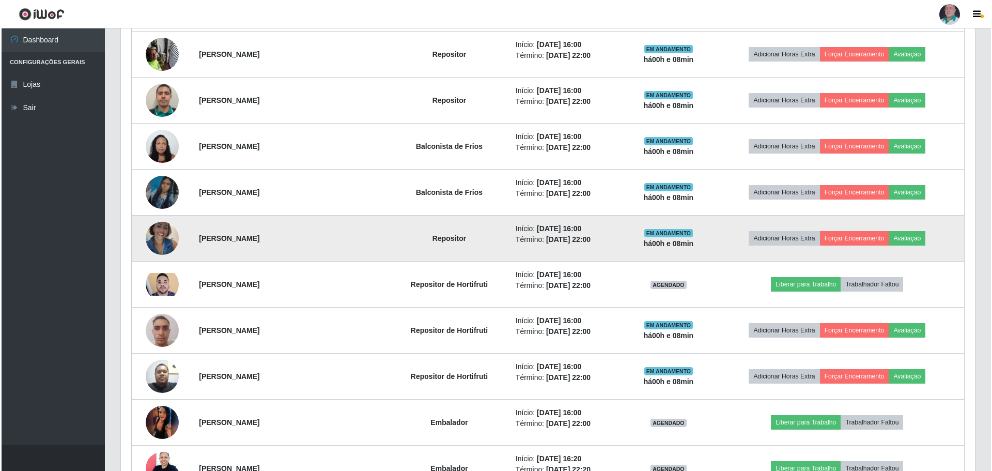
scroll to position [755, 0]
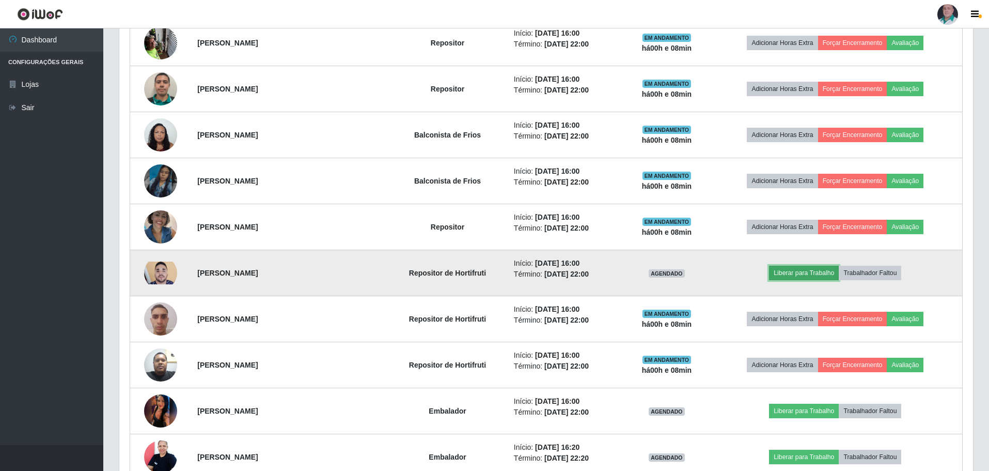
click at [794, 270] on button "Liberar para Trabalho" at bounding box center [804, 273] width 70 height 14
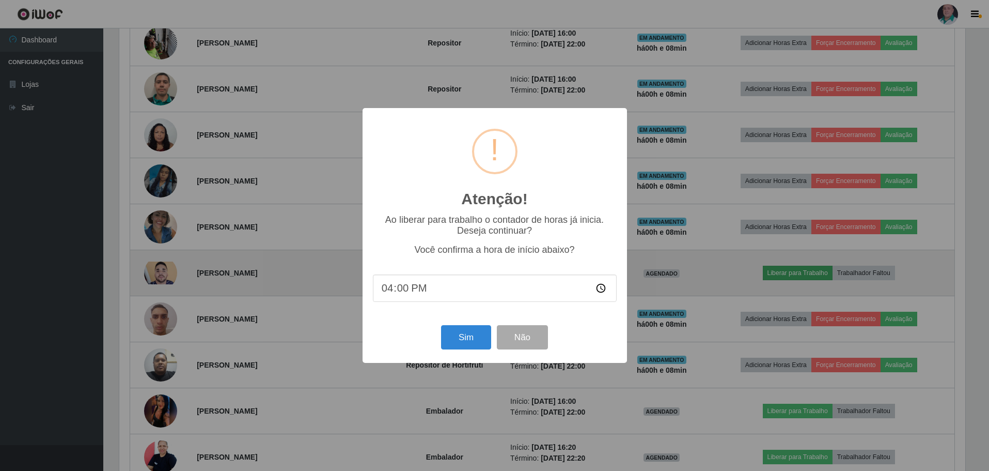
scroll to position [214, 849]
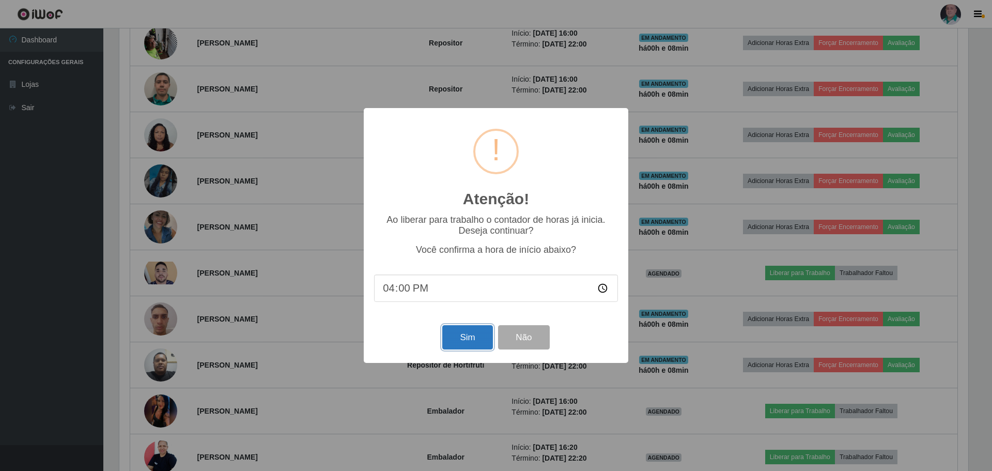
click at [462, 337] on button "Sim" at bounding box center [467, 337] width 50 height 24
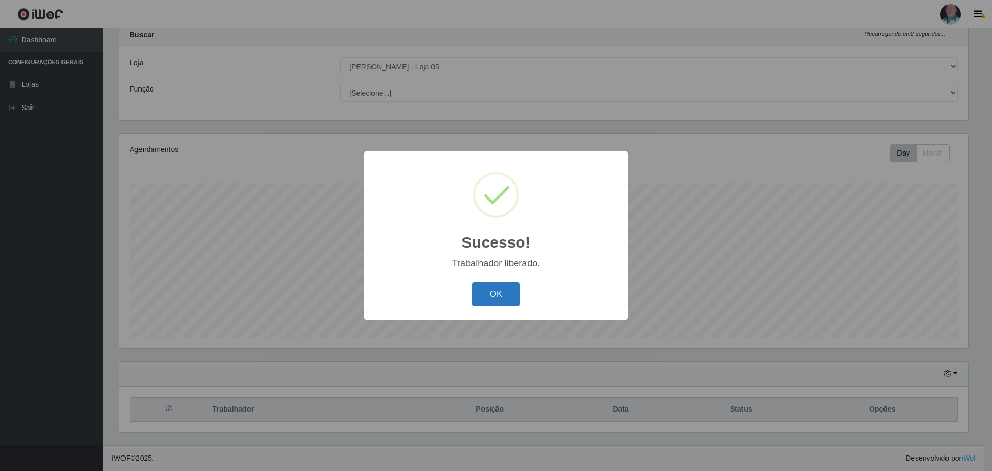
click at [496, 293] on button "OK" at bounding box center [496, 294] width 48 height 24
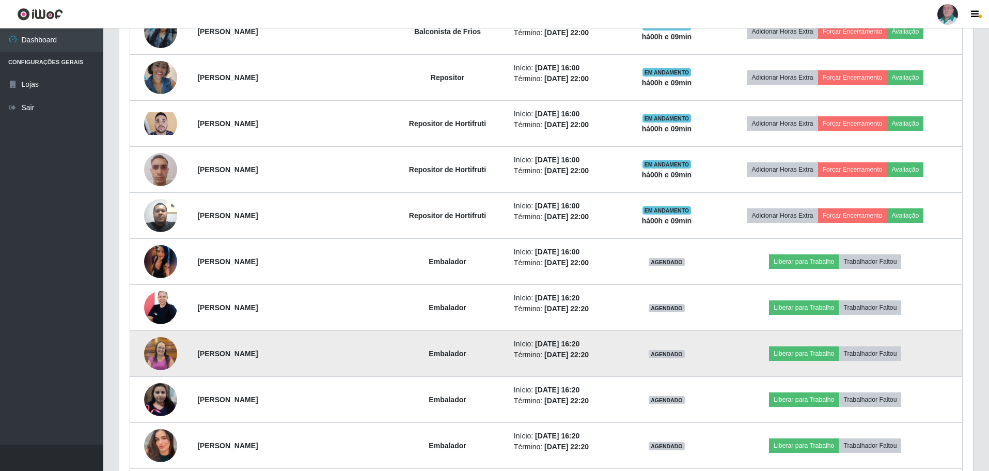
scroll to position [910, 0]
